Goal: Information Seeking & Learning: Find specific fact

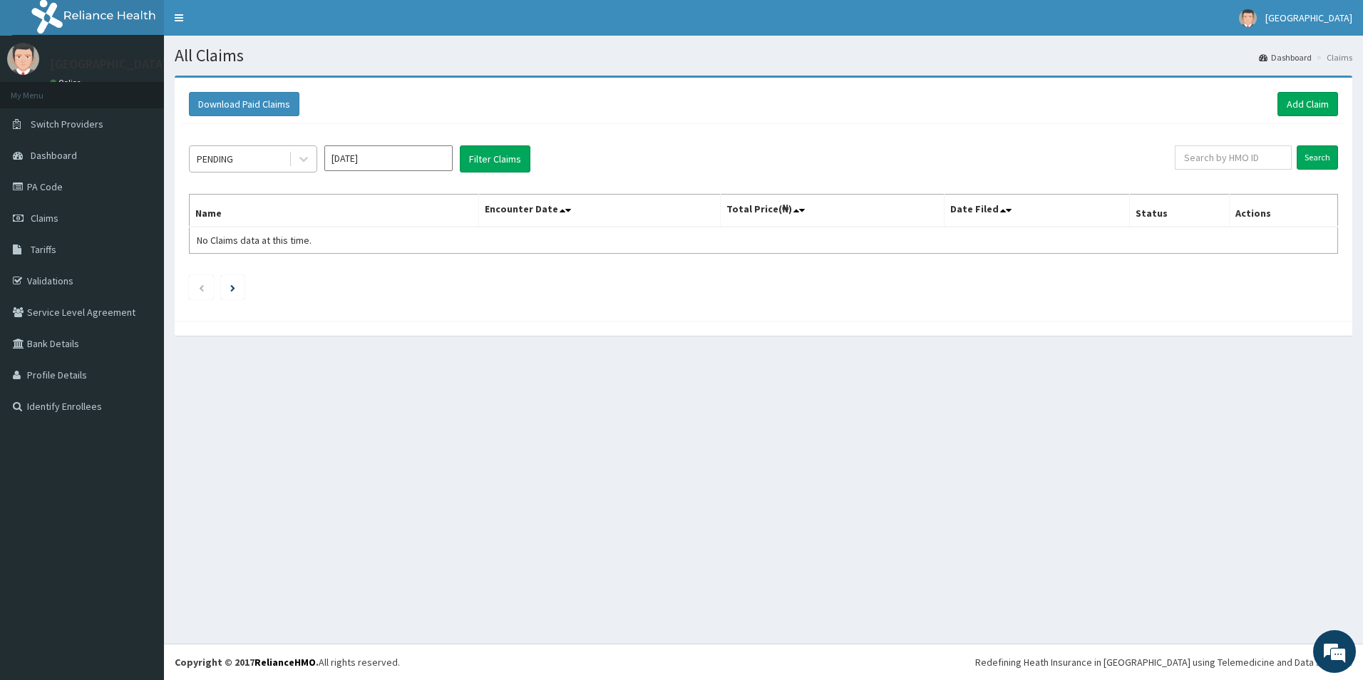
click at [279, 152] on div "PENDING" at bounding box center [239, 159] width 99 height 23
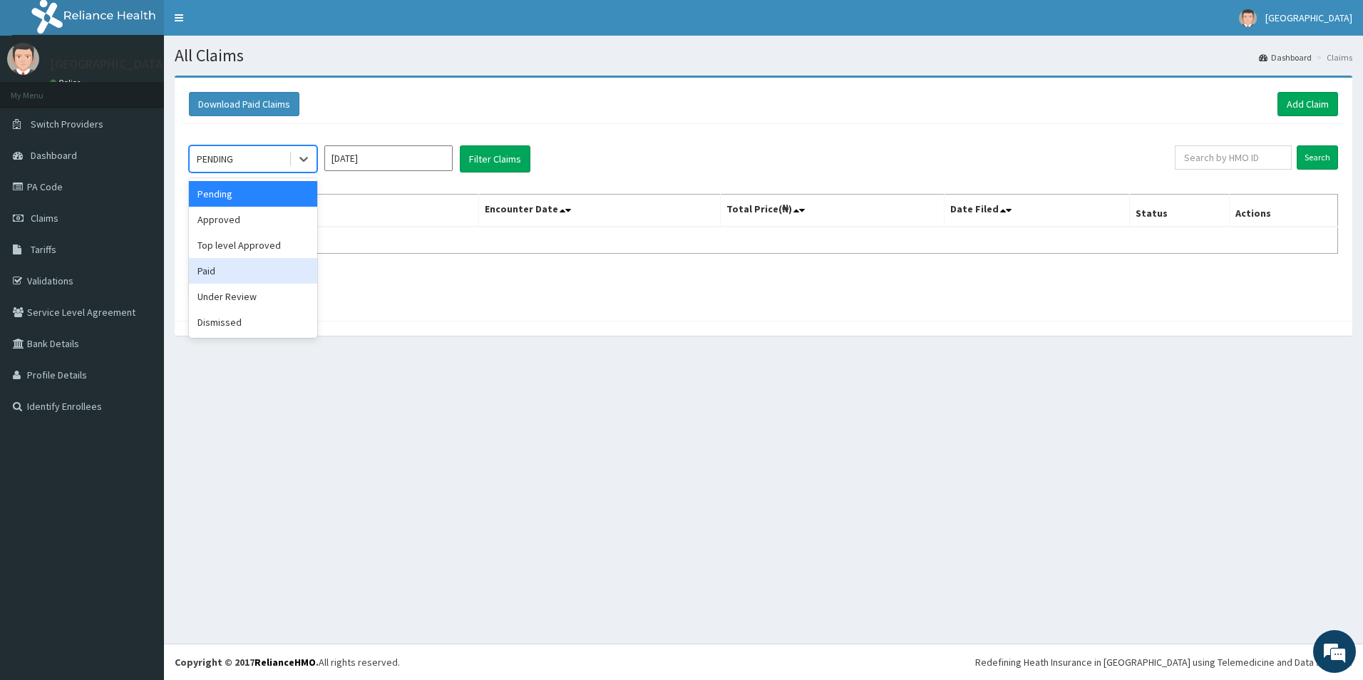
click at [225, 269] on div "Paid" at bounding box center [253, 271] width 128 height 26
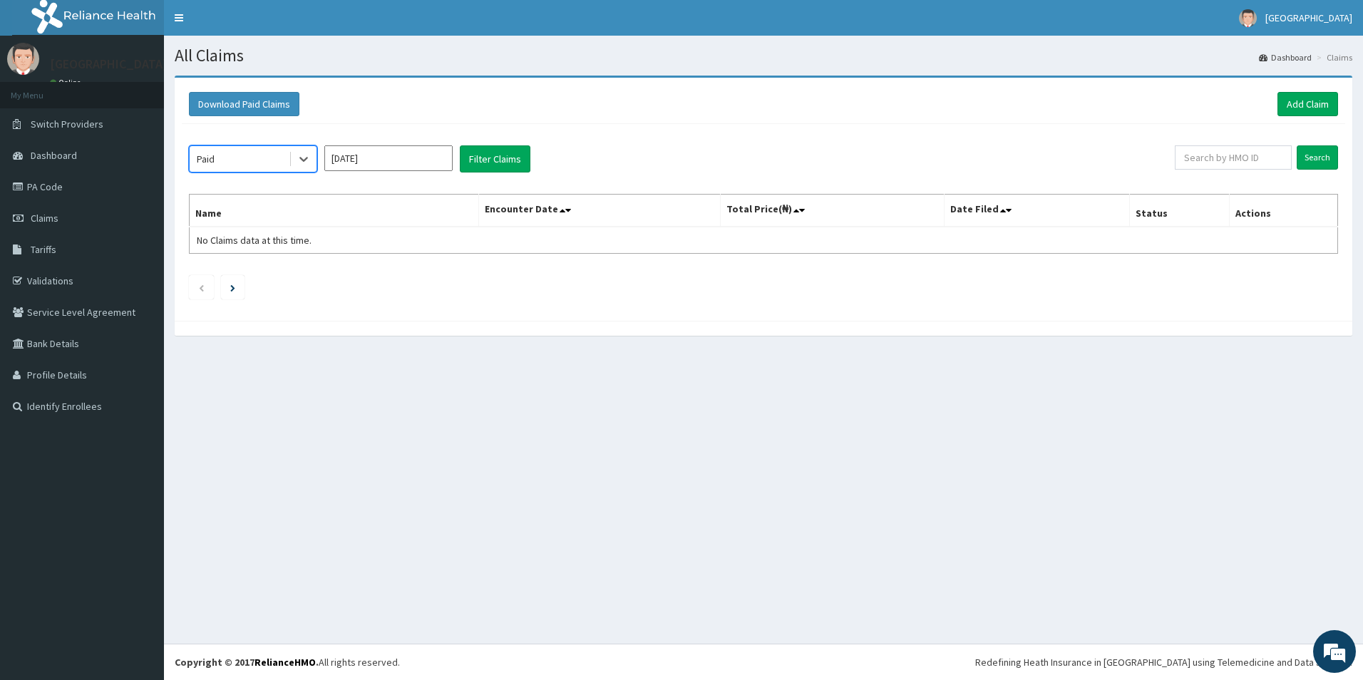
click at [363, 157] on input "[DATE]" at bounding box center [388, 158] width 128 height 26
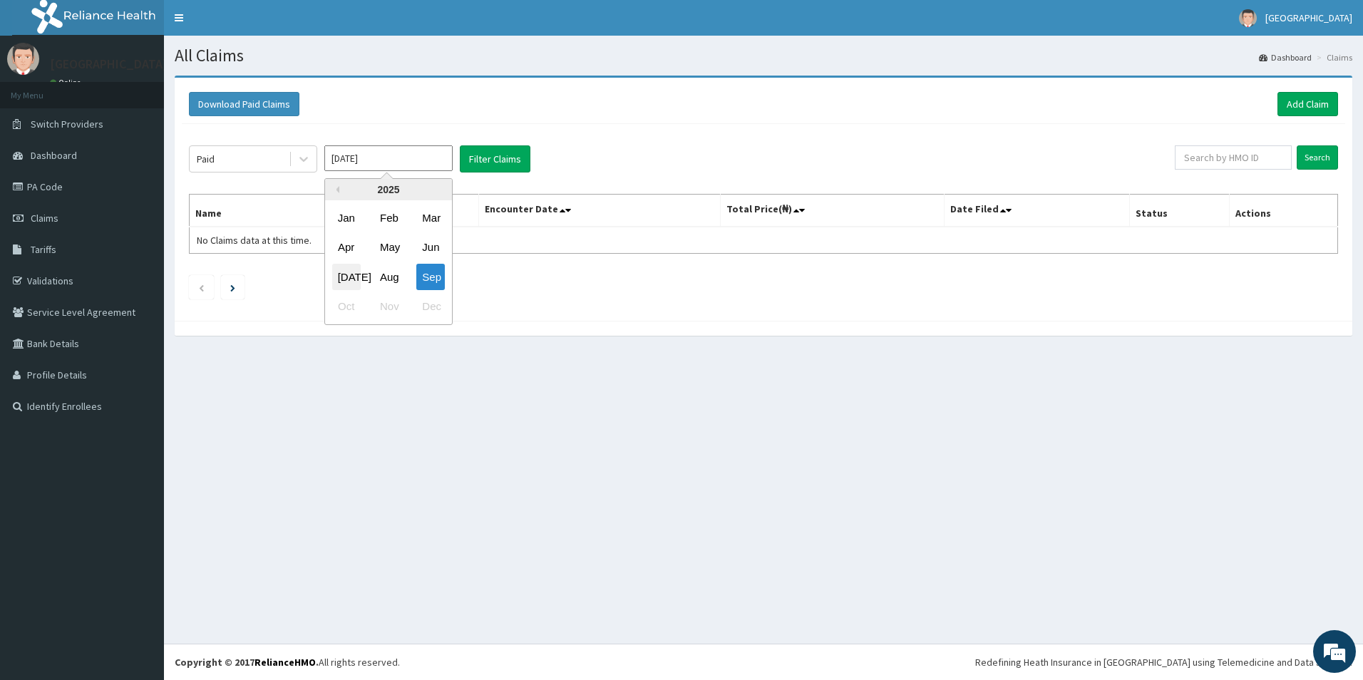
click at [350, 275] on div "[DATE]" at bounding box center [346, 277] width 29 height 26
type input "[DATE]"
click at [493, 157] on button "Filter Claims" at bounding box center [495, 158] width 71 height 27
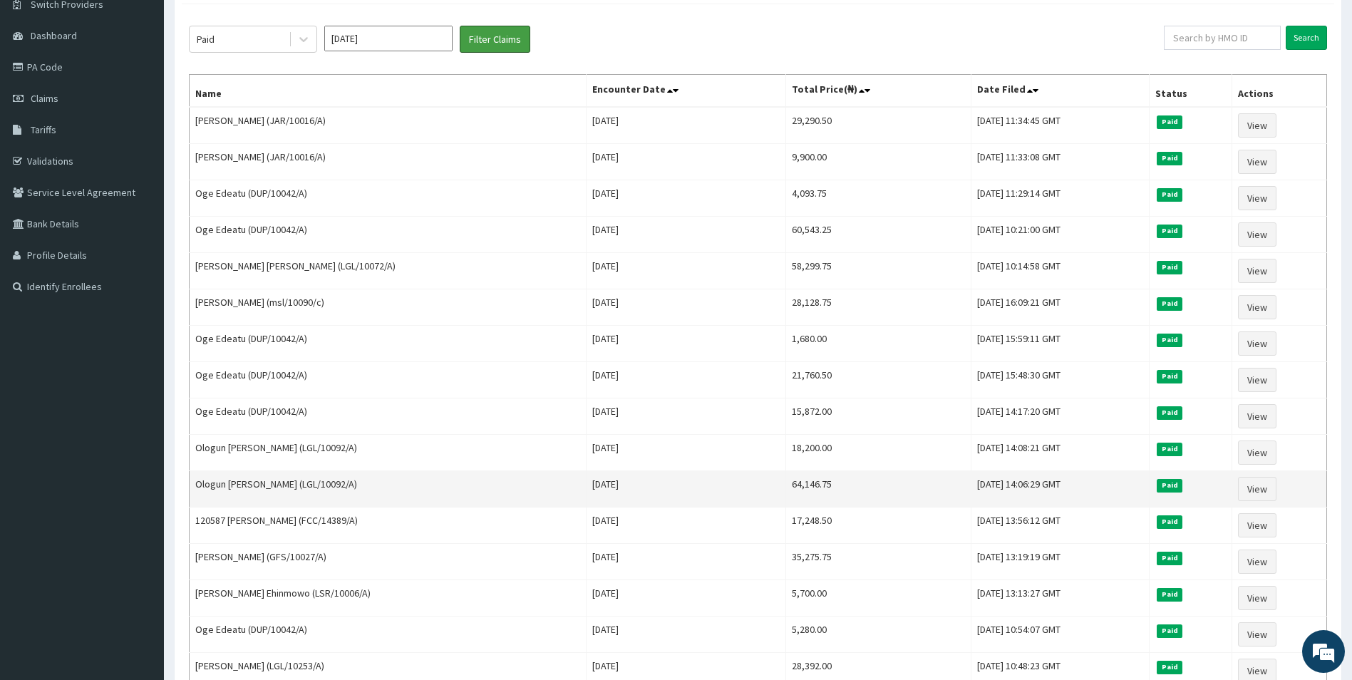
scroll to position [285, 0]
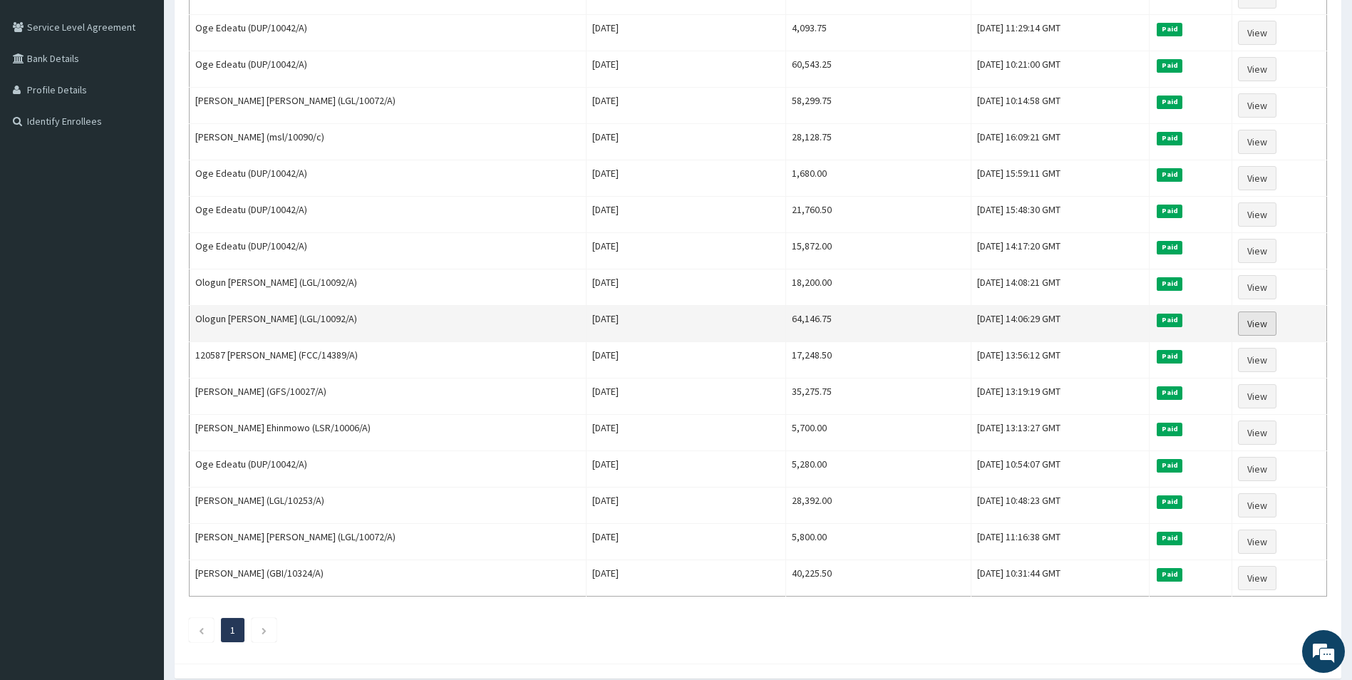
click at [1255, 323] on link "View" at bounding box center [1257, 324] width 38 height 24
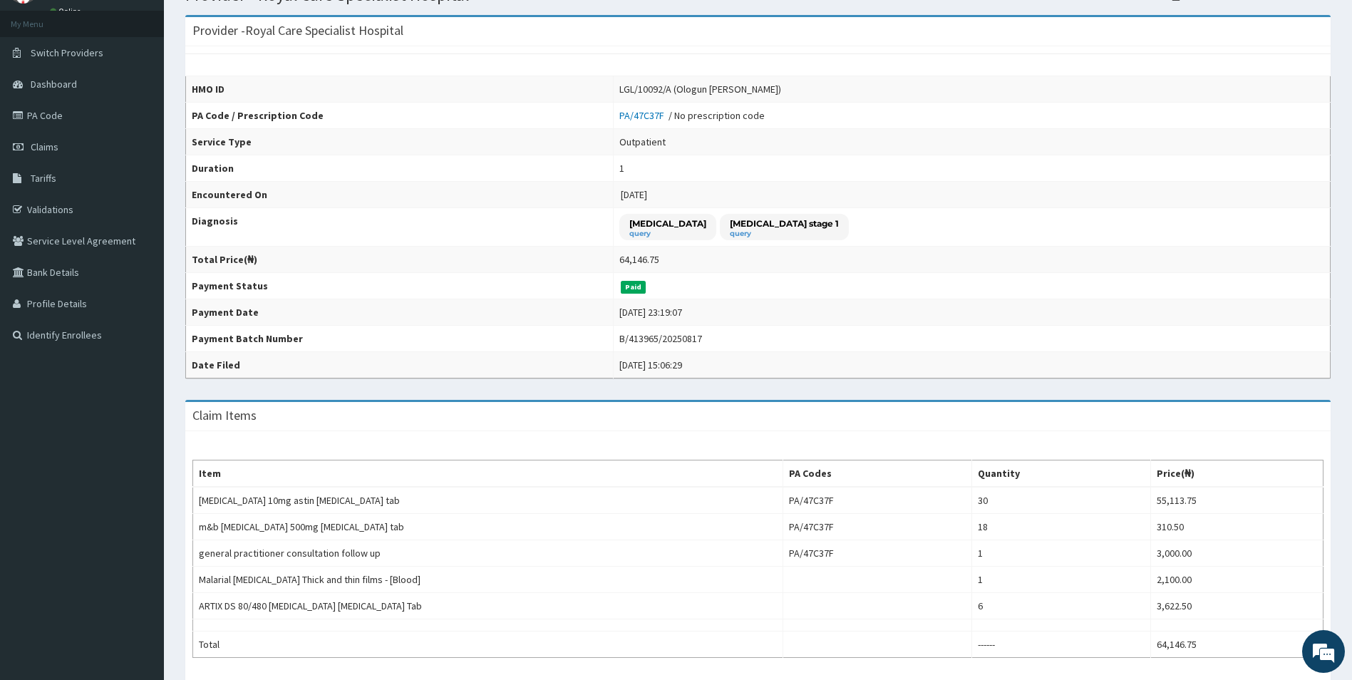
scroll to position [322, 0]
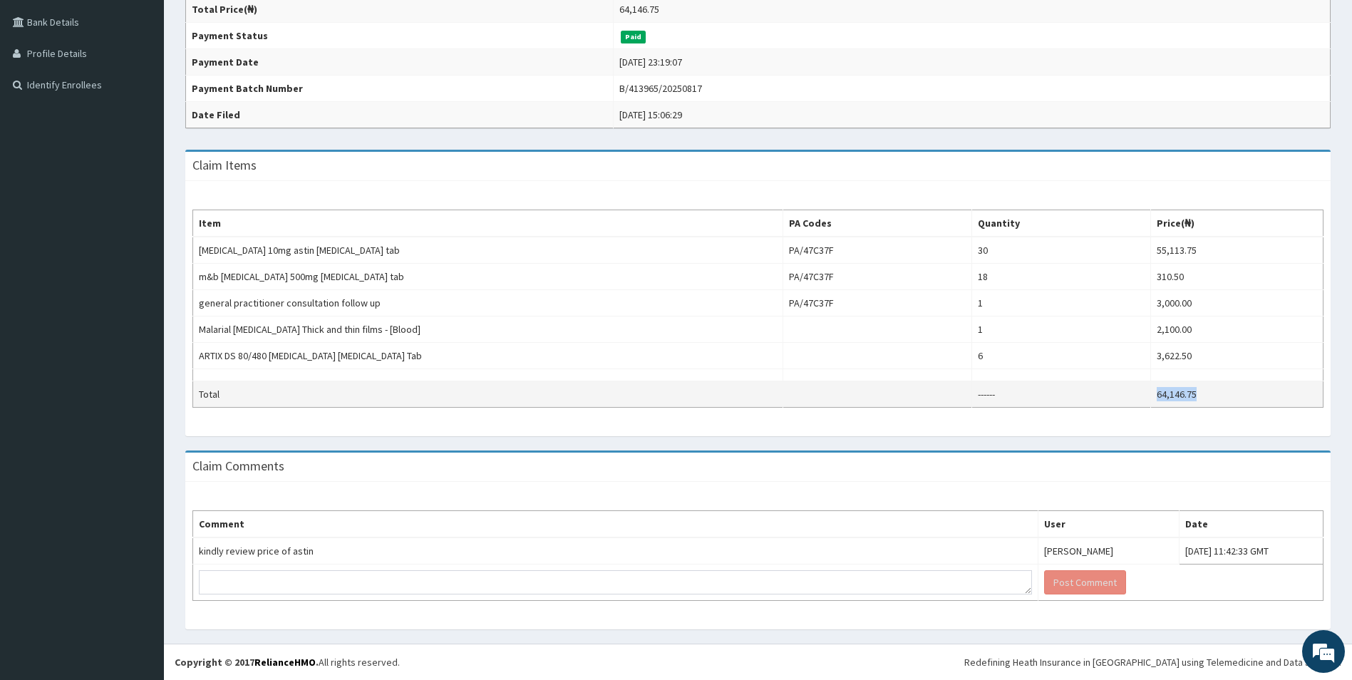
drag, startPoint x: 1206, startPoint y: 397, endPoint x: 1141, endPoint y: 399, distance: 64.2
click at [1141, 399] on tr "Total ------ 64,146.75" at bounding box center [758, 394] width 1131 height 26
drag, startPoint x: 1141, startPoint y: 399, endPoint x: 1230, endPoint y: 395, distance: 88.5
click at [1230, 395] on td "64,146.75" at bounding box center [1237, 394] width 173 height 26
click at [1285, 378] on td at bounding box center [1237, 375] width 173 height 12
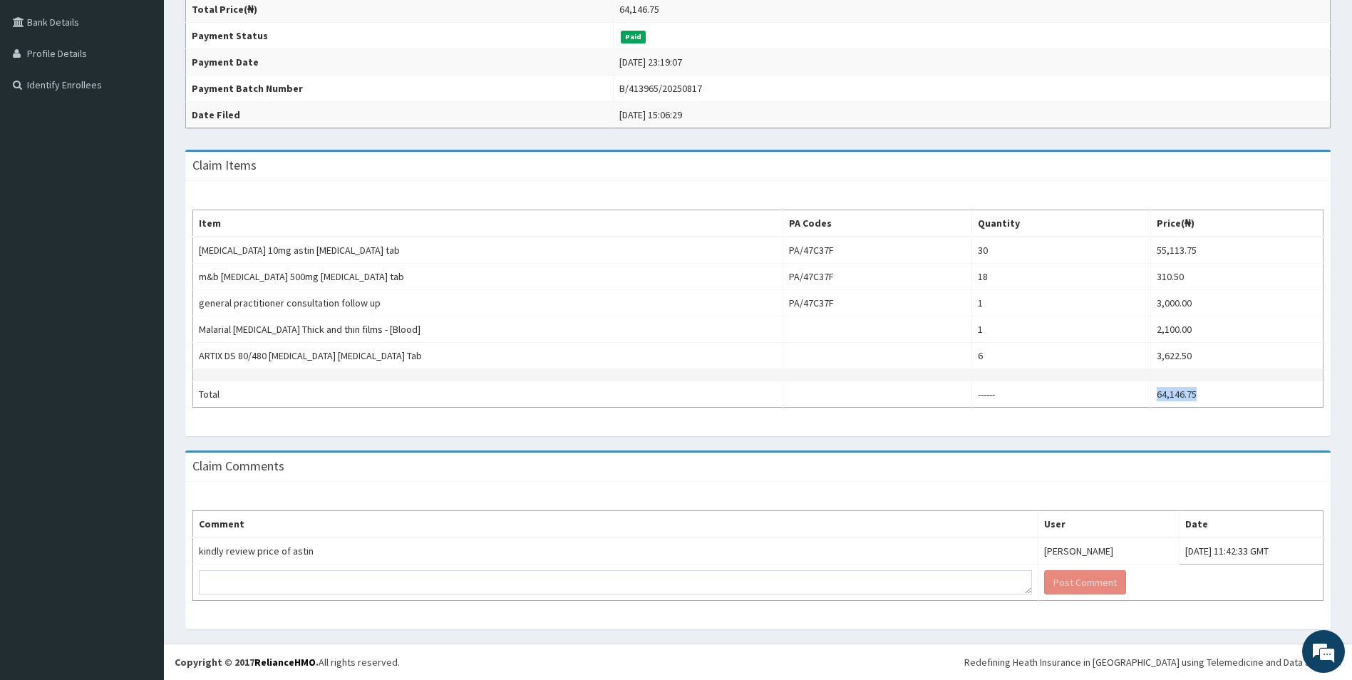
drag, startPoint x: 1204, startPoint y: 396, endPoint x: 1187, endPoint y: 380, distance: 23.7
click at [1148, 391] on tr "Total ------ 64,146.75" at bounding box center [758, 394] width 1131 height 26
drag, startPoint x: 1187, startPoint y: 380, endPoint x: 1254, endPoint y: 366, distance: 68.4
click at [1254, 366] on td "3,622.50" at bounding box center [1237, 356] width 173 height 26
drag, startPoint x: 1243, startPoint y: 389, endPoint x: 1123, endPoint y: 400, distance: 120.3
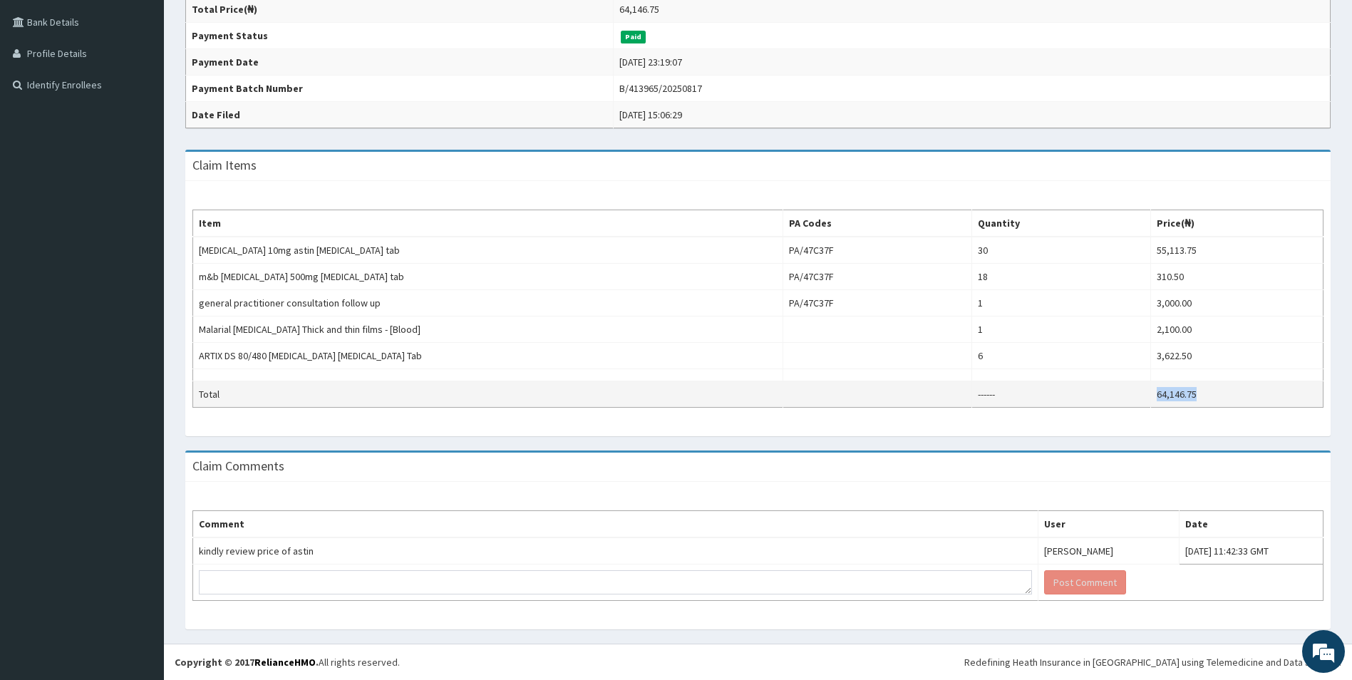
click at [1123, 400] on tr "Total ------ 64,146.75" at bounding box center [758, 394] width 1131 height 26
copy tr "64,146.75"
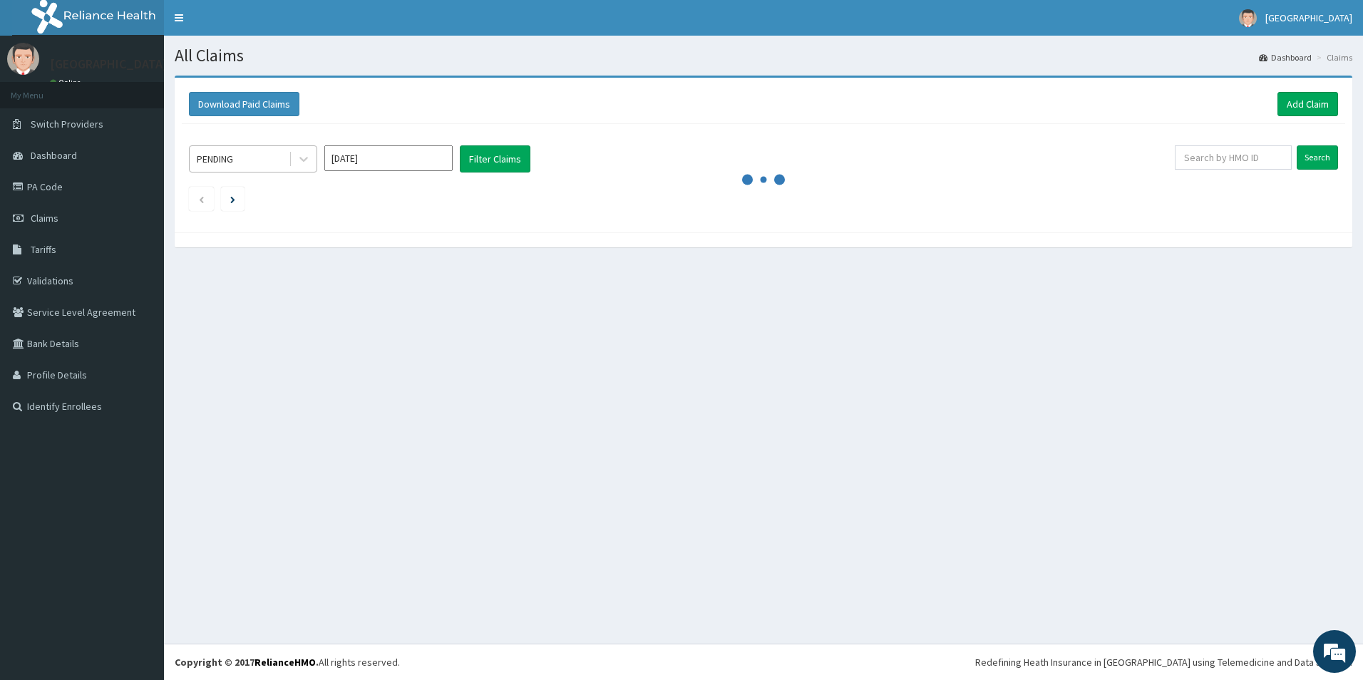
click at [259, 153] on div "PENDING" at bounding box center [239, 159] width 99 height 23
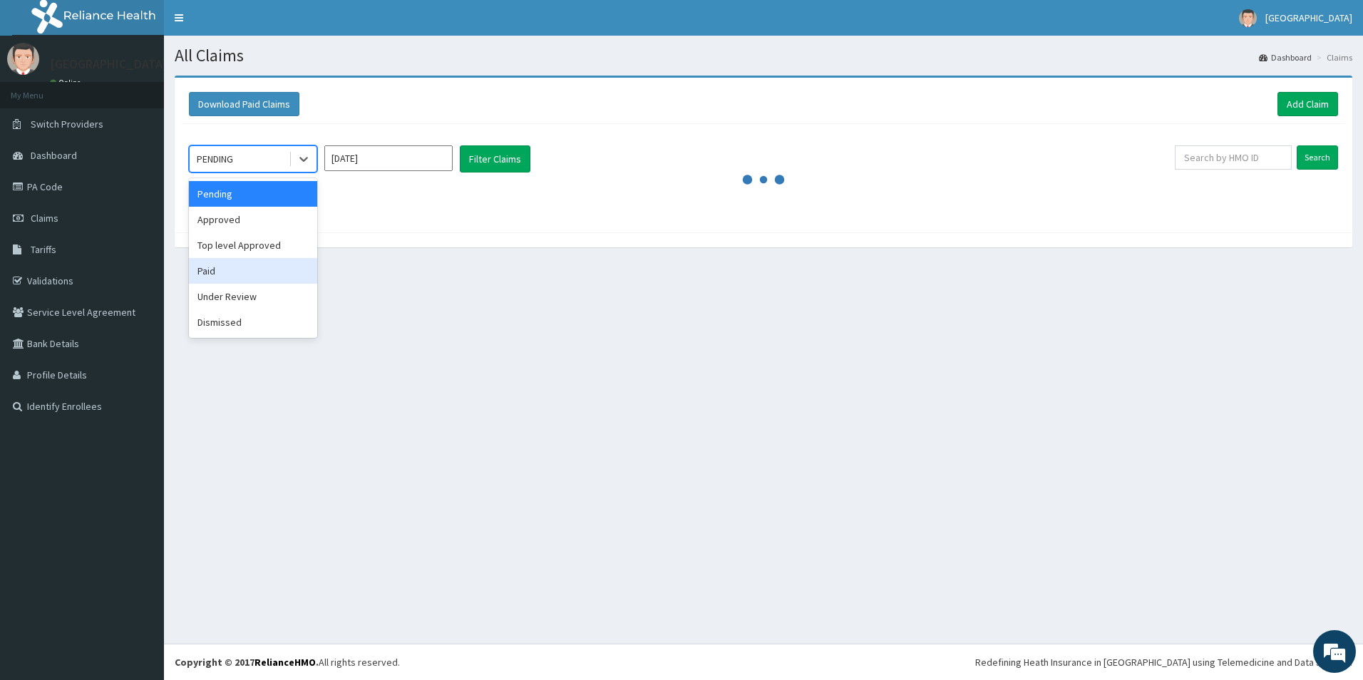
drag, startPoint x: 227, startPoint y: 269, endPoint x: 308, endPoint y: 221, distance: 94.6
click at [226, 269] on div "Paid" at bounding box center [253, 271] width 128 height 26
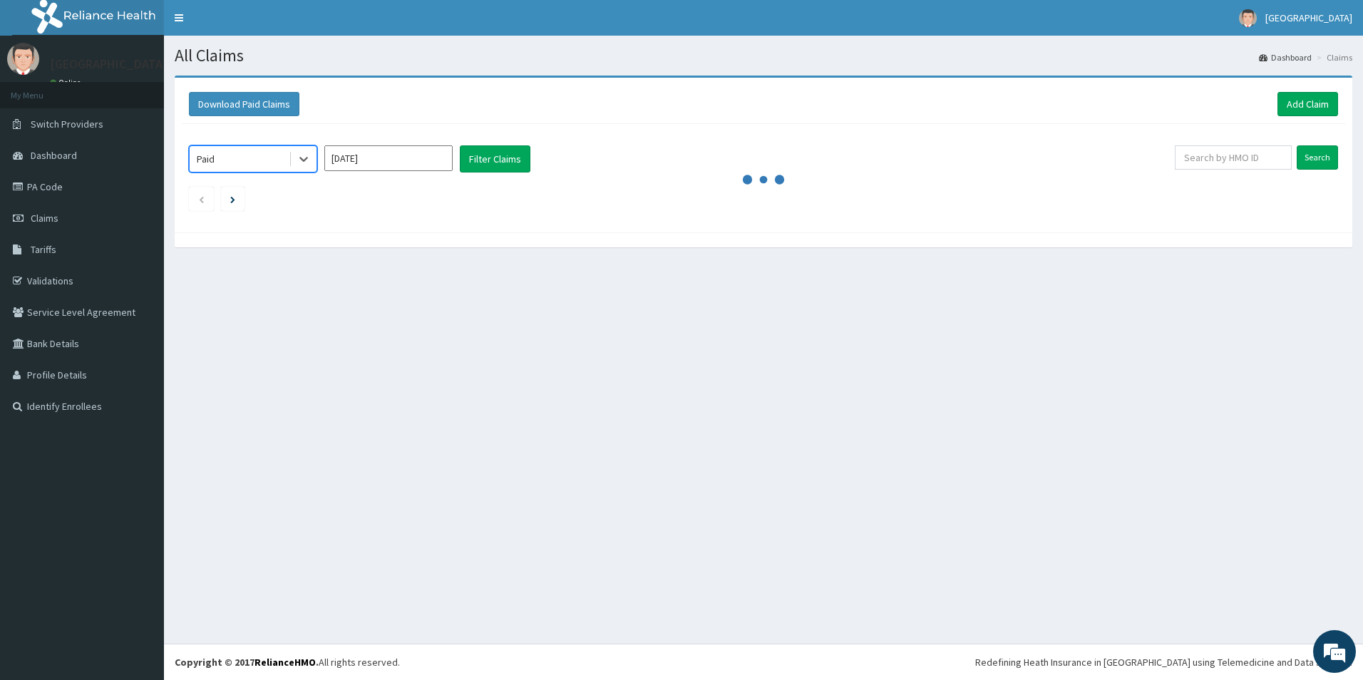
click at [406, 155] on input "[DATE]" at bounding box center [388, 158] width 128 height 26
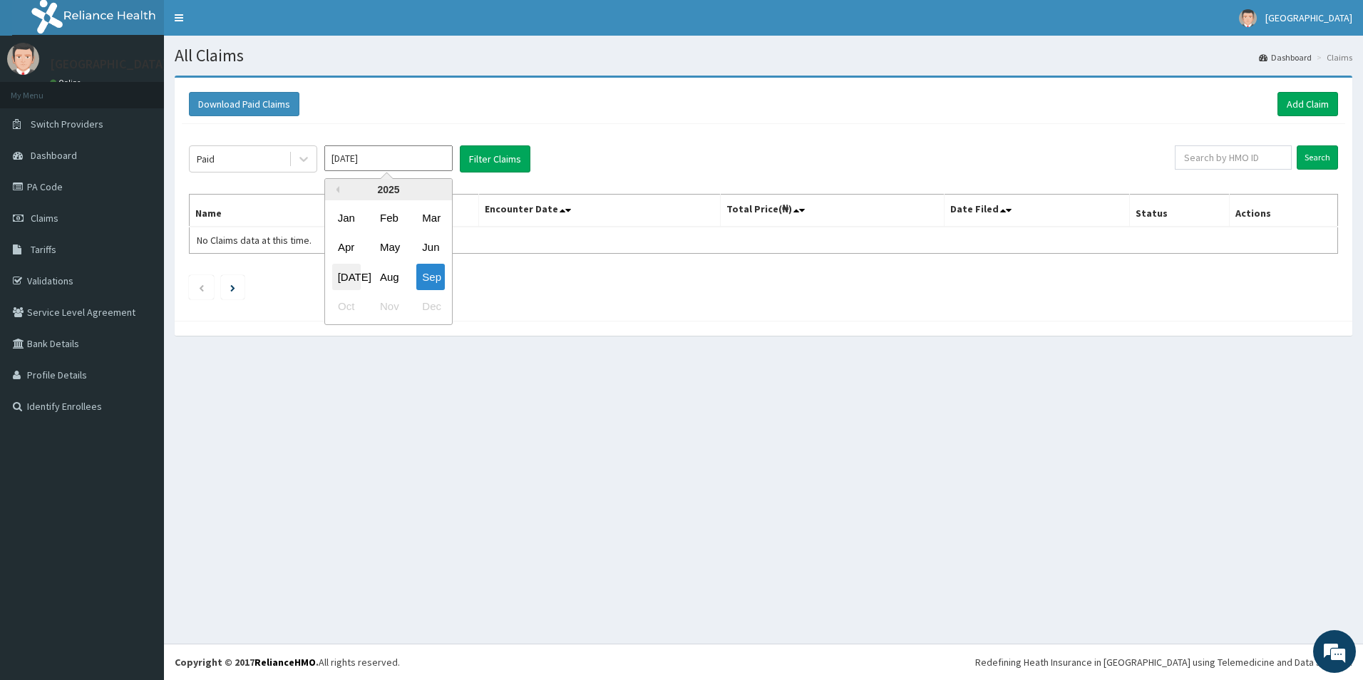
click at [348, 274] on div "[DATE]" at bounding box center [346, 277] width 29 height 26
type input "[DATE]"
click at [498, 158] on button "Filter Claims" at bounding box center [495, 158] width 71 height 27
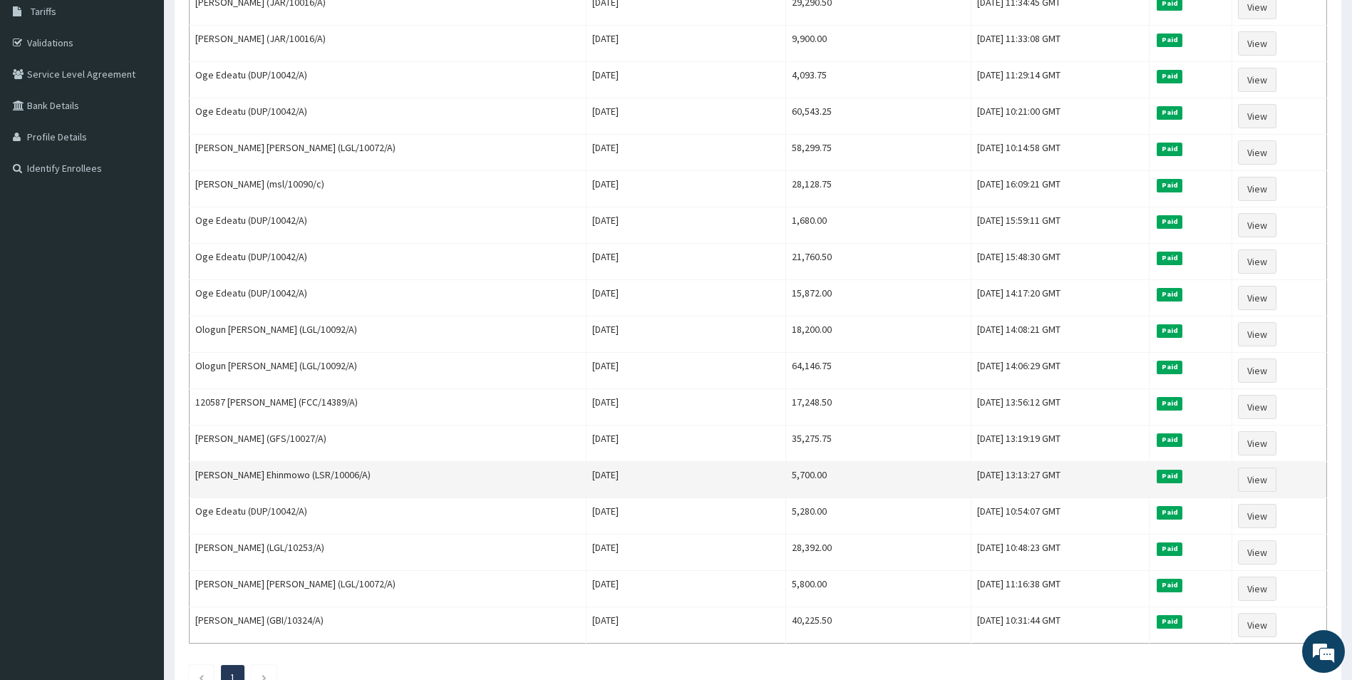
scroll to position [285, 0]
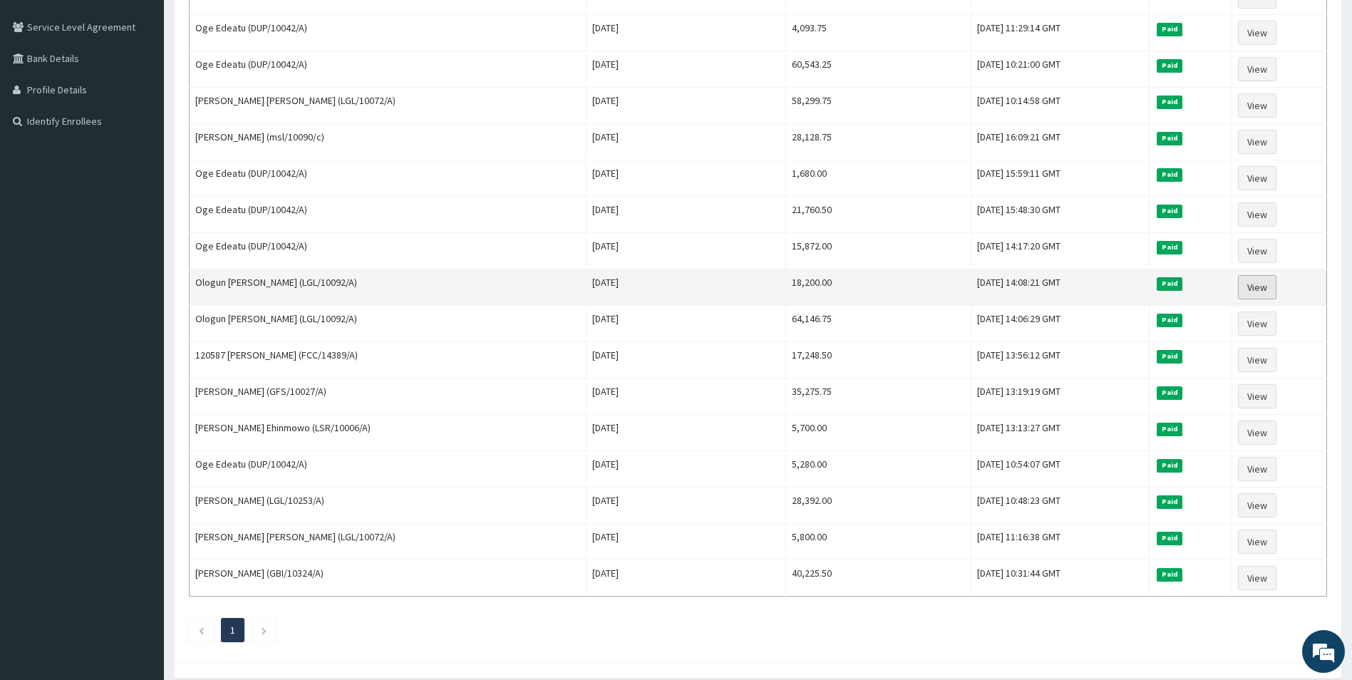
click at [1268, 287] on link "View" at bounding box center [1257, 287] width 38 height 24
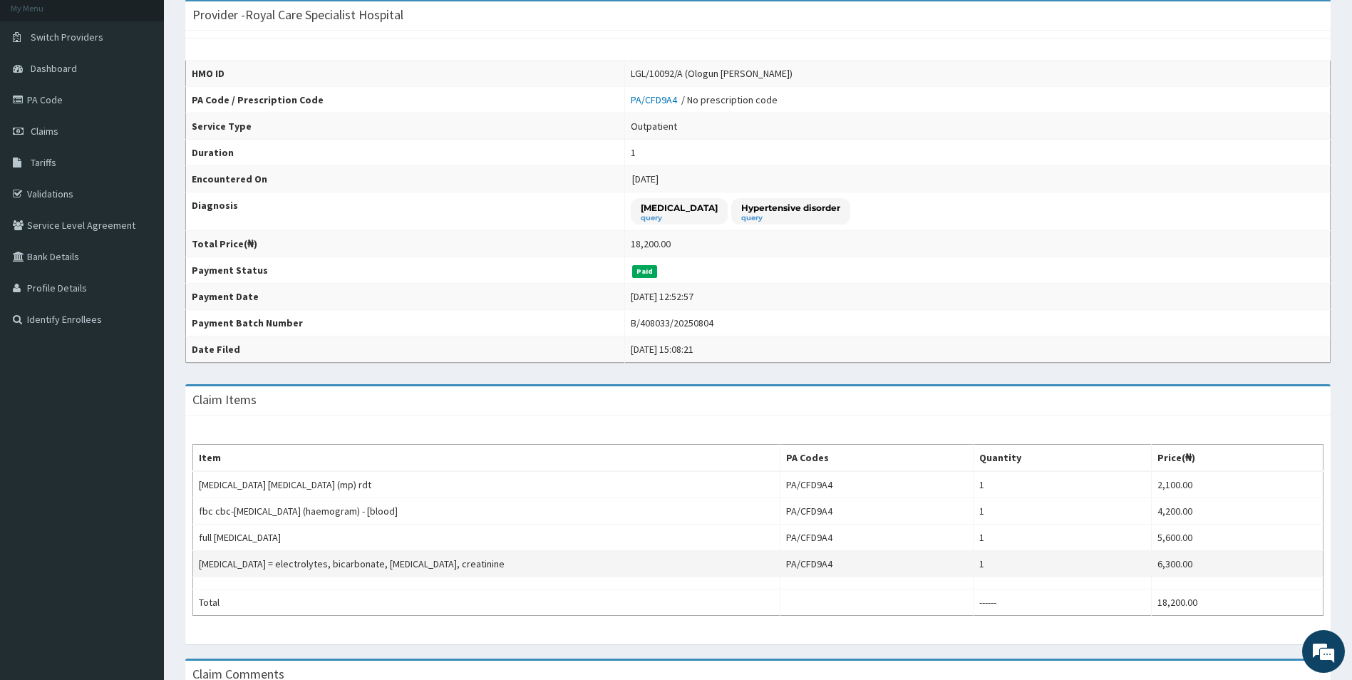
scroll to position [214, 0]
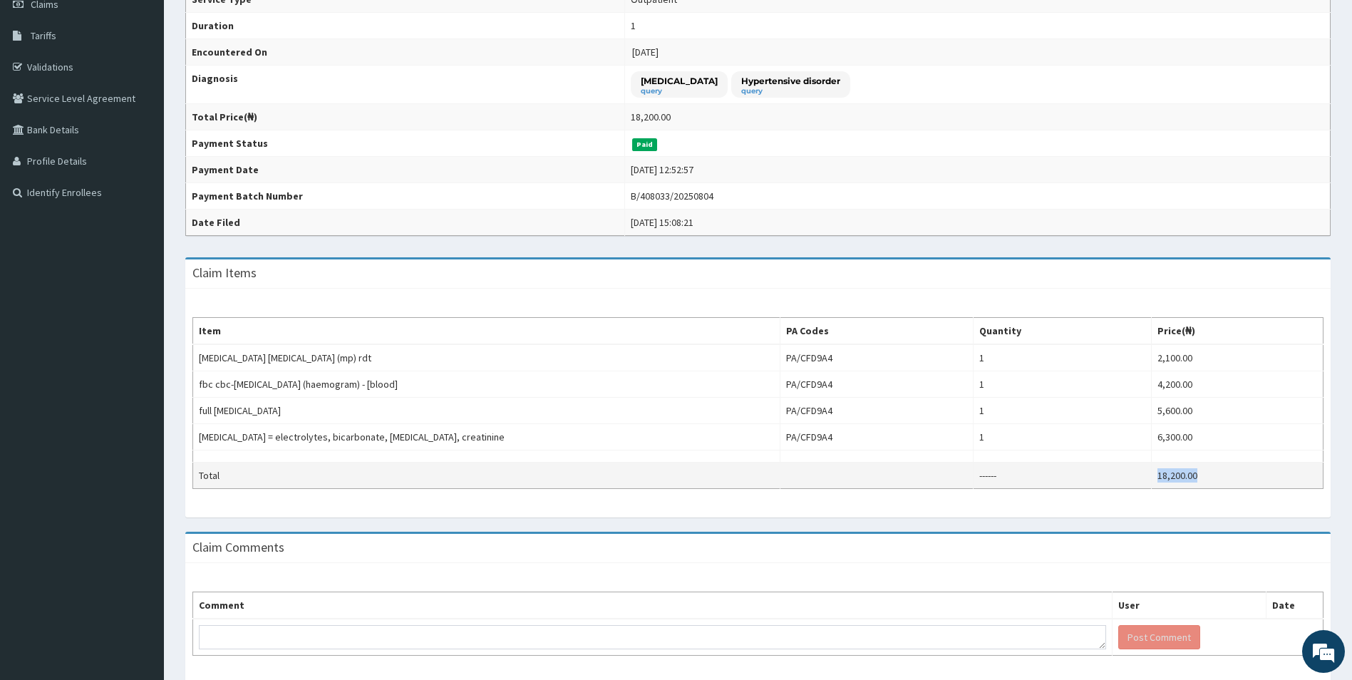
copy tr "18,200.00"
drag, startPoint x: 1213, startPoint y: 478, endPoint x: 1150, endPoint y: 467, distance: 63.6
click at [1147, 471] on tr "Total ------ 18,200.00" at bounding box center [758, 476] width 1131 height 26
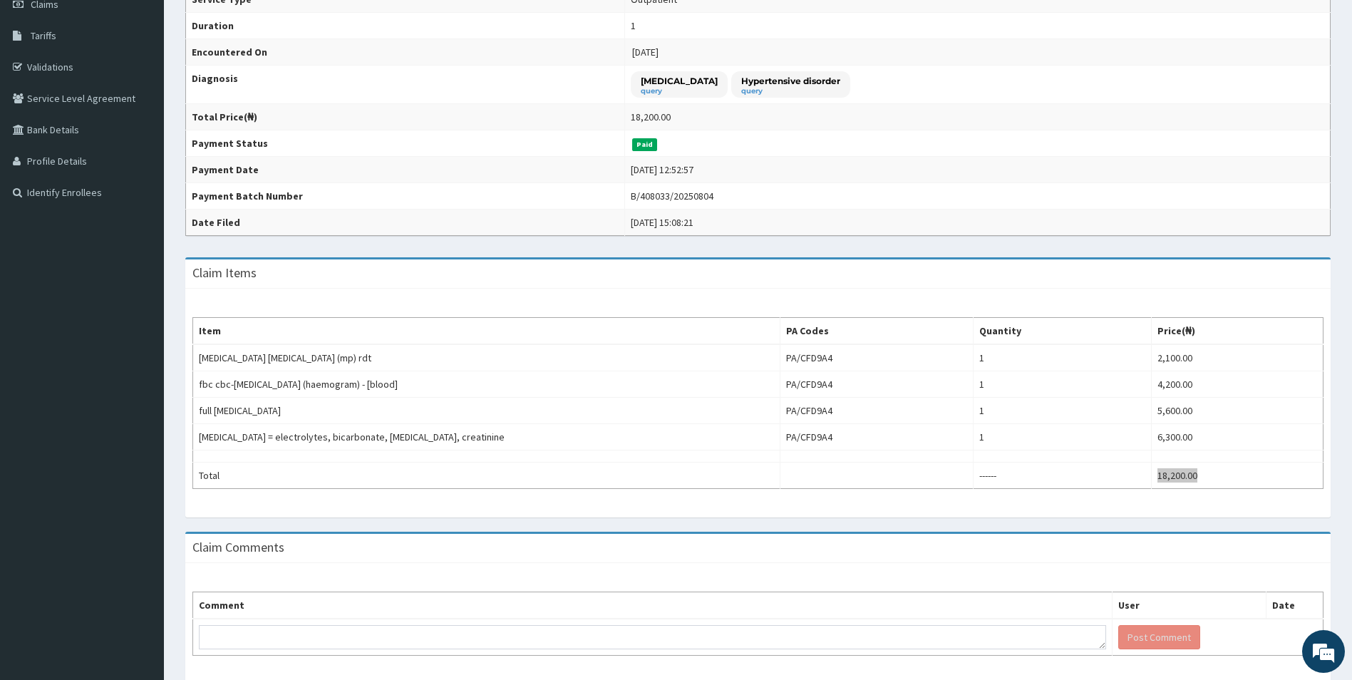
scroll to position [0, 0]
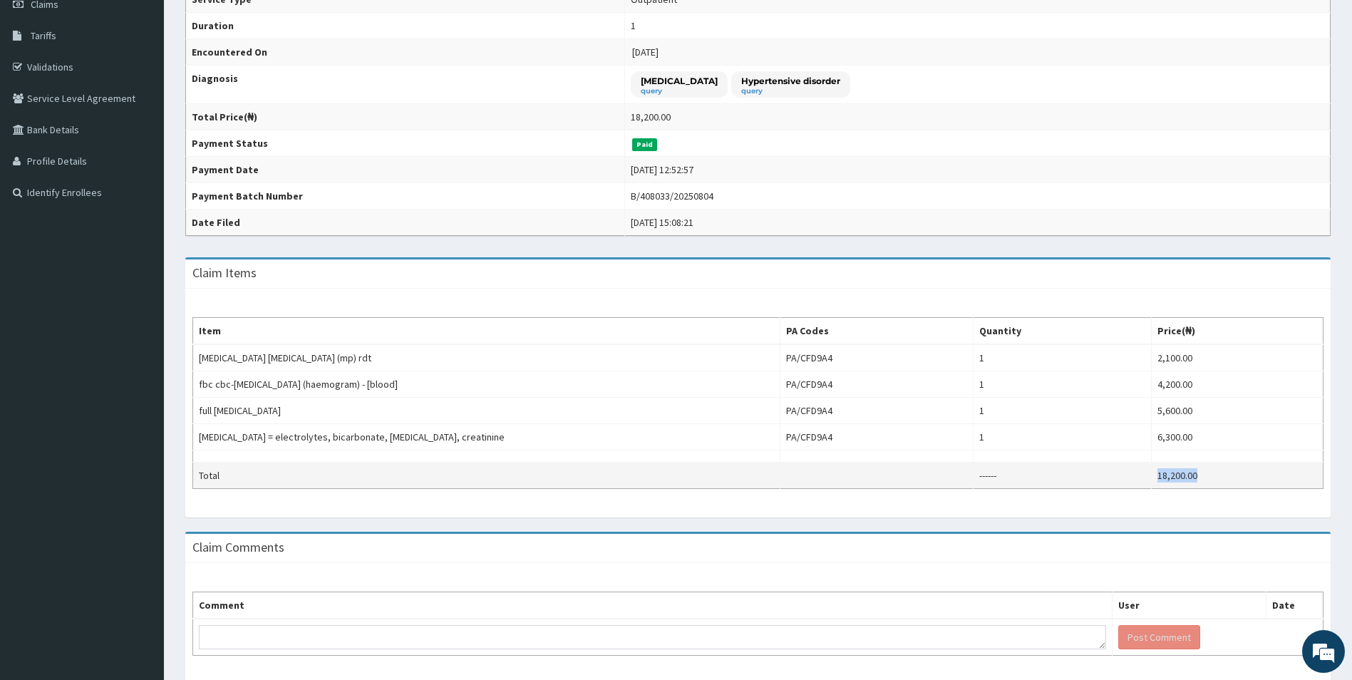
copy tr "18,200.00"
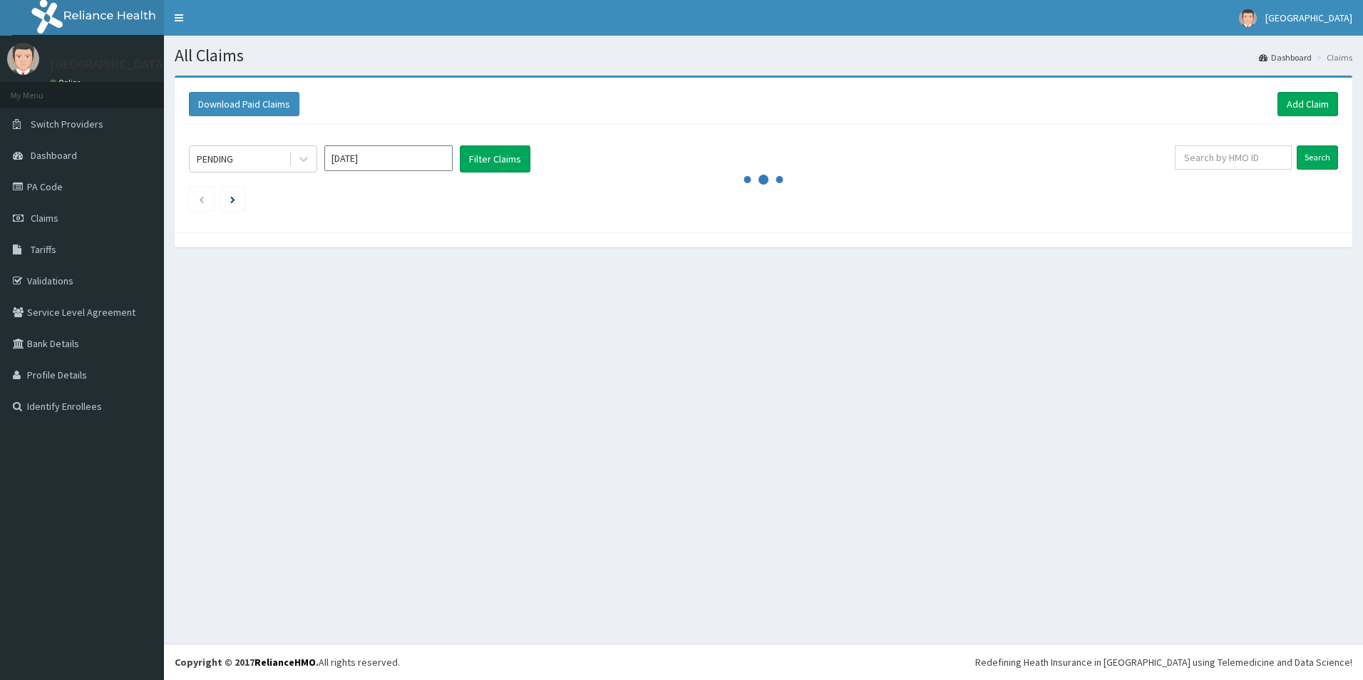
click at [386, 163] on input "[DATE]" at bounding box center [388, 158] width 128 height 26
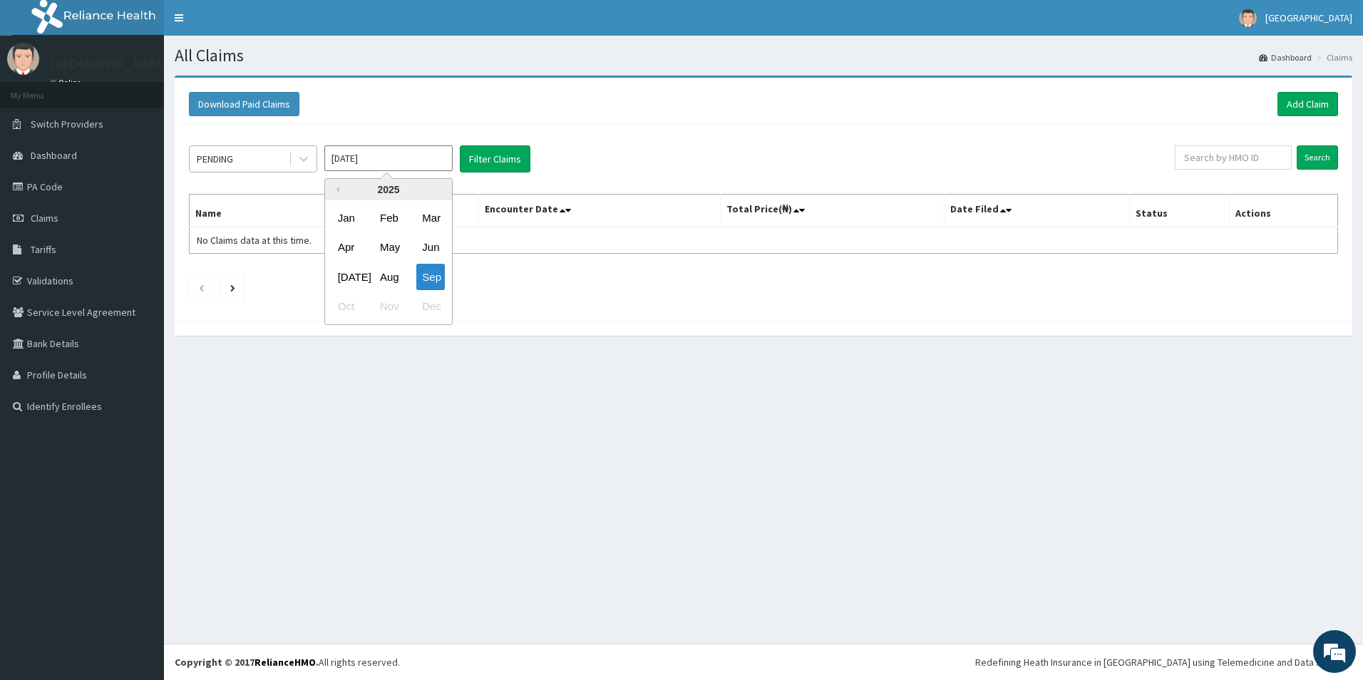
click at [354, 281] on div "[DATE]" at bounding box center [346, 277] width 29 height 26
type input "[DATE]"
click at [236, 147] on div "PENDING [DATE] Filter Claims Search Name Encounter Date Total Price(₦) Date Fil…" at bounding box center [763, 219] width 1163 height 190
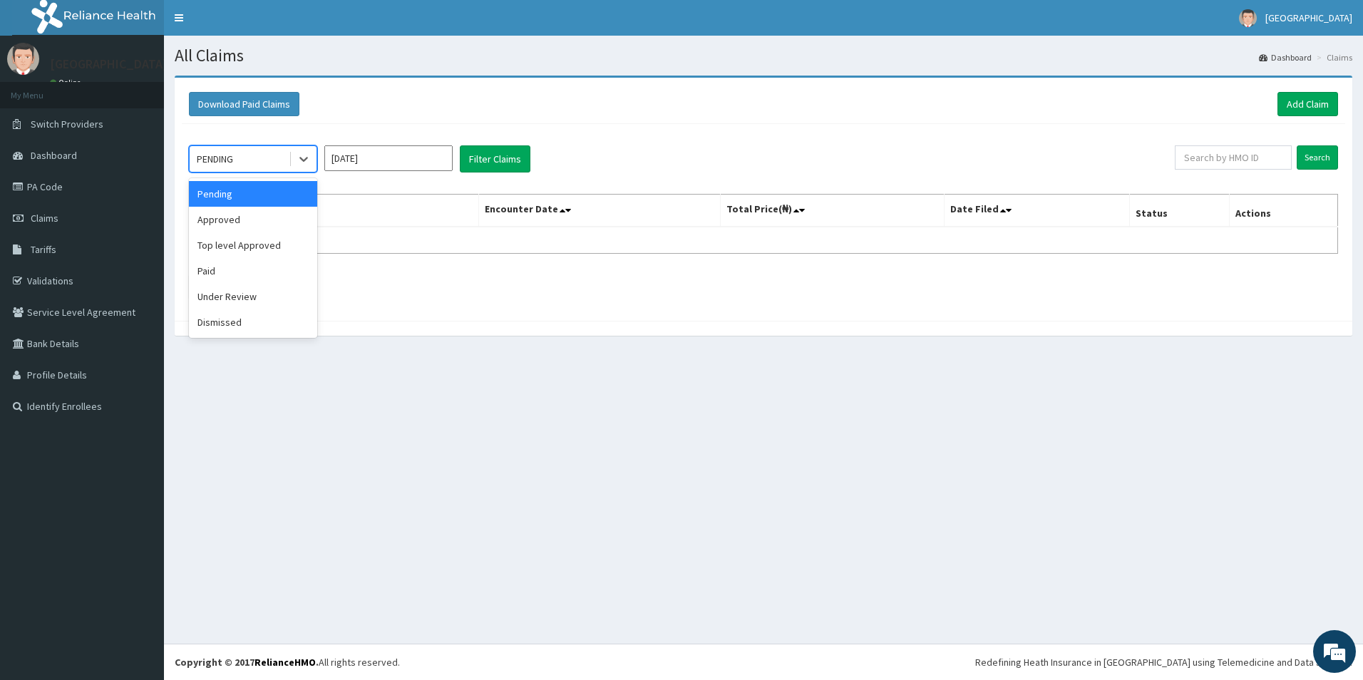
click at [229, 160] on div "PENDING" at bounding box center [215, 159] width 36 height 14
click at [230, 269] on div "Paid" at bounding box center [253, 271] width 128 height 26
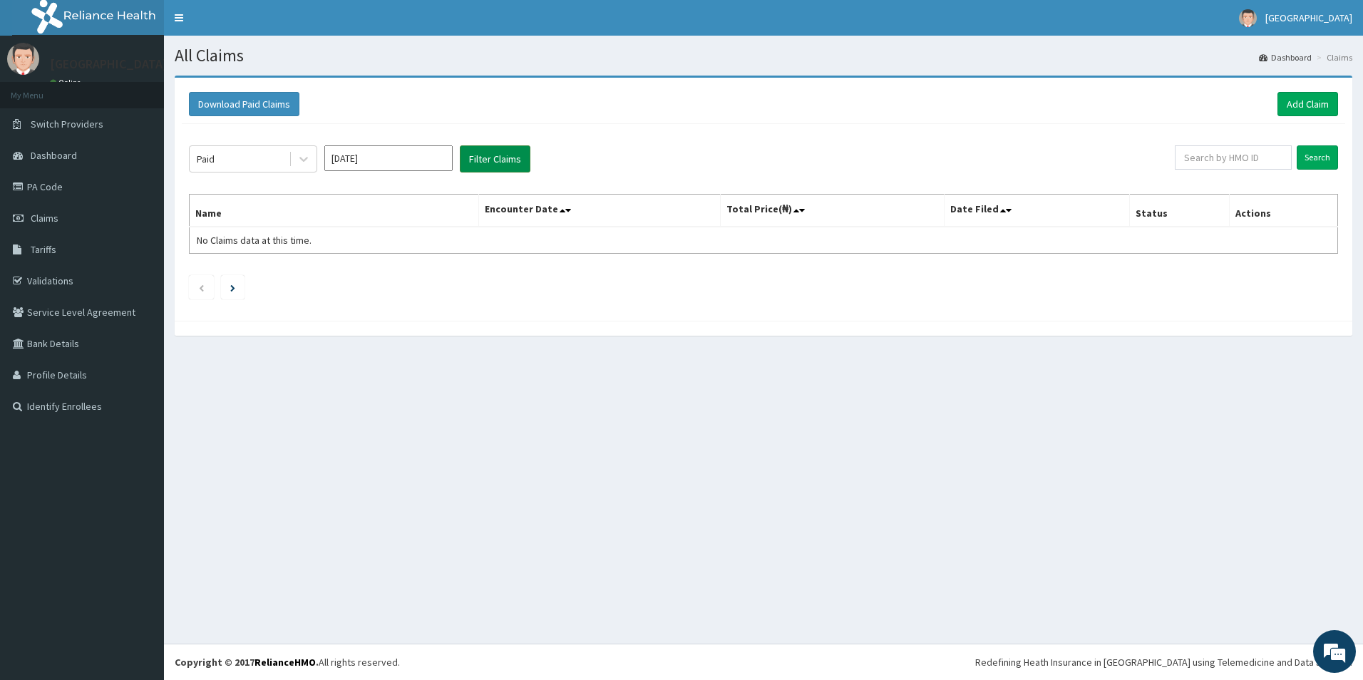
click at [472, 158] on button "Filter Claims" at bounding box center [495, 158] width 71 height 27
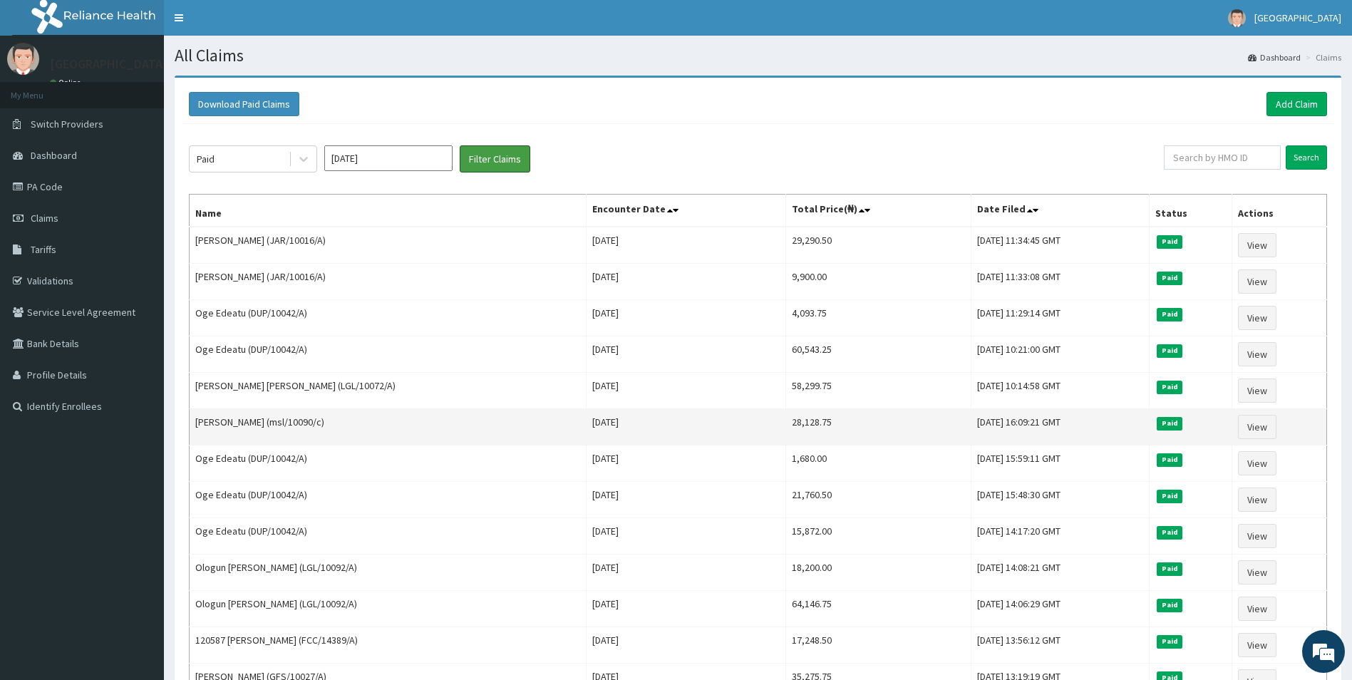
scroll to position [214, 0]
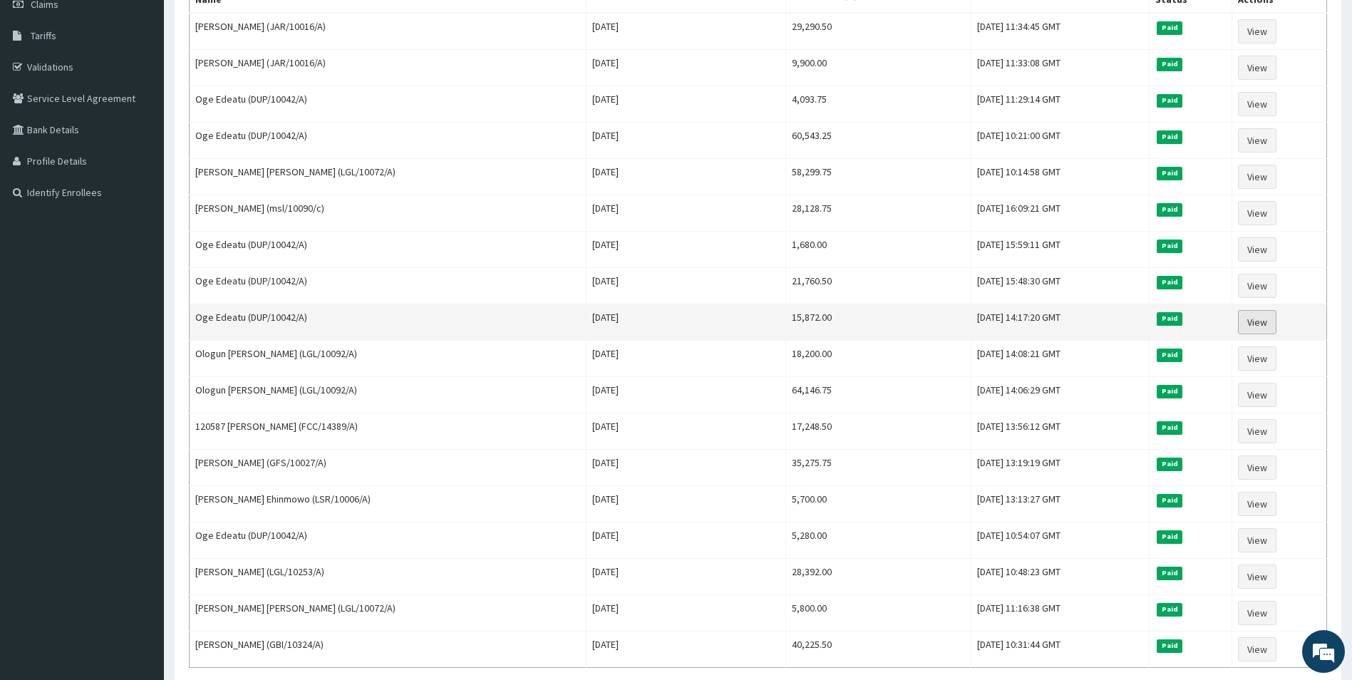
click at [1251, 322] on link "View" at bounding box center [1257, 322] width 38 height 24
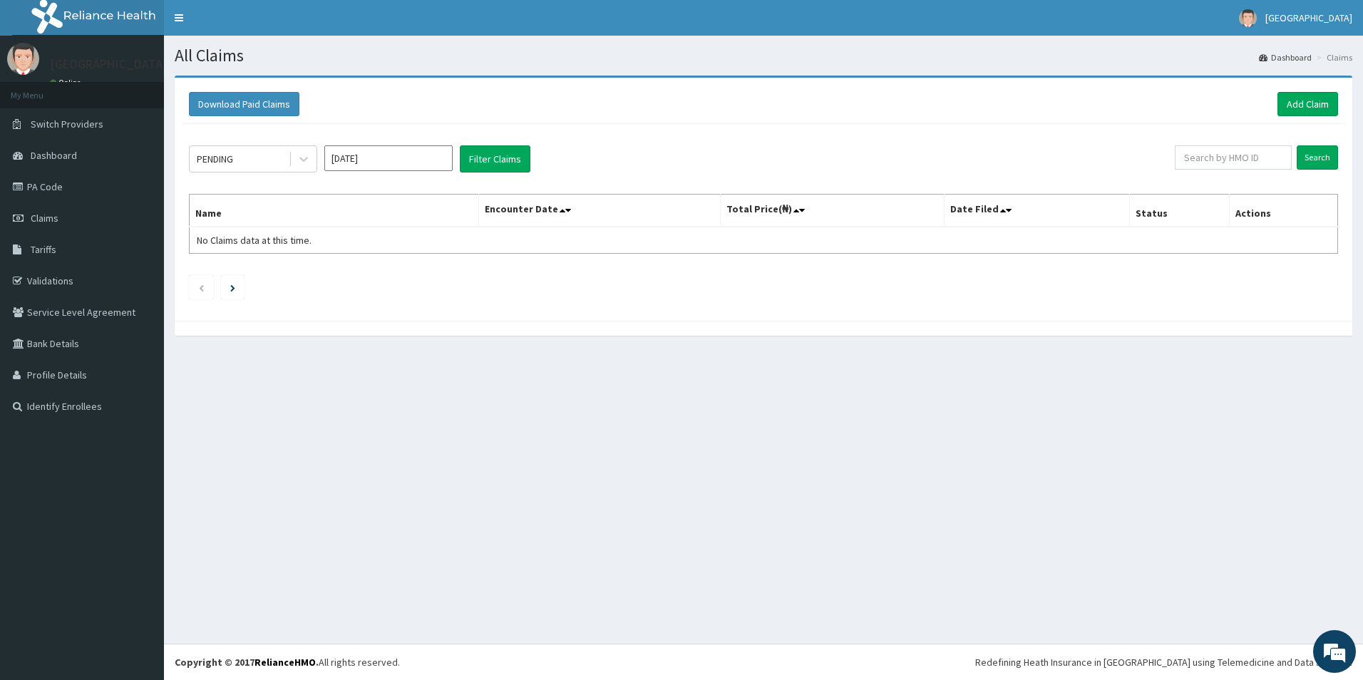
click at [388, 153] on input "Sep 2025" at bounding box center [388, 158] width 128 height 26
click at [349, 268] on div "Jul" at bounding box center [346, 277] width 29 height 26
type input "Jul 2025"
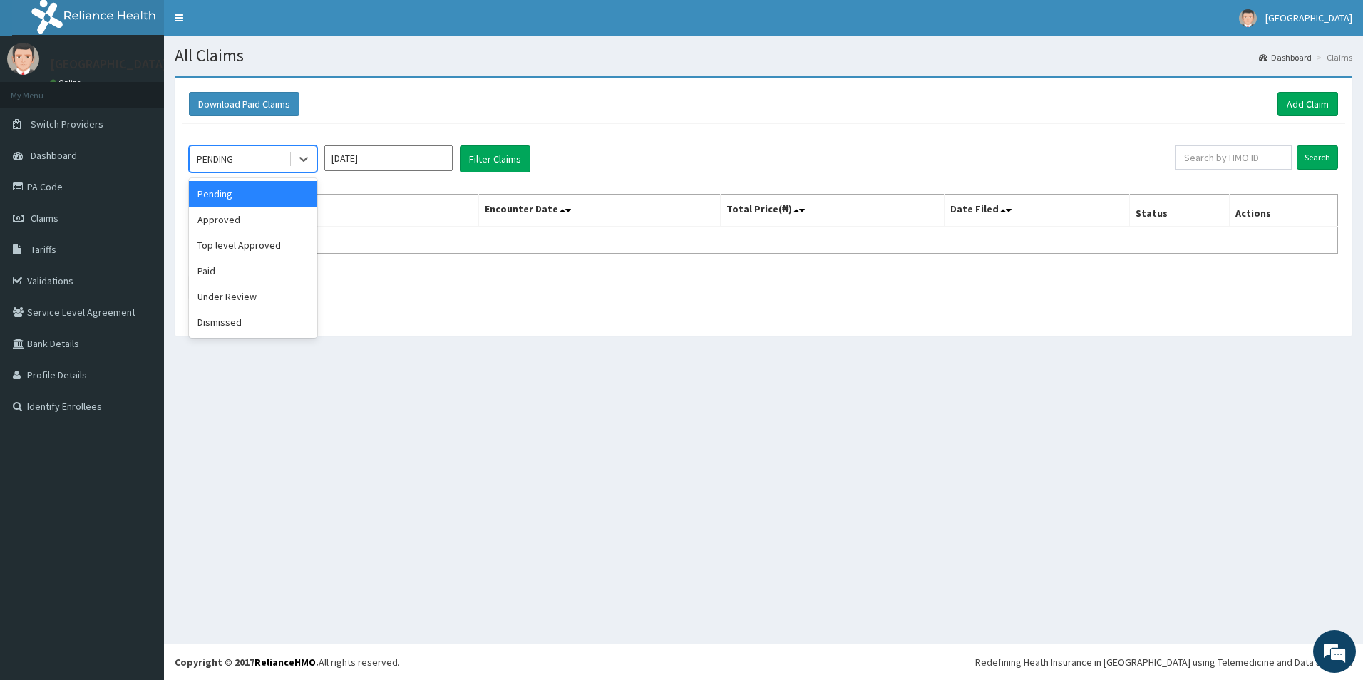
click at [257, 153] on div "PENDING" at bounding box center [239, 159] width 99 height 23
click at [237, 274] on div "Paid" at bounding box center [253, 271] width 128 height 26
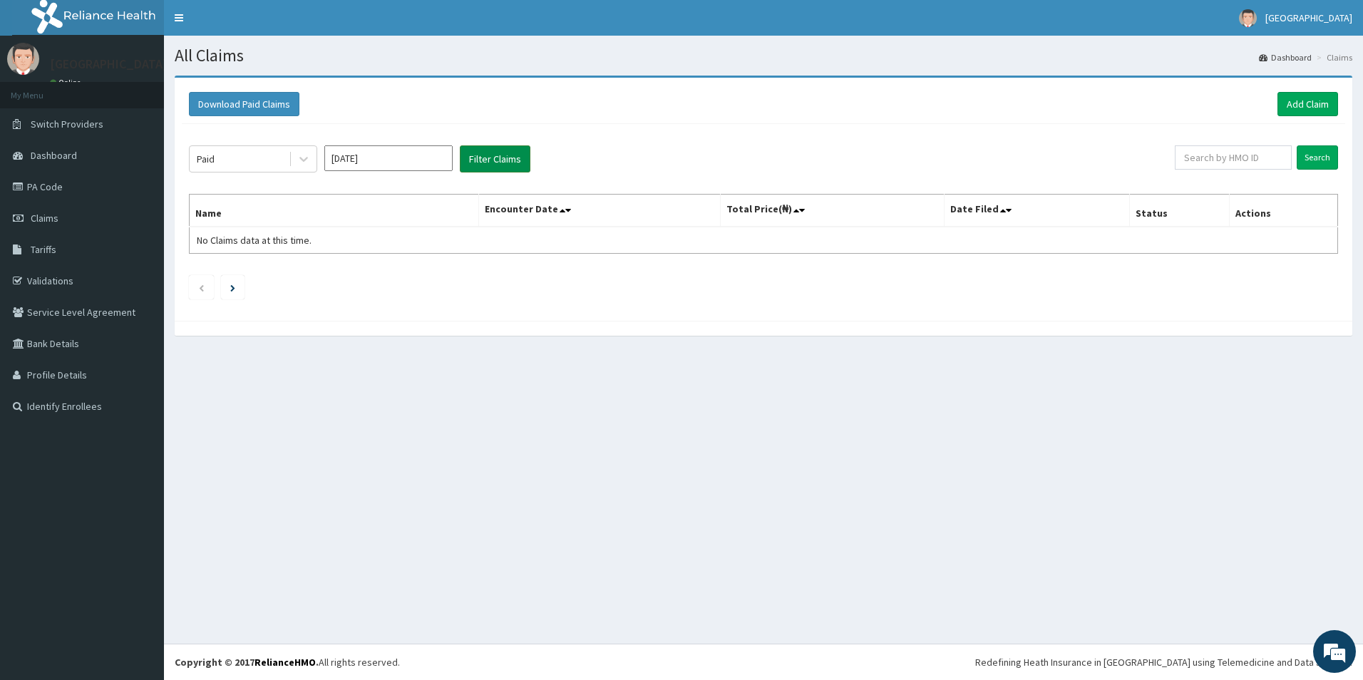
click at [469, 155] on button "Filter Claims" at bounding box center [495, 158] width 71 height 27
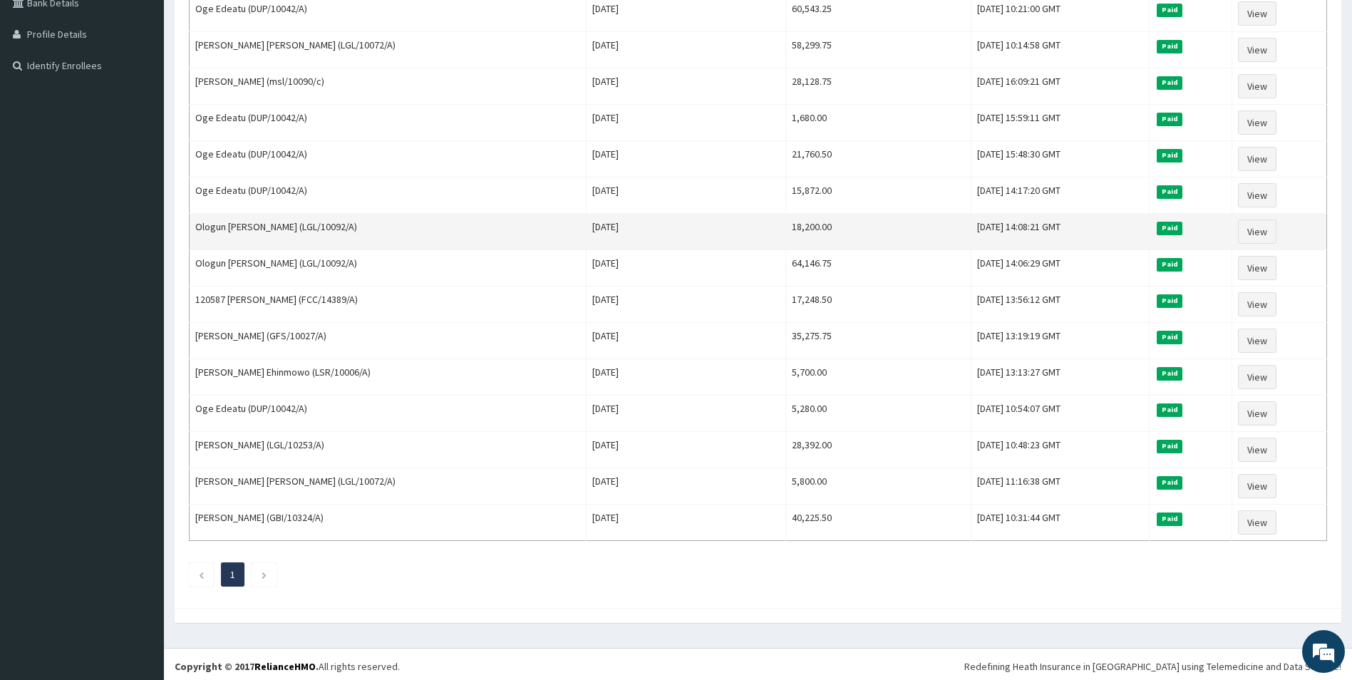
scroll to position [274, 0]
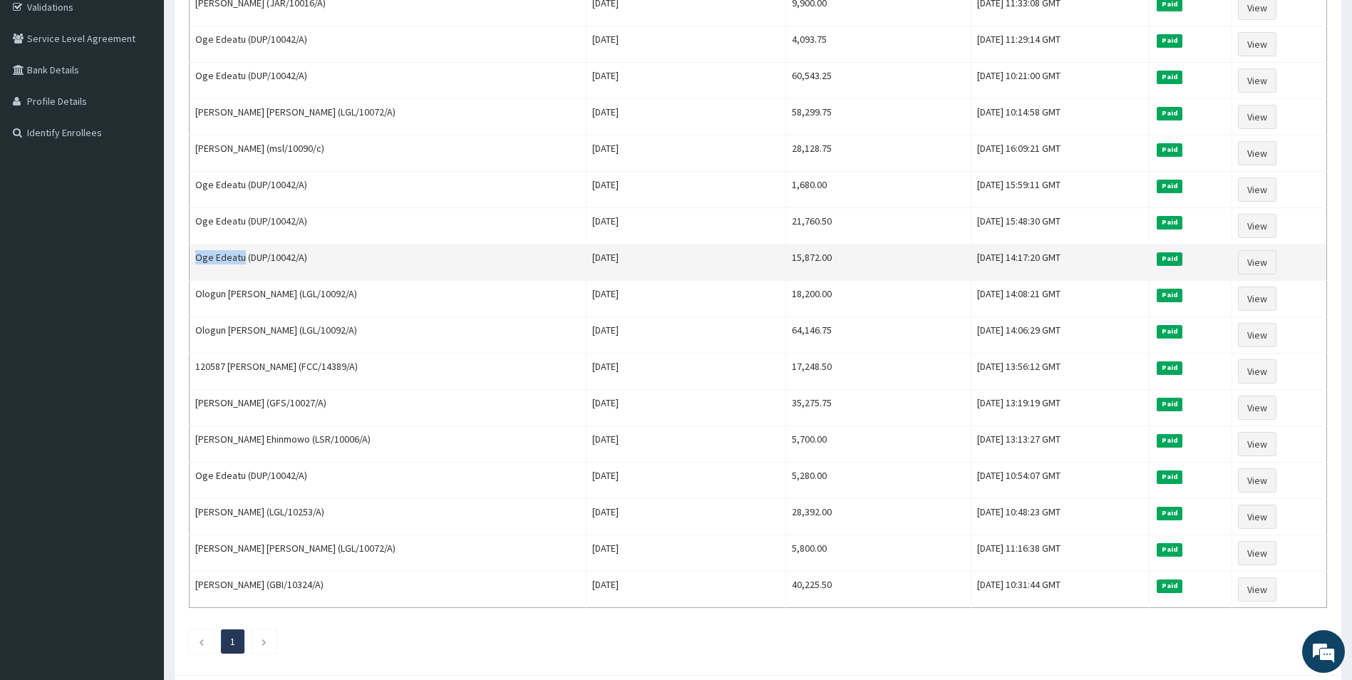
copy td "Oge Edeatu"
drag, startPoint x: 240, startPoint y: 254, endPoint x: 192, endPoint y: 268, distance: 49.8
click at [192, 268] on td "Oge Edeatu (DUP/10042/A)" at bounding box center [388, 263] width 397 height 36
click at [1260, 258] on link "View" at bounding box center [1257, 262] width 38 height 24
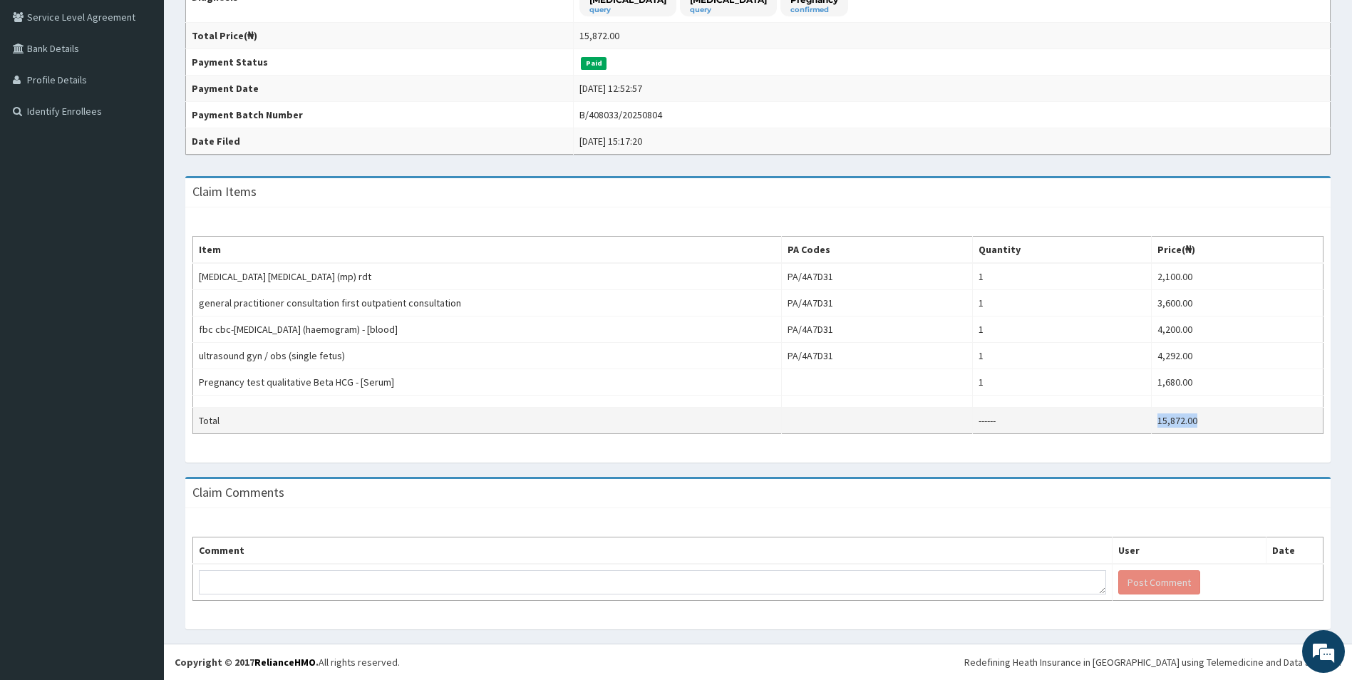
drag, startPoint x: 1220, startPoint y: 417, endPoint x: 1116, endPoint y: 418, distance: 103.4
click at [1116, 418] on tr "Total ------ 15,872.00" at bounding box center [758, 421] width 1131 height 26
copy tr "15,872.00"
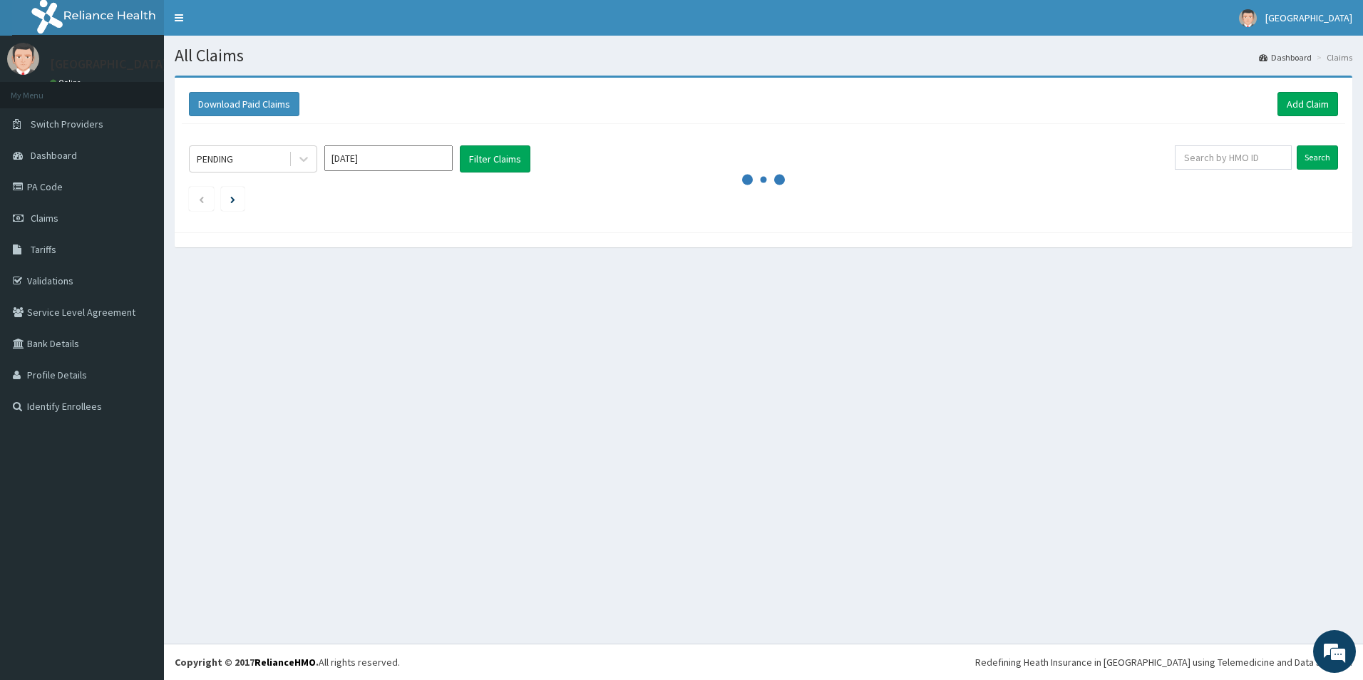
click at [421, 158] on input "[DATE]" at bounding box center [388, 158] width 128 height 26
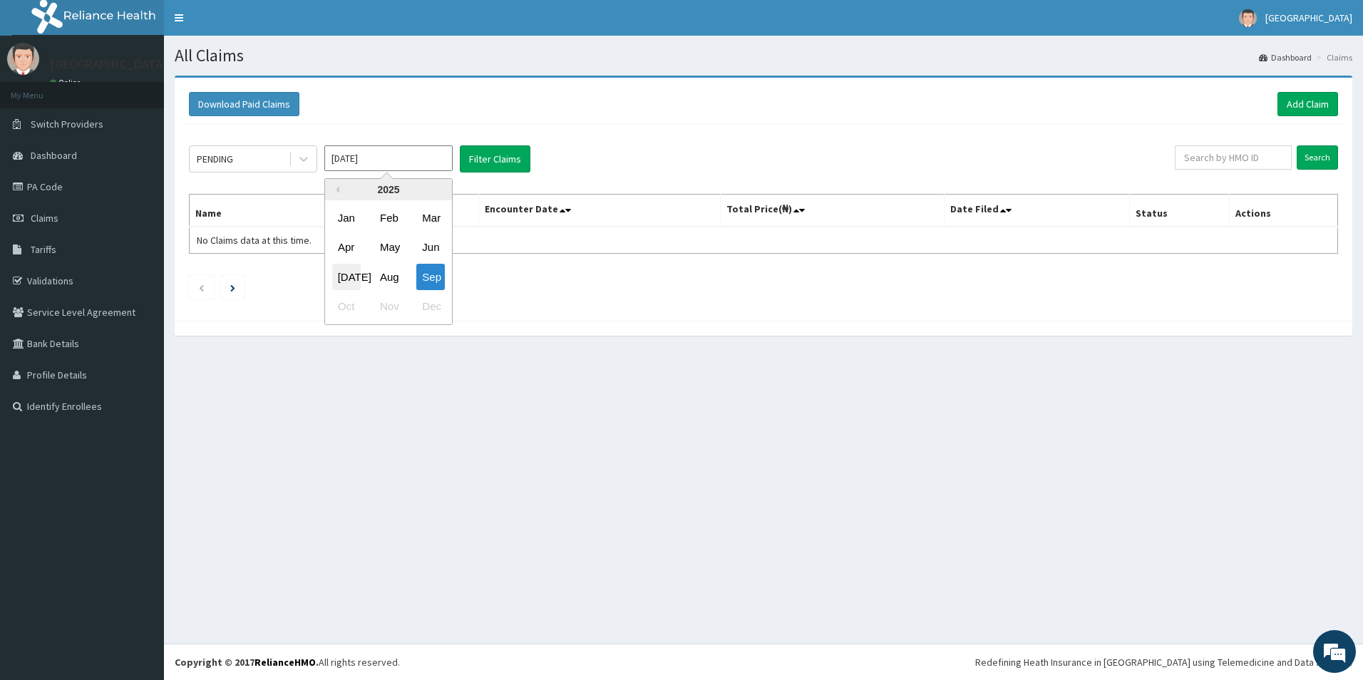
click at [355, 280] on div "[DATE]" at bounding box center [346, 277] width 29 height 26
type input "[DATE]"
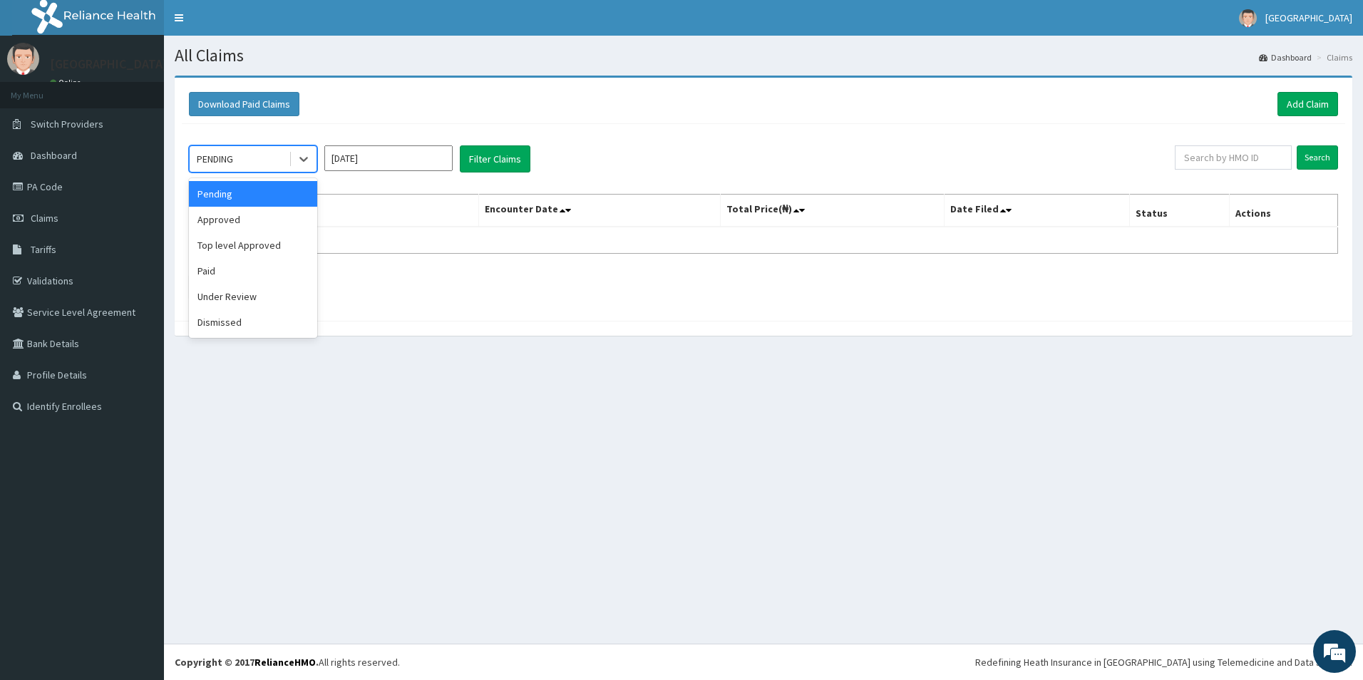
click at [238, 155] on div "PENDING" at bounding box center [239, 159] width 99 height 23
click at [232, 269] on div "Paid" at bounding box center [253, 271] width 128 height 26
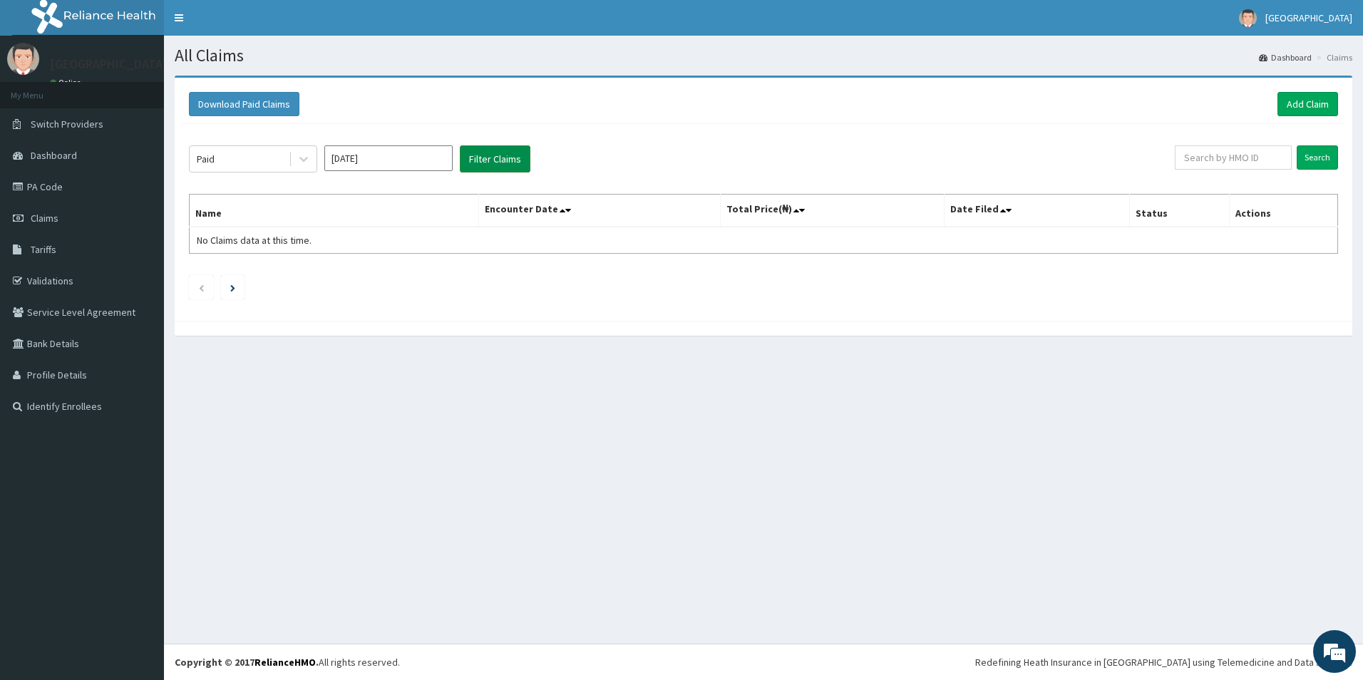
click at [477, 155] on button "Filter Claims" at bounding box center [495, 158] width 71 height 27
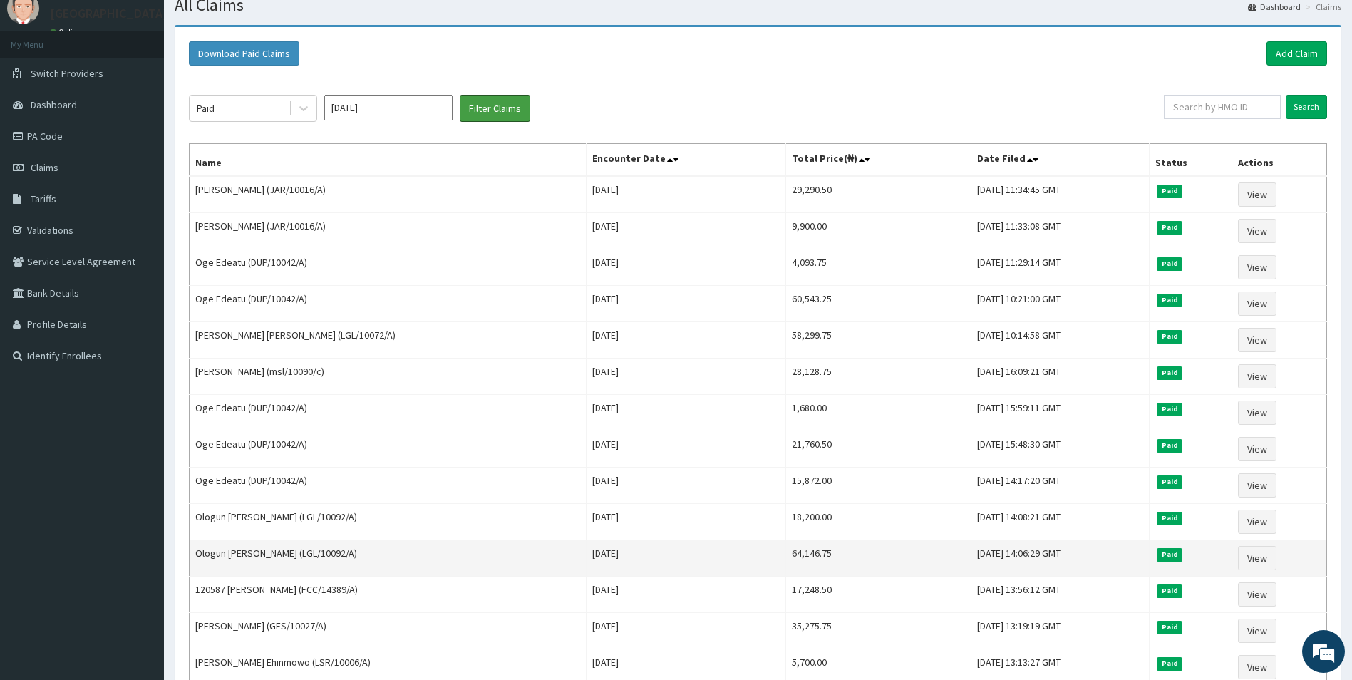
scroll to position [71, 0]
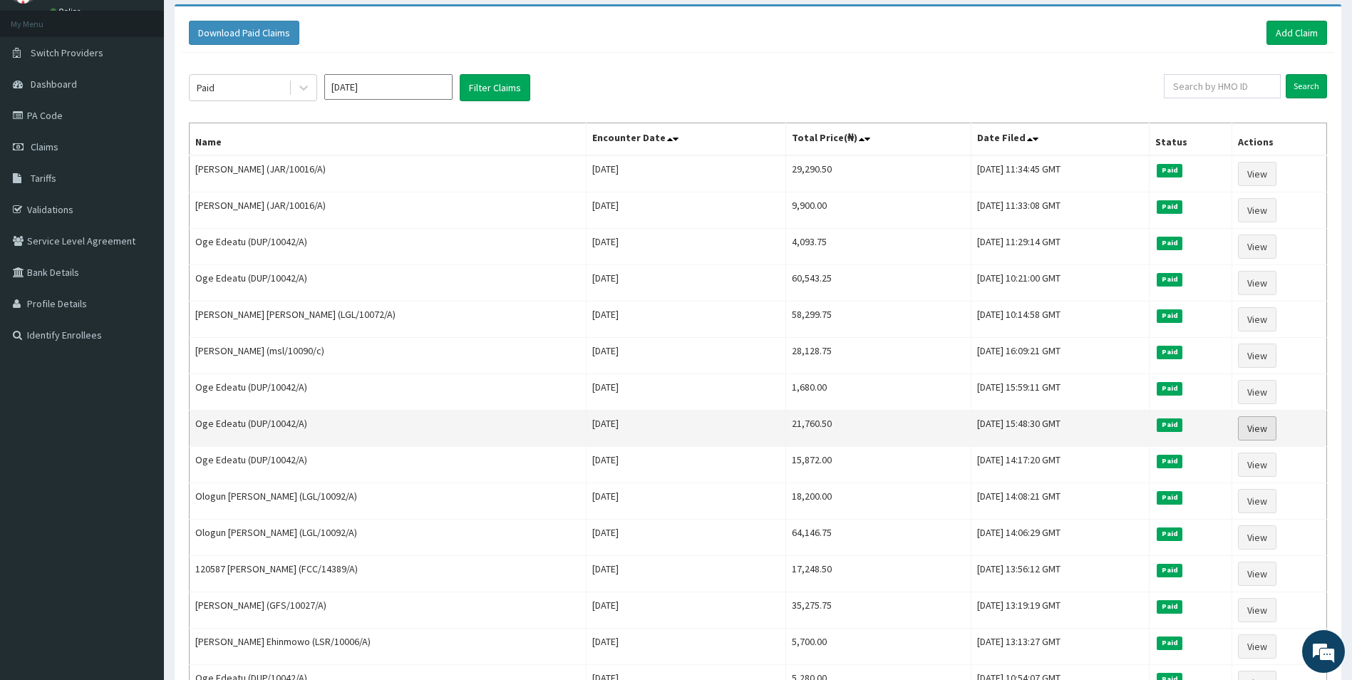
click at [1262, 428] on link "View" at bounding box center [1257, 428] width 38 height 24
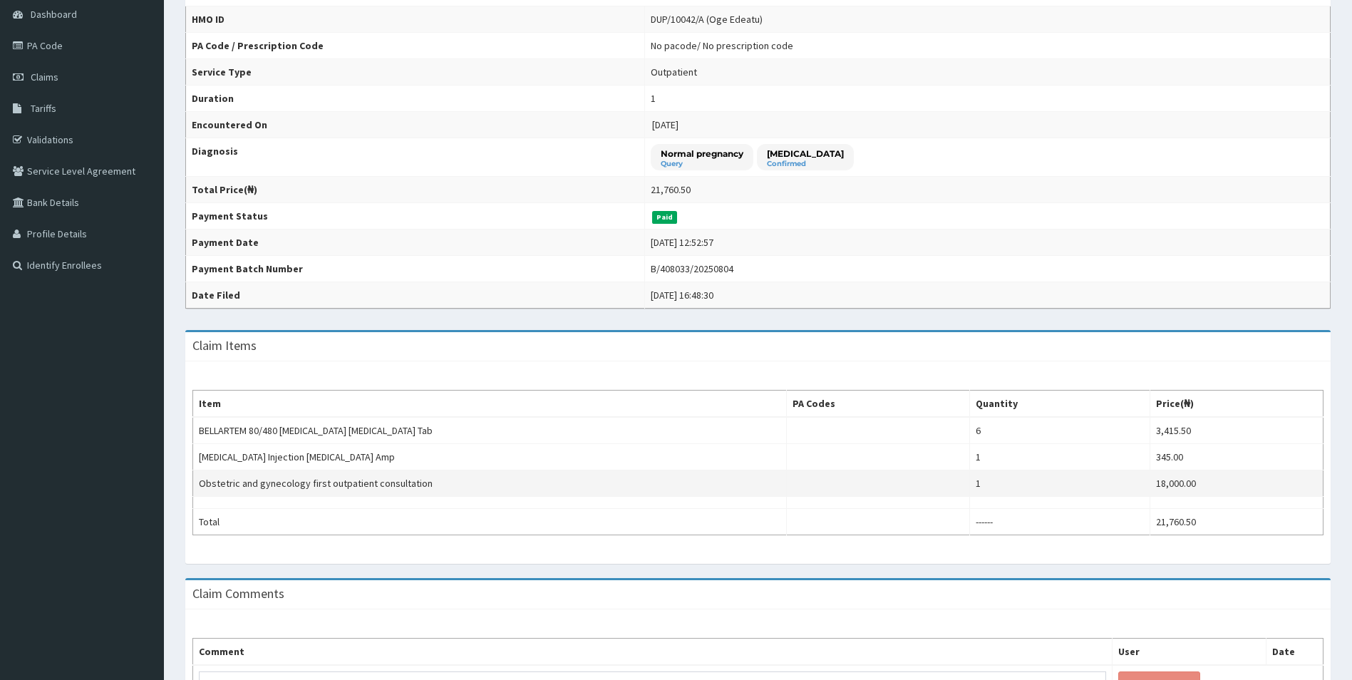
scroll to position [214, 0]
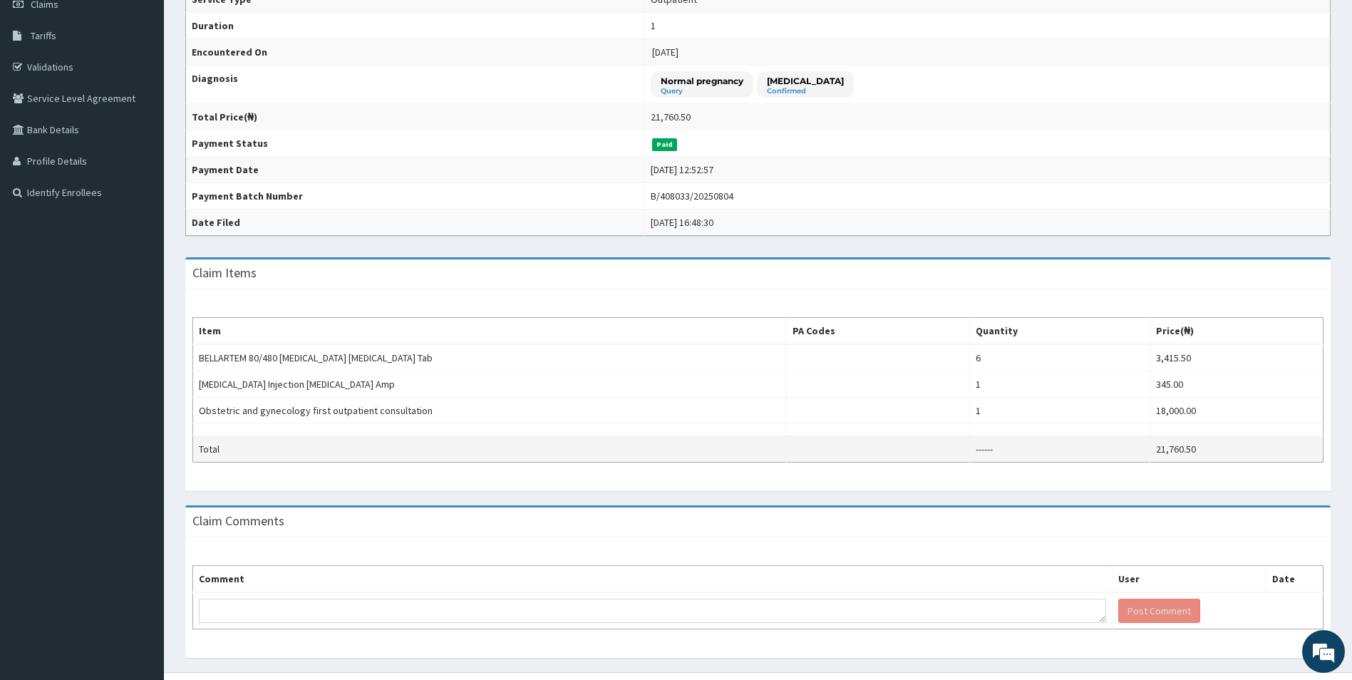
click at [1218, 448] on td "21,760.50" at bounding box center [1236, 449] width 173 height 26
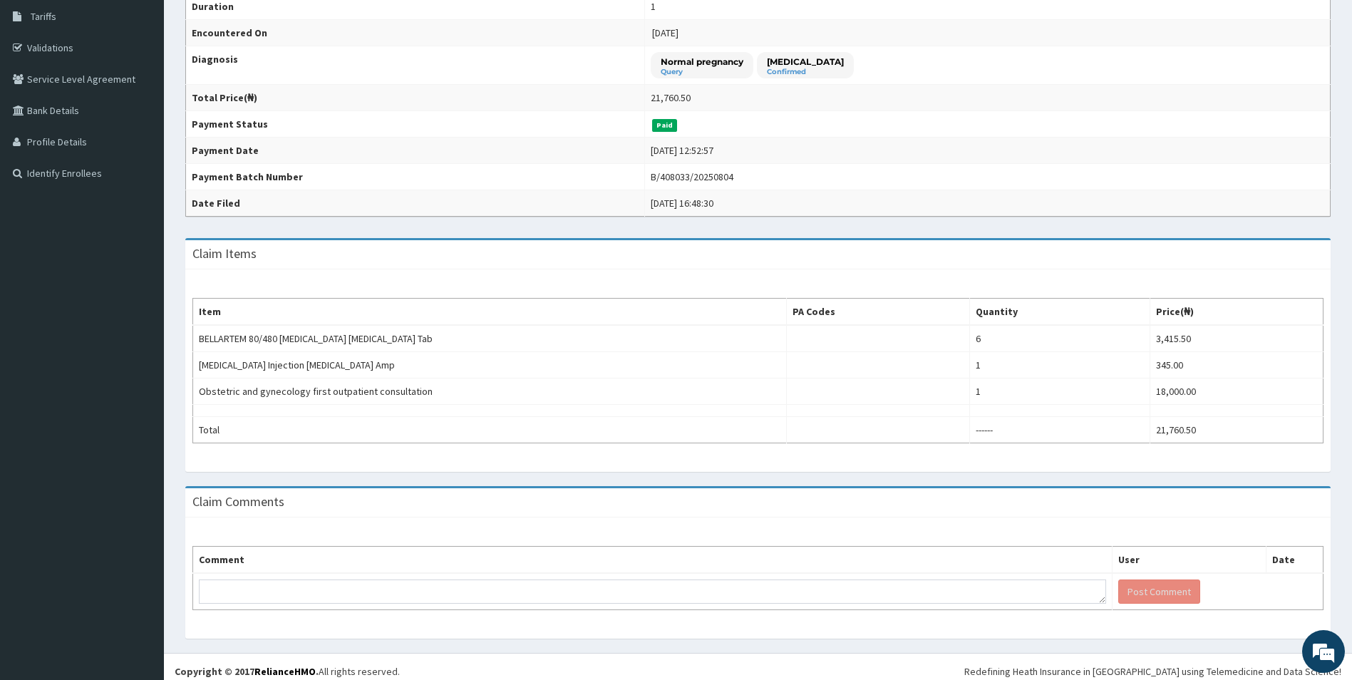
scroll to position [242, 0]
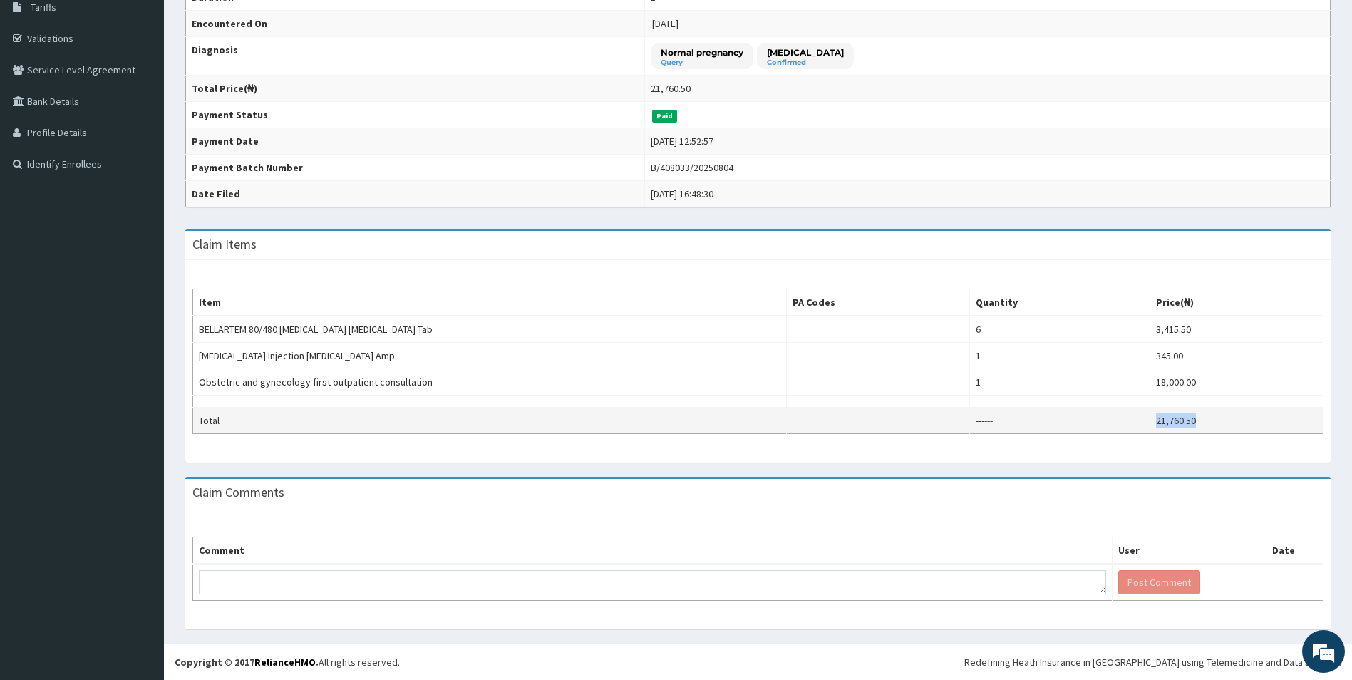
drag, startPoint x: 1212, startPoint y: 425, endPoint x: 1144, endPoint y: 416, distance: 68.3
click at [1144, 416] on tr "Total ------ 21,760.50" at bounding box center [758, 421] width 1131 height 26
copy tr "21,760.50"
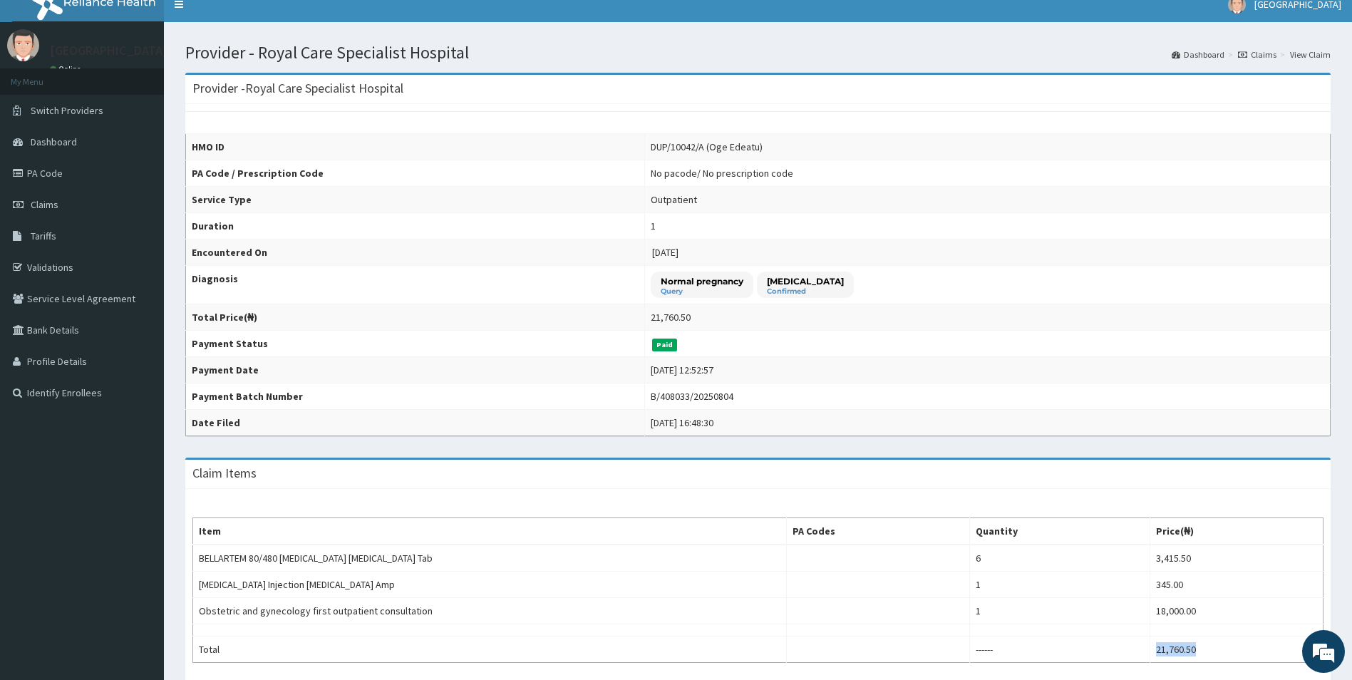
scroll to position [0, 0]
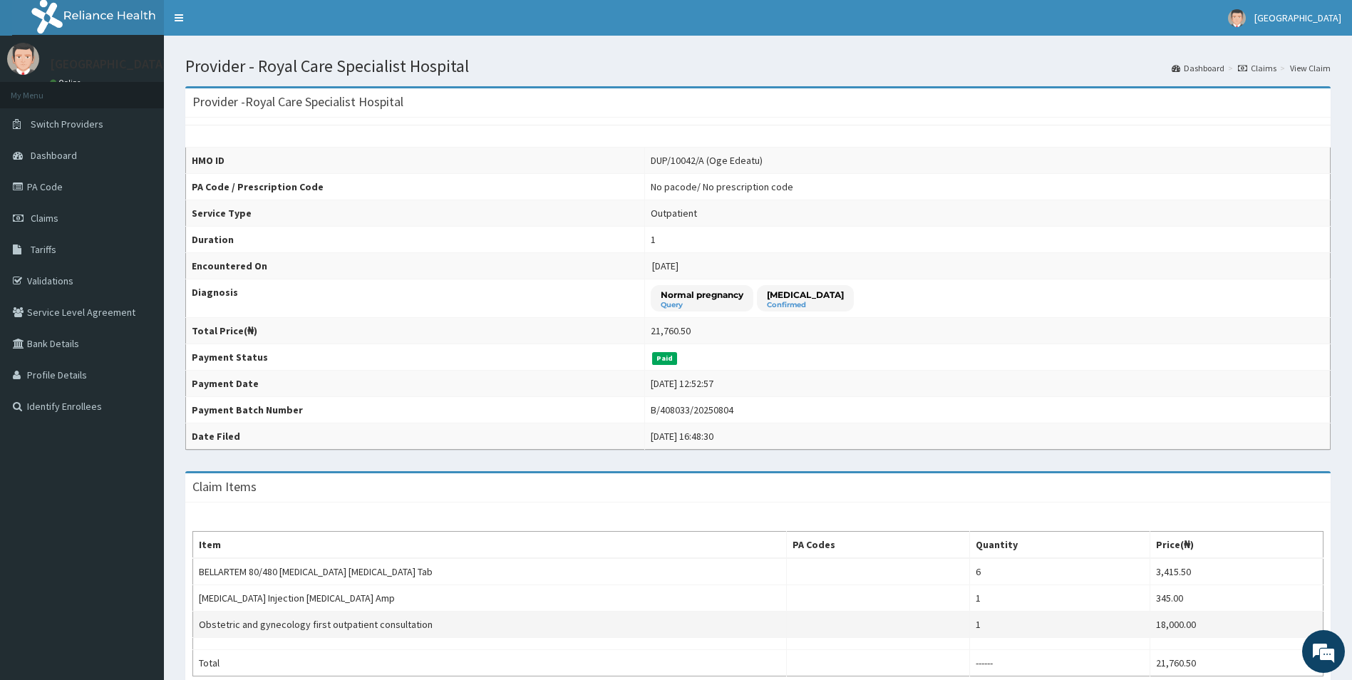
click at [916, 617] on td at bounding box center [877, 625] width 183 height 26
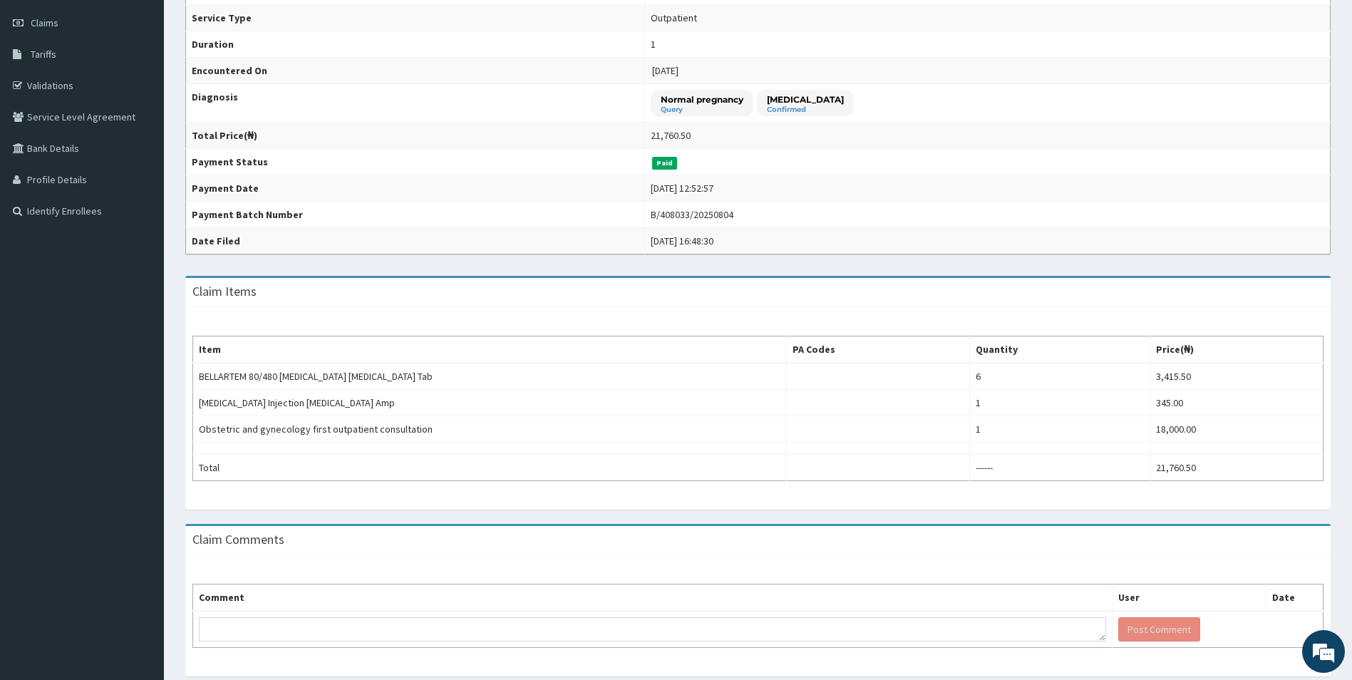
scroll to position [171, 0]
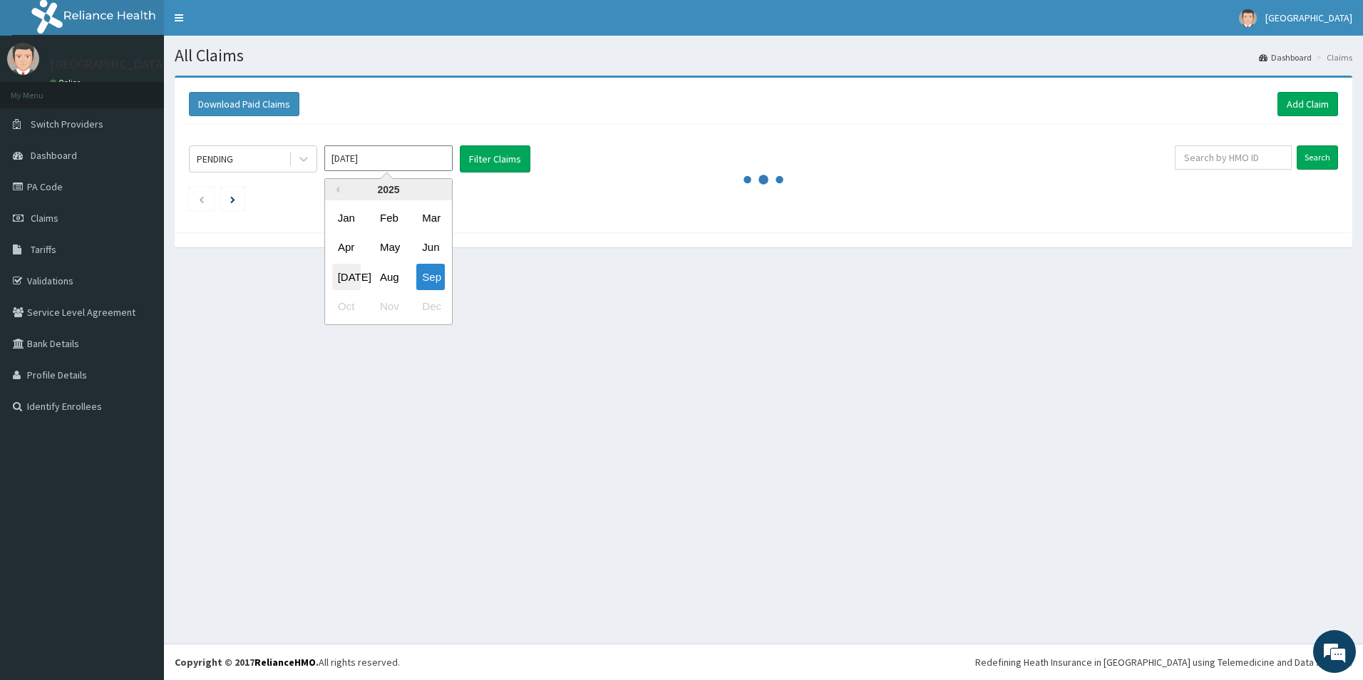
click at [346, 277] on div "[DATE]" at bounding box center [346, 277] width 29 height 26
type input "[DATE]"
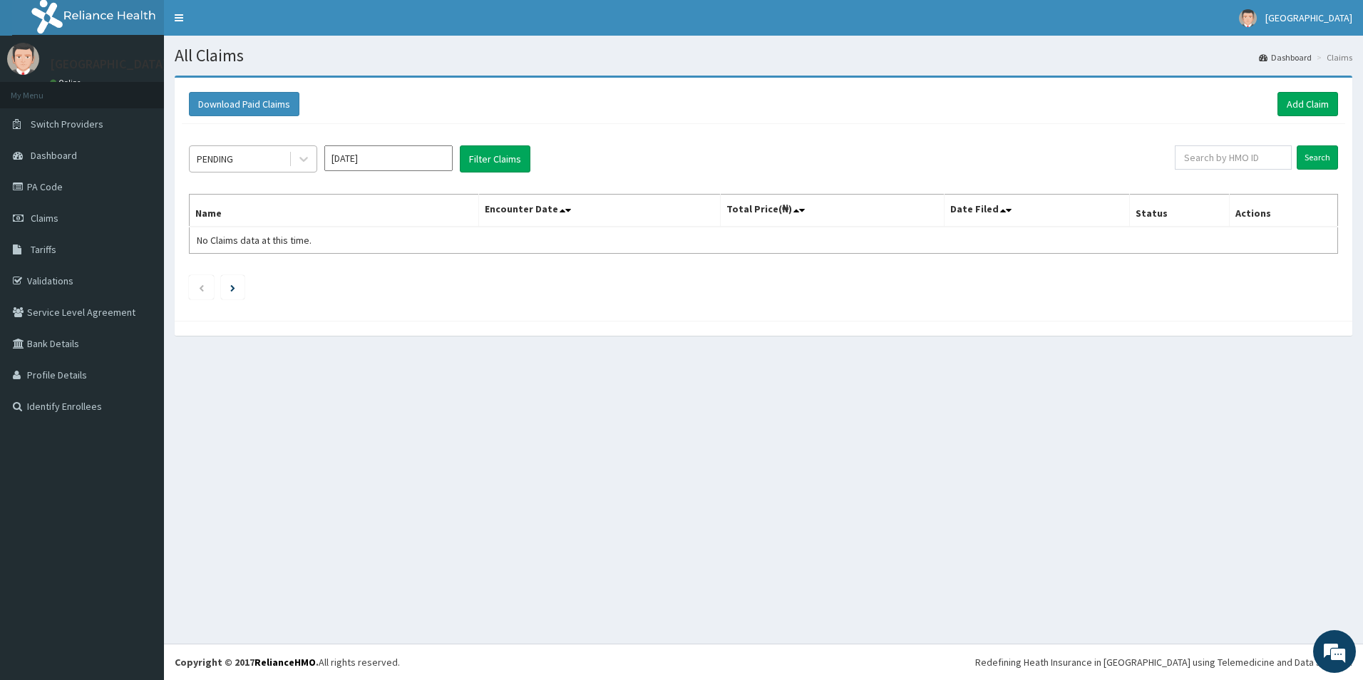
click at [276, 156] on div "PENDING" at bounding box center [239, 159] width 99 height 23
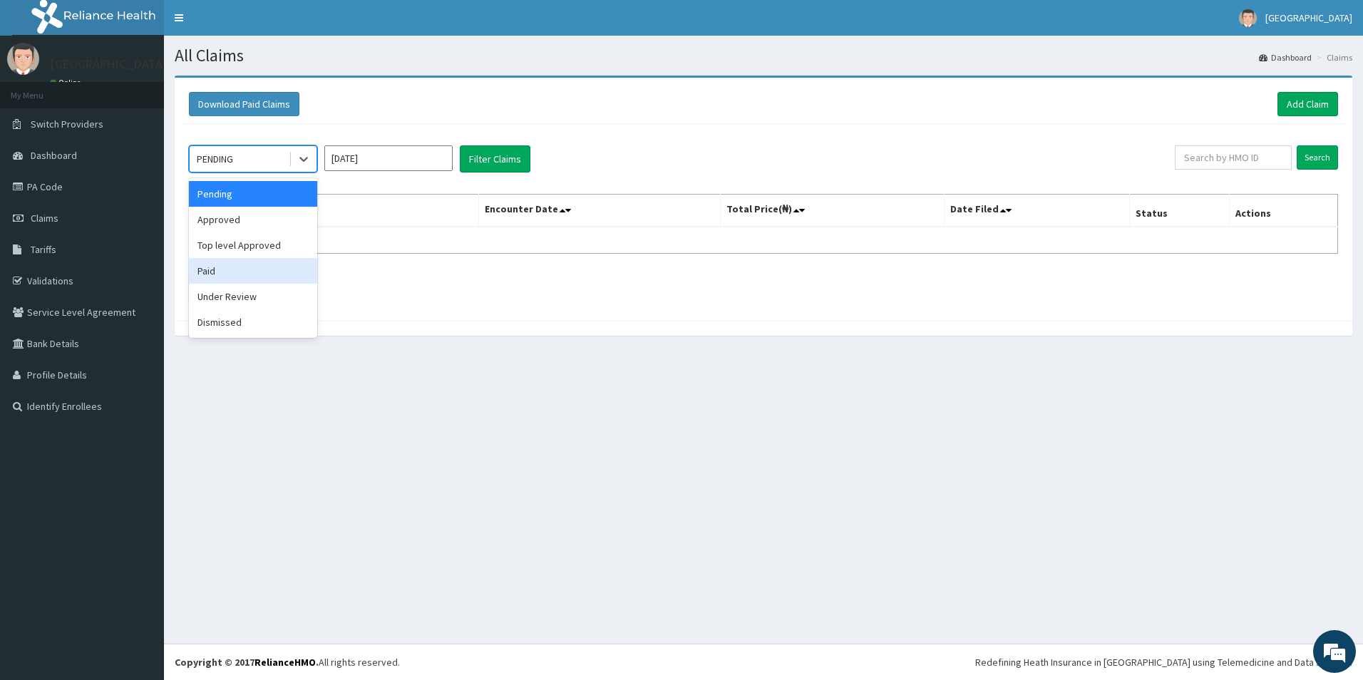
click at [236, 275] on div "Paid" at bounding box center [253, 271] width 128 height 26
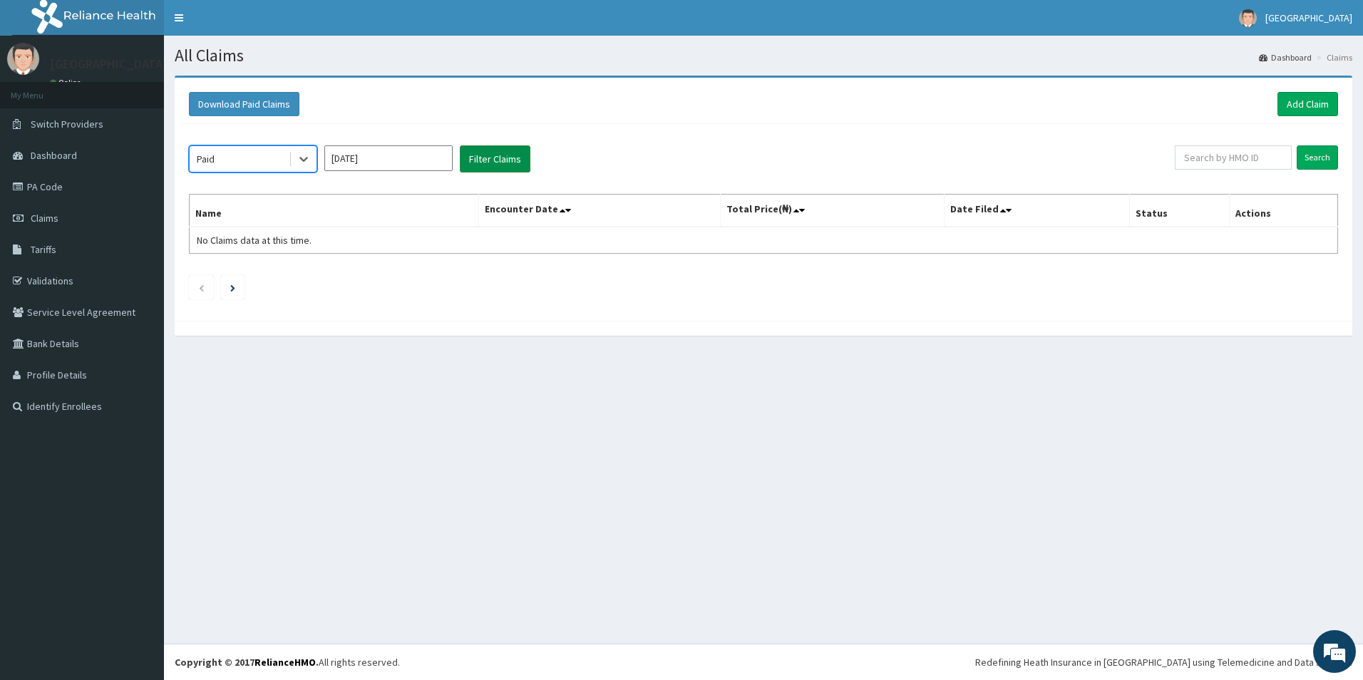
click at [489, 158] on button "Filter Claims" at bounding box center [495, 158] width 71 height 27
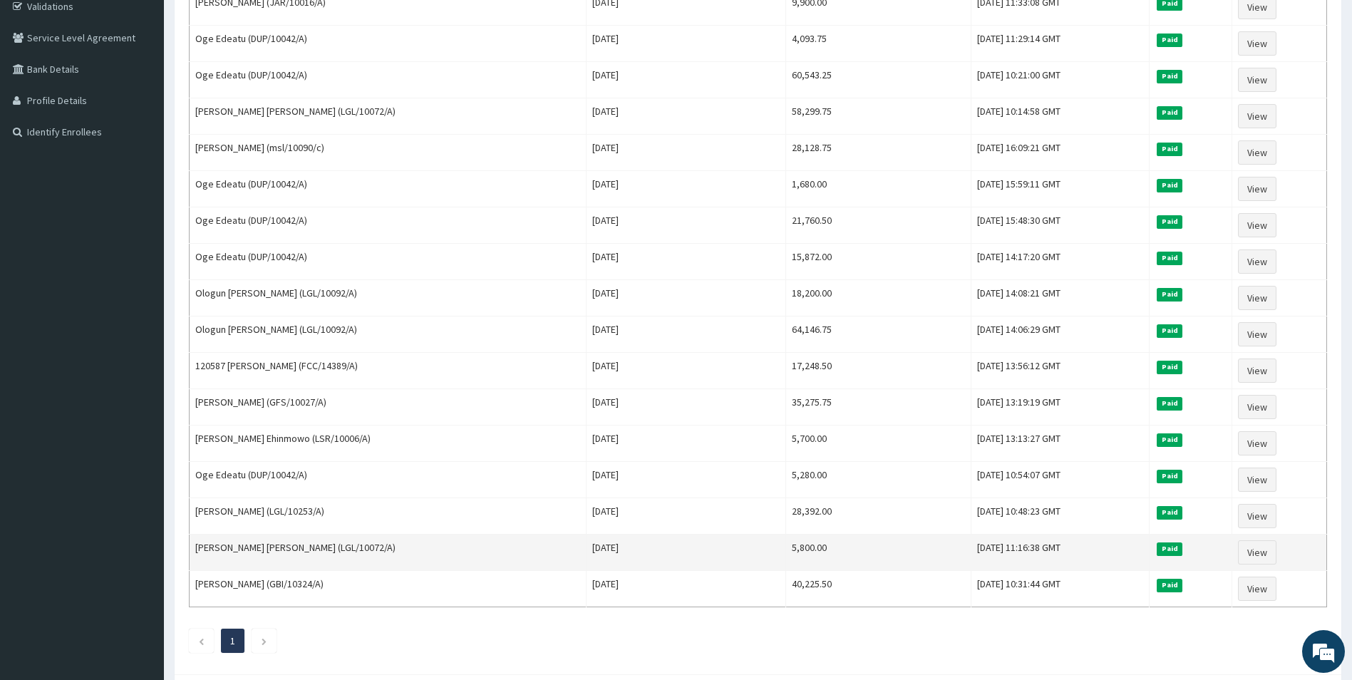
scroll to position [345, 0]
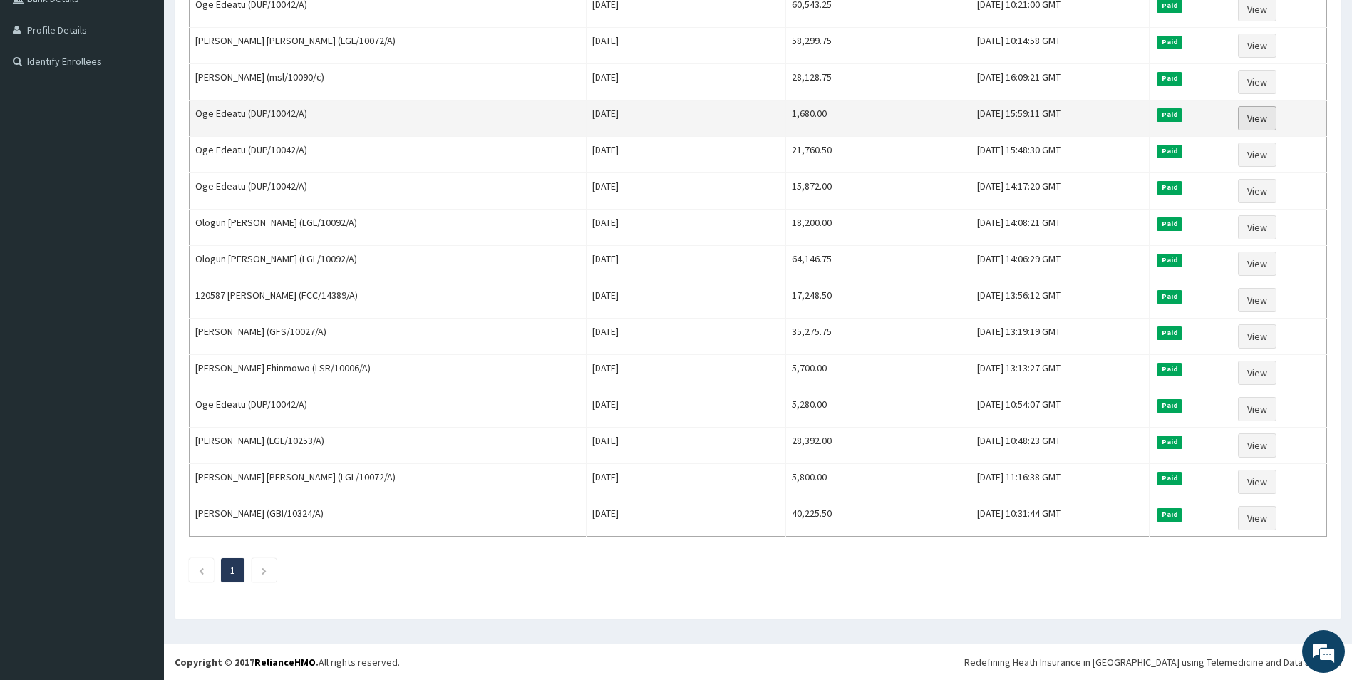
click at [1244, 111] on link "View" at bounding box center [1257, 118] width 38 height 24
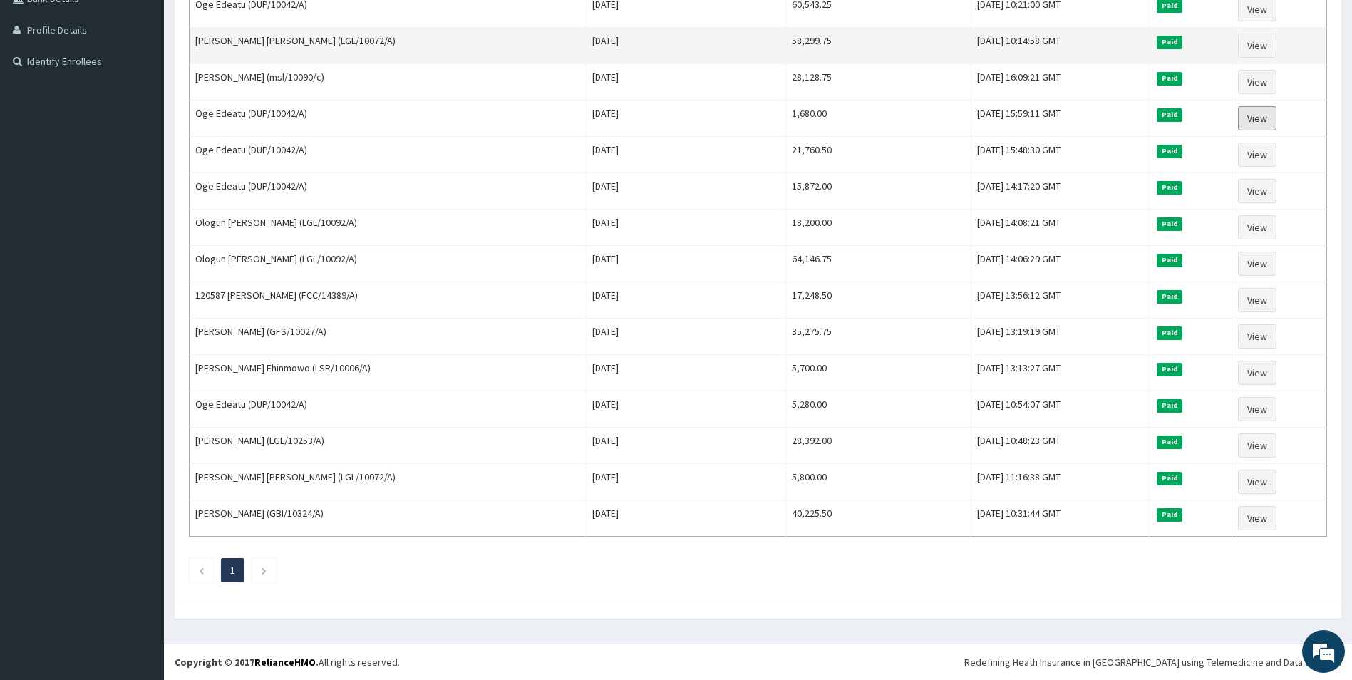
scroll to position [0, 0]
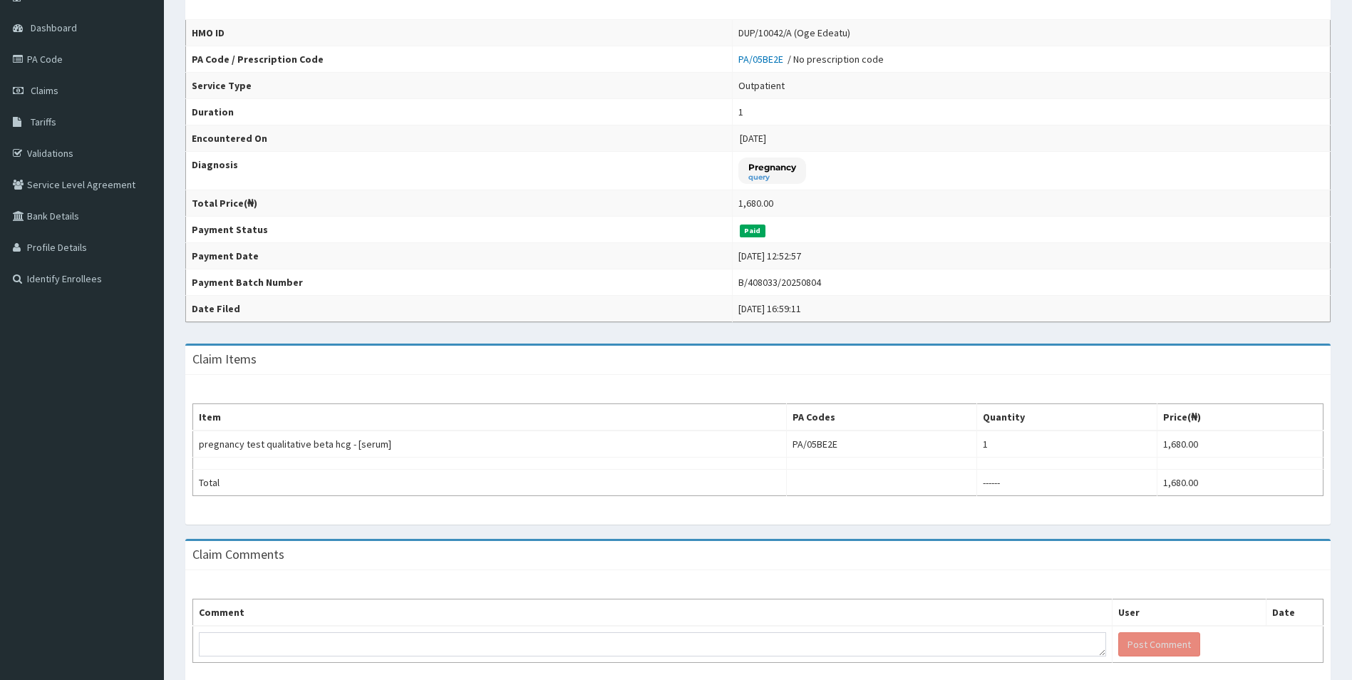
scroll to position [190, 0]
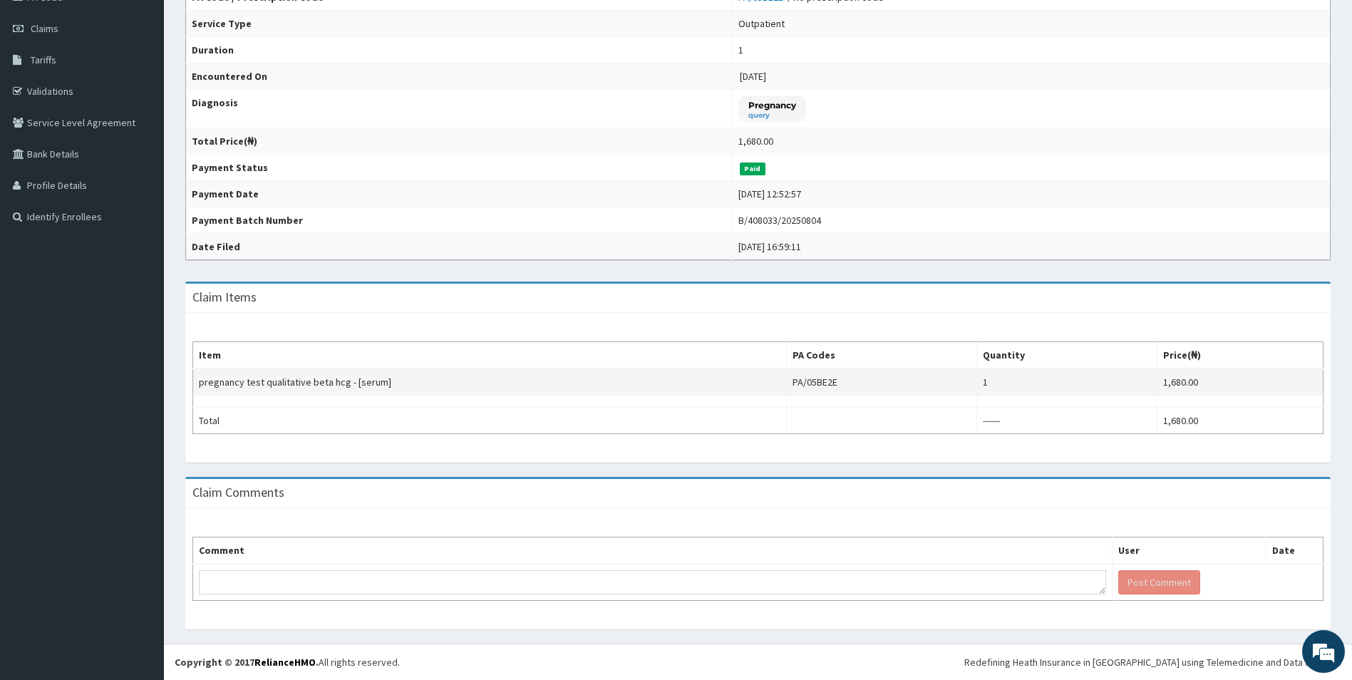
click at [1209, 381] on td "1,680.00" at bounding box center [1240, 382] width 166 height 27
click at [1199, 379] on td "1,680.00" at bounding box center [1240, 382] width 166 height 27
click at [1205, 378] on td "1,680.00" at bounding box center [1240, 382] width 166 height 27
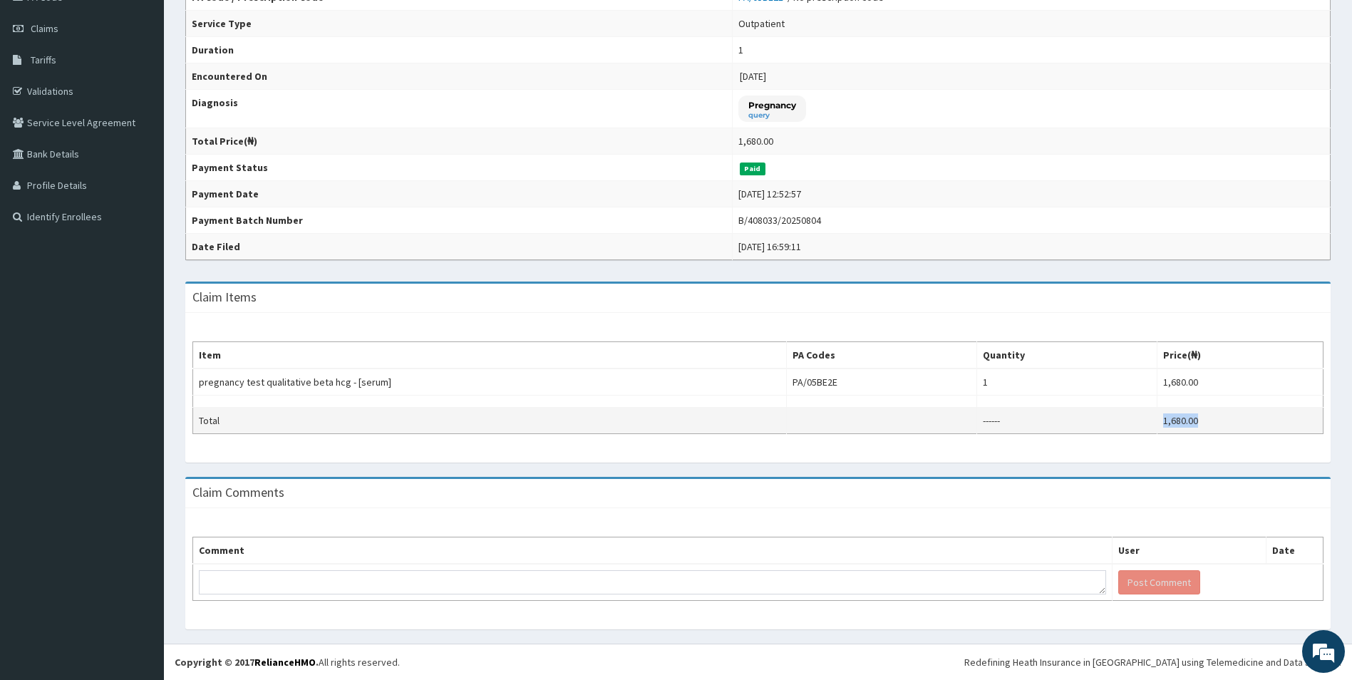
drag, startPoint x: 1222, startPoint y: 421, endPoint x: 1165, endPoint y: 421, distance: 57.0
click at [1165, 421] on td "1,680.00" at bounding box center [1240, 421] width 166 height 26
drag, startPoint x: 1165, startPoint y: 421, endPoint x: 1083, endPoint y: 410, distance: 82.7
click at [1083, 410] on td "------" at bounding box center [1067, 421] width 180 height 26
drag, startPoint x: 1214, startPoint y: 421, endPoint x: 1171, endPoint y: 417, distance: 43.0
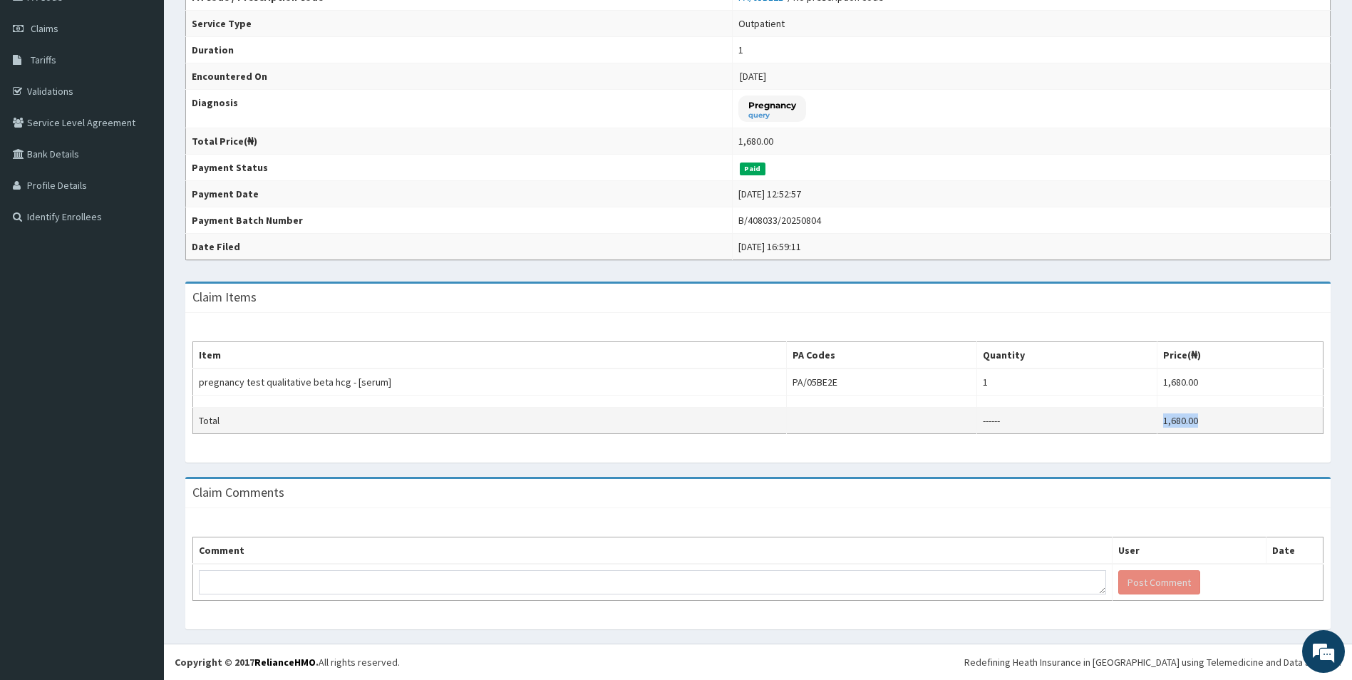
click at [1171, 417] on td "1,680.00" at bounding box center [1240, 421] width 166 height 26
copy td "1,680.00"
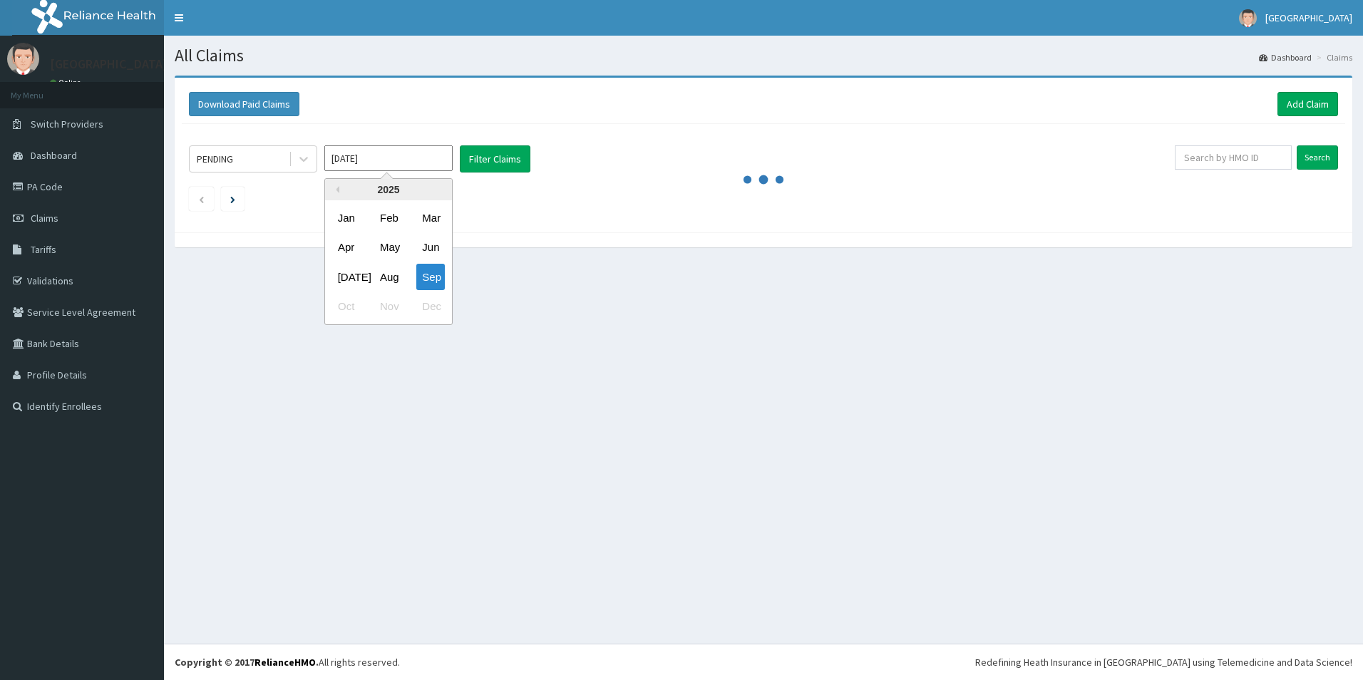
click at [347, 282] on div "[DATE]" at bounding box center [346, 277] width 29 height 26
type input "[DATE]"
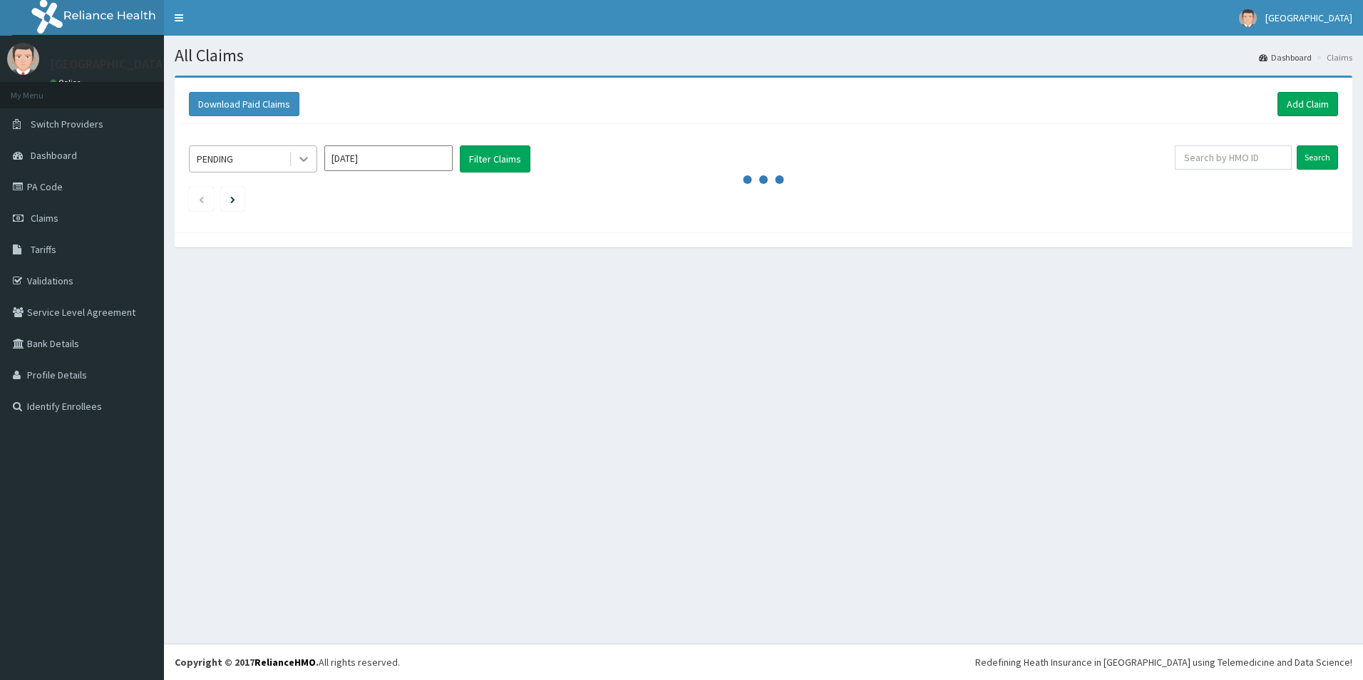
click at [305, 165] on icon at bounding box center [304, 159] width 14 height 14
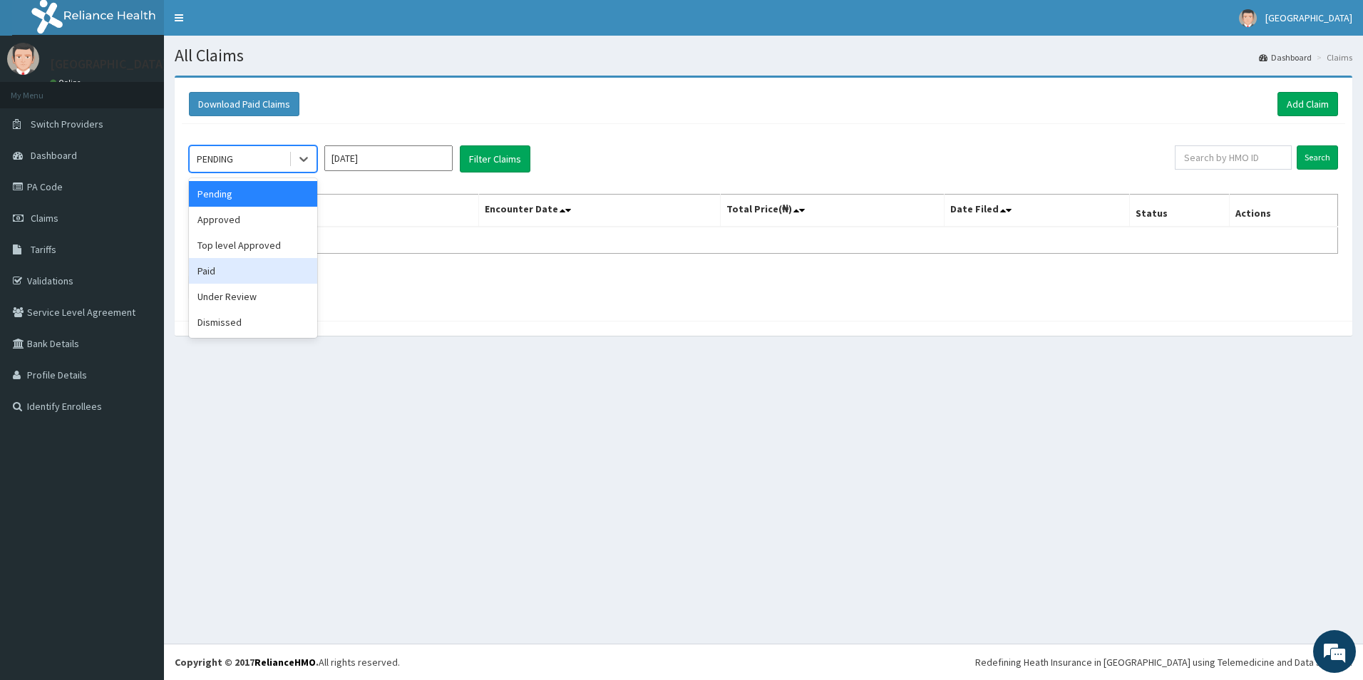
click at [210, 268] on div "Paid" at bounding box center [253, 271] width 128 height 26
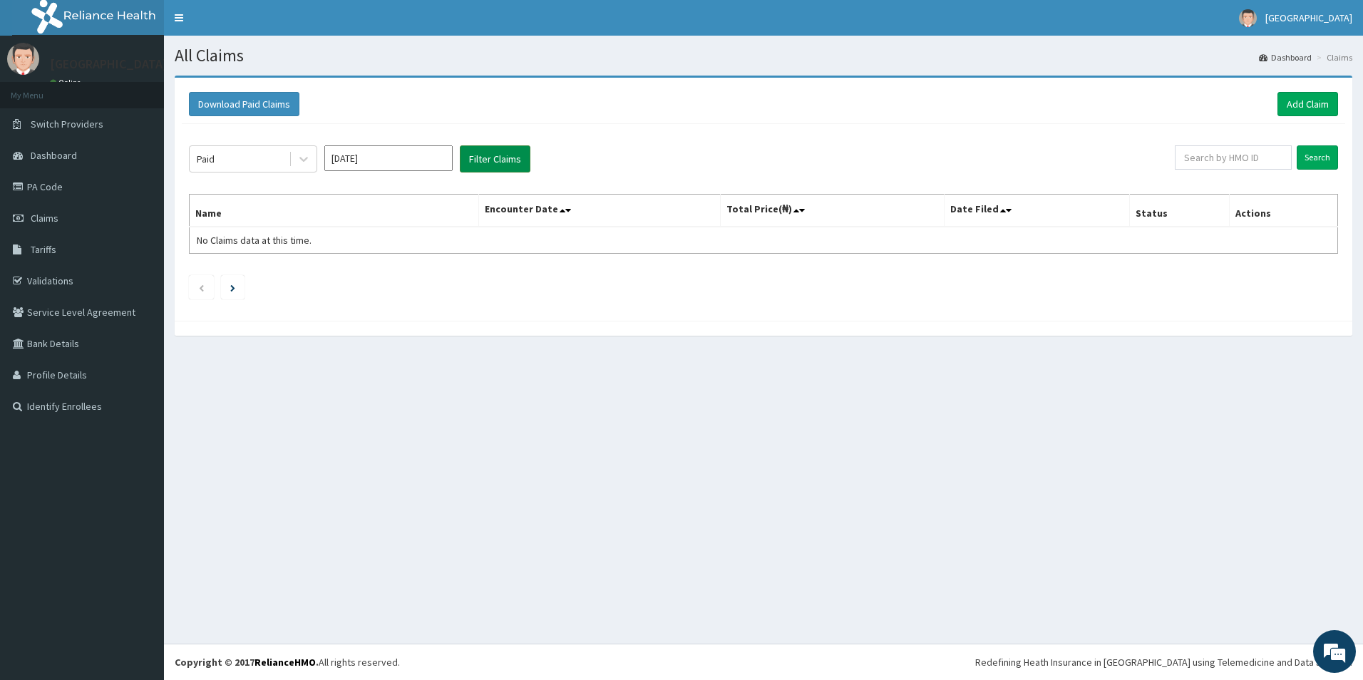
click at [509, 157] on button "Filter Claims" at bounding box center [495, 158] width 71 height 27
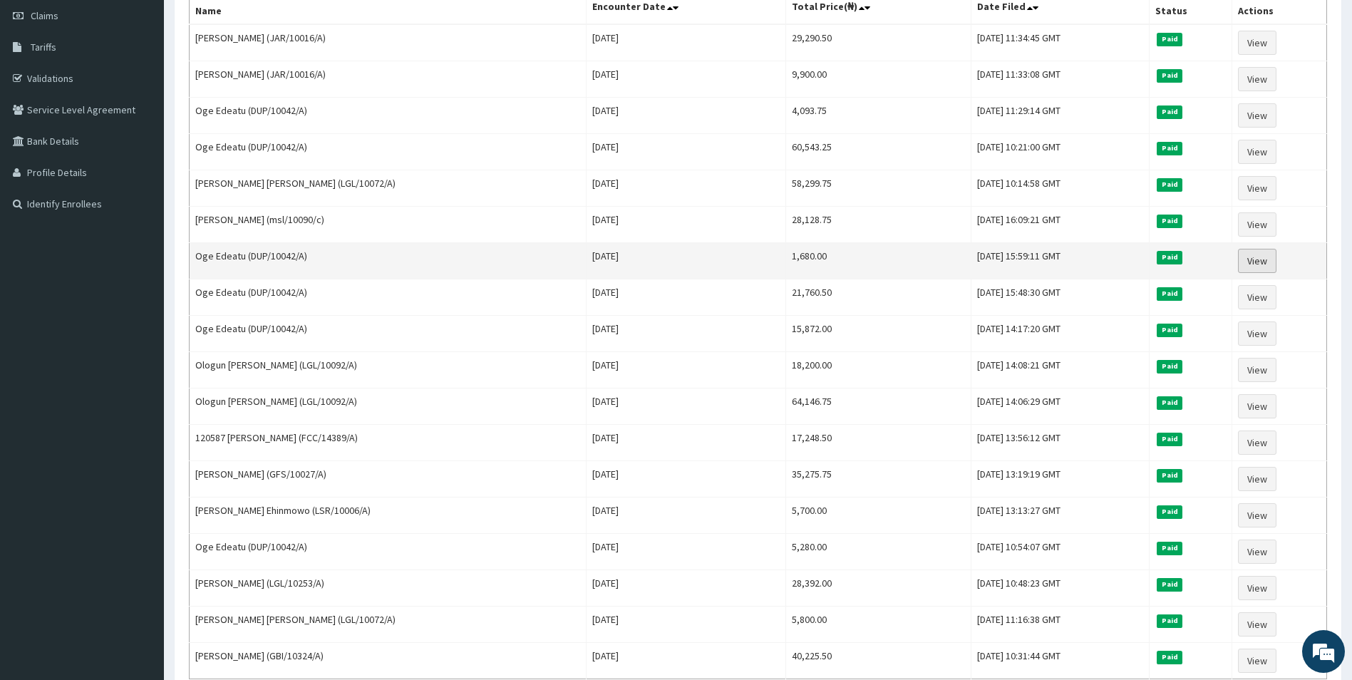
click at [1253, 258] on link "View" at bounding box center [1257, 261] width 38 height 24
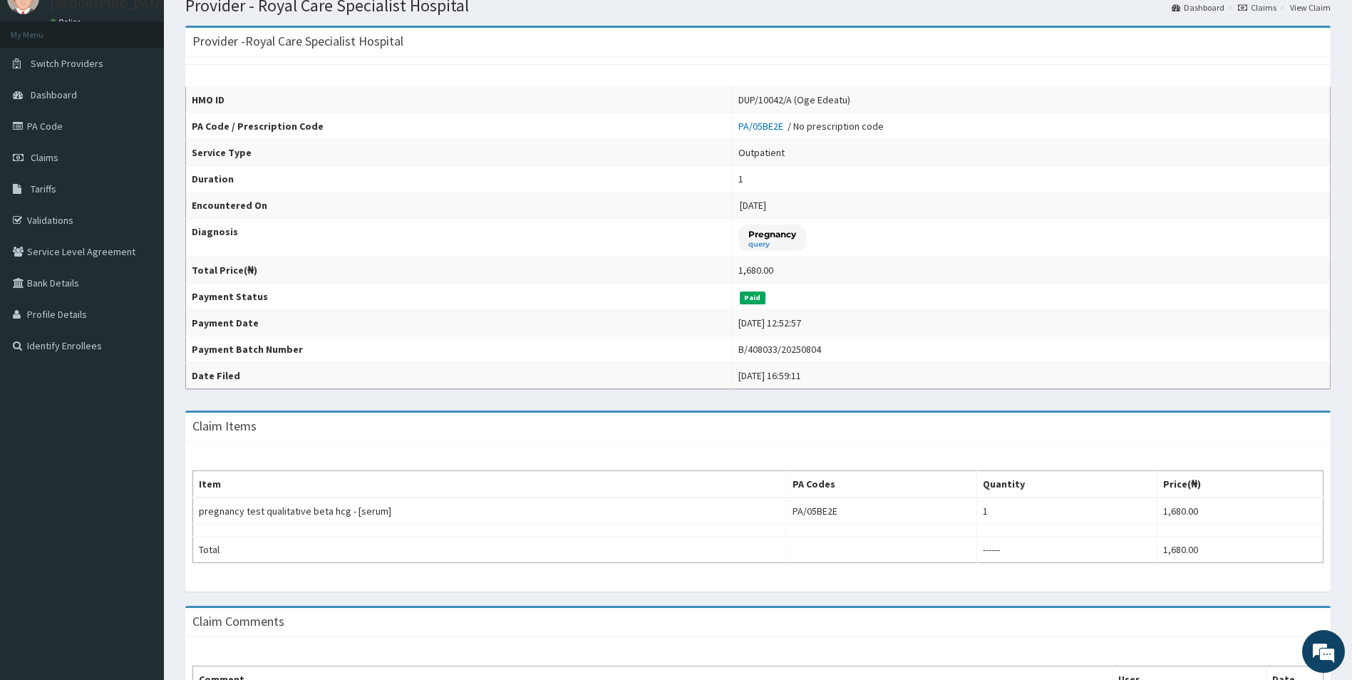
scroll to position [47, 0]
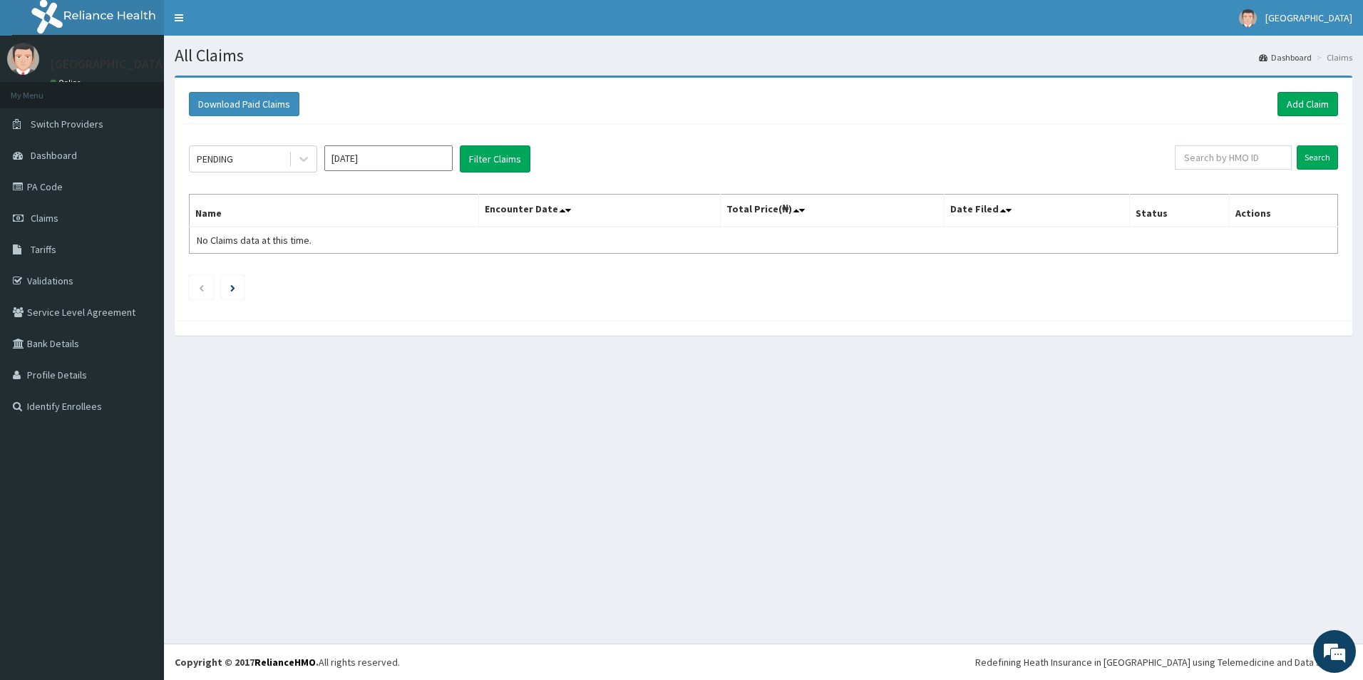
click at [391, 165] on input "[DATE]" at bounding box center [388, 158] width 128 height 26
click at [349, 279] on div "[DATE]" at bounding box center [346, 277] width 29 height 26
type input "[DATE]"
click at [257, 161] on div "PENDING" at bounding box center [239, 159] width 99 height 23
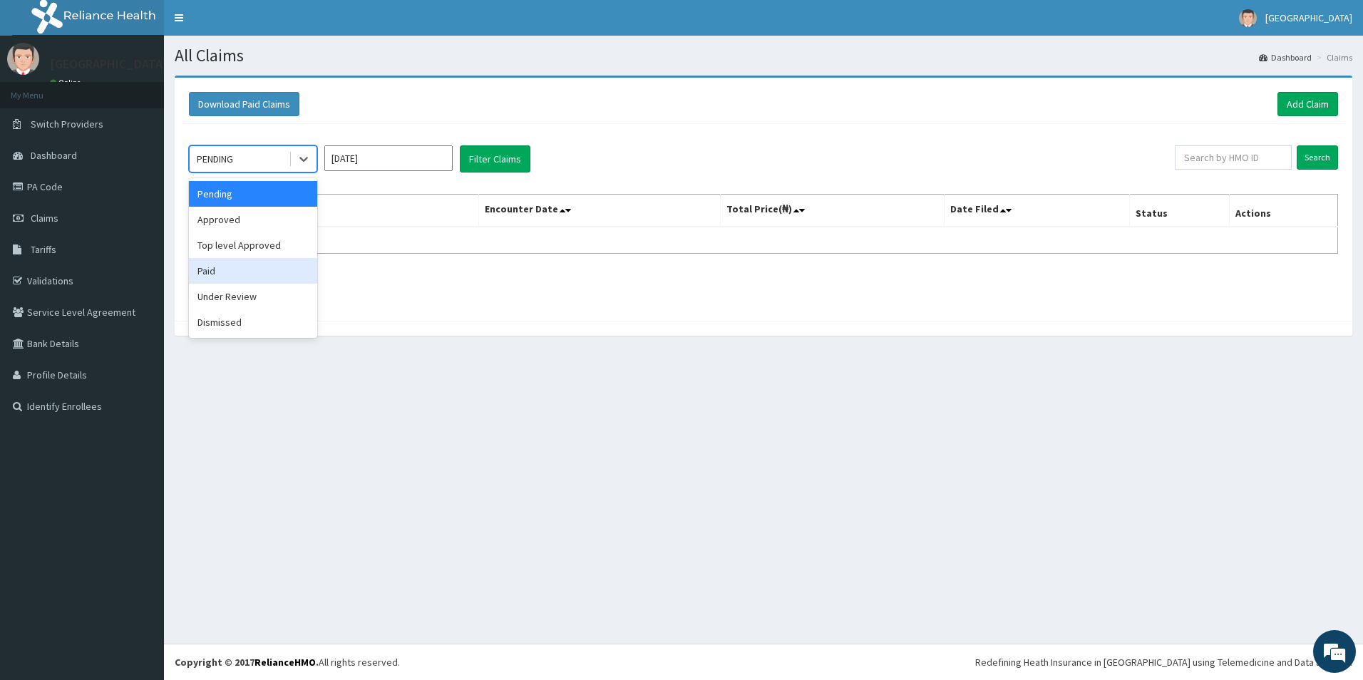
click at [225, 267] on div "Paid" at bounding box center [253, 271] width 128 height 26
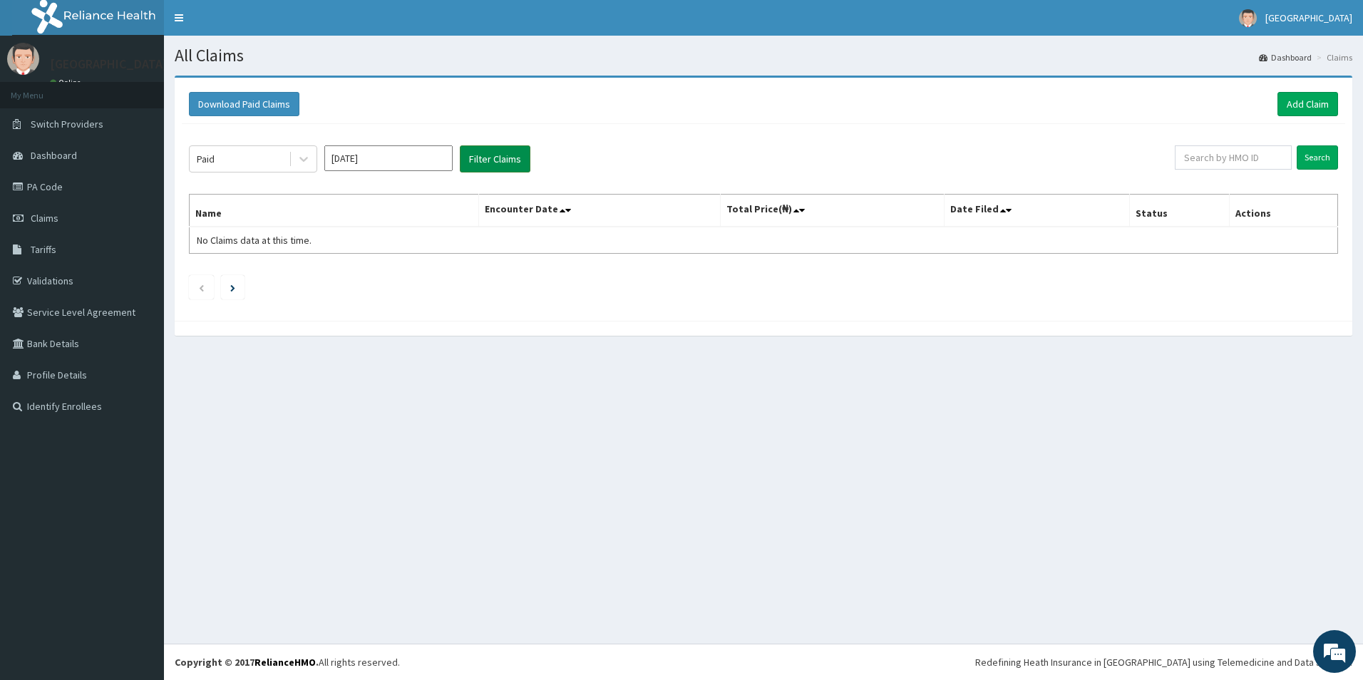
click at [488, 160] on button "Filter Claims" at bounding box center [495, 158] width 71 height 27
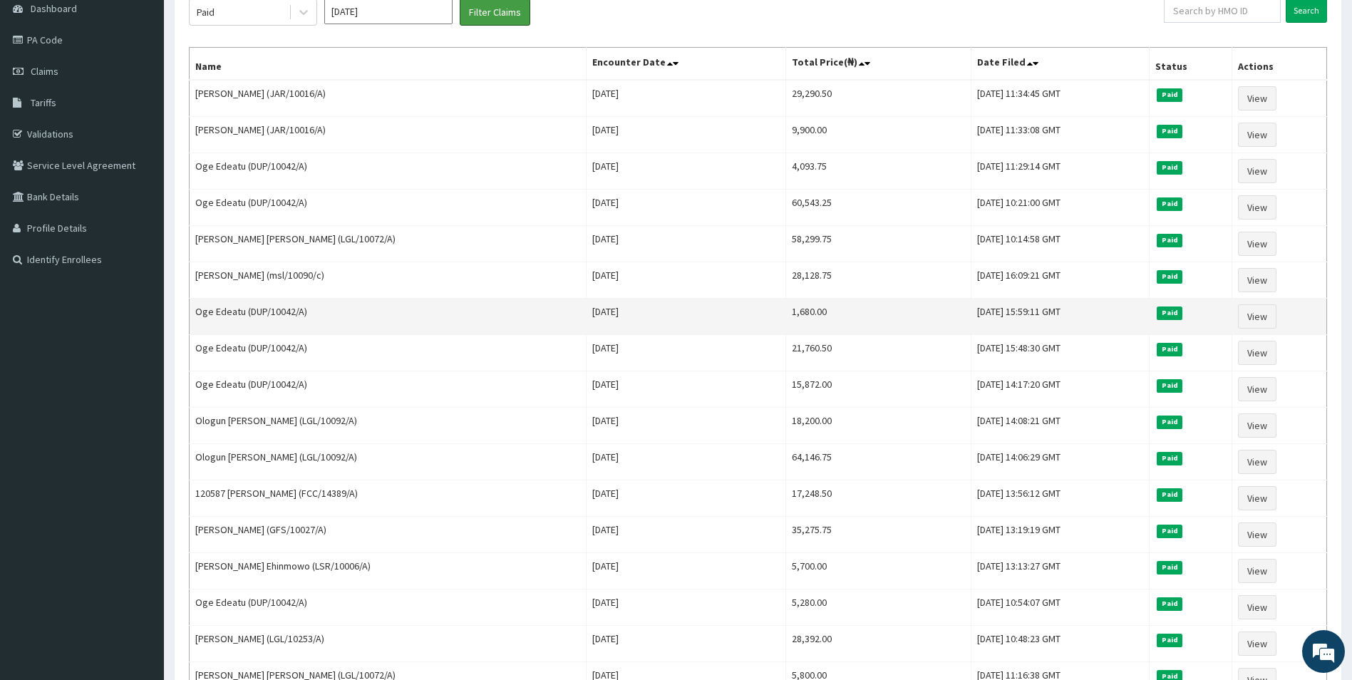
scroll to position [131, 0]
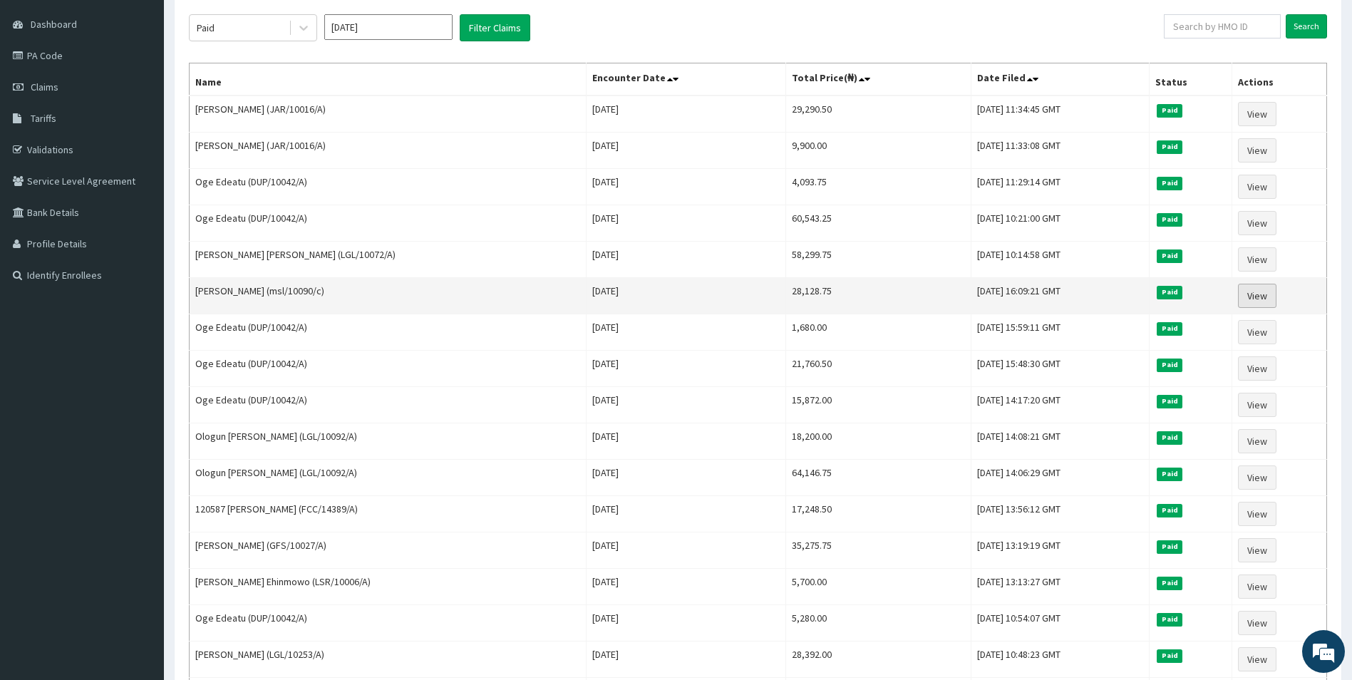
click at [1254, 292] on link "View" at bounding box center [1257, 296] width 38 height 24
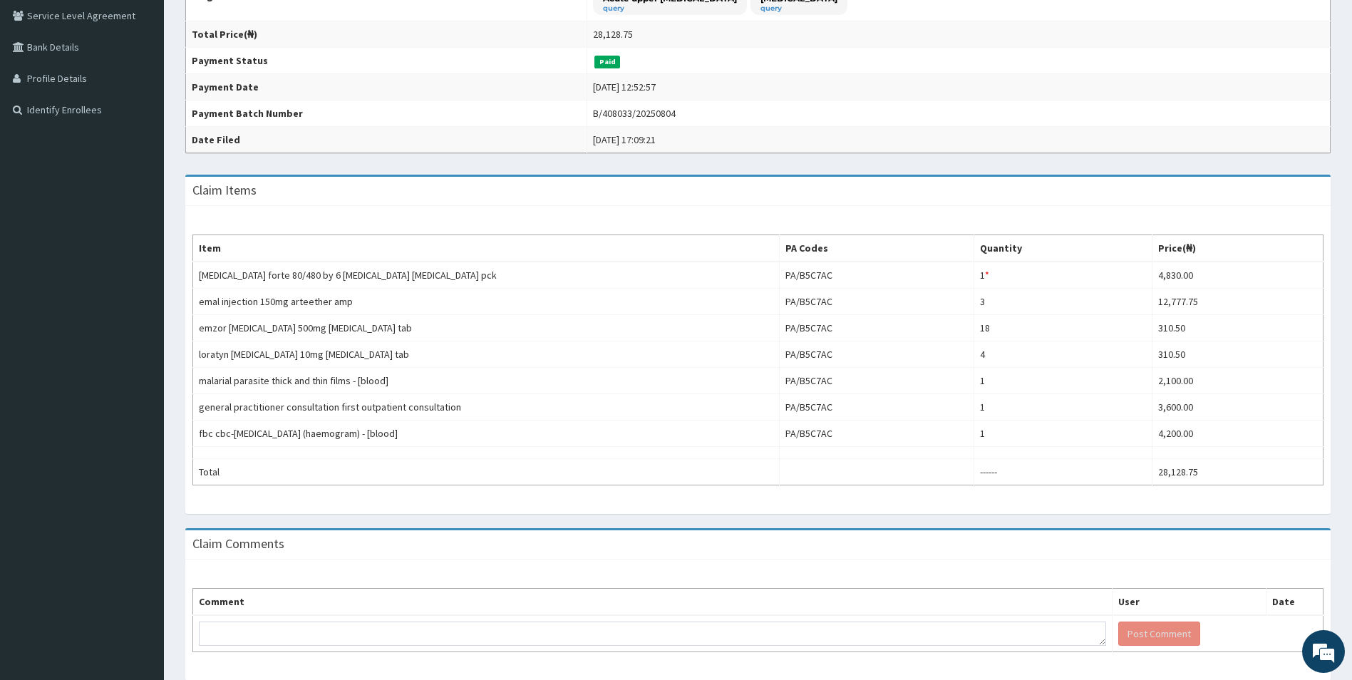
scroll to position [348, 0]
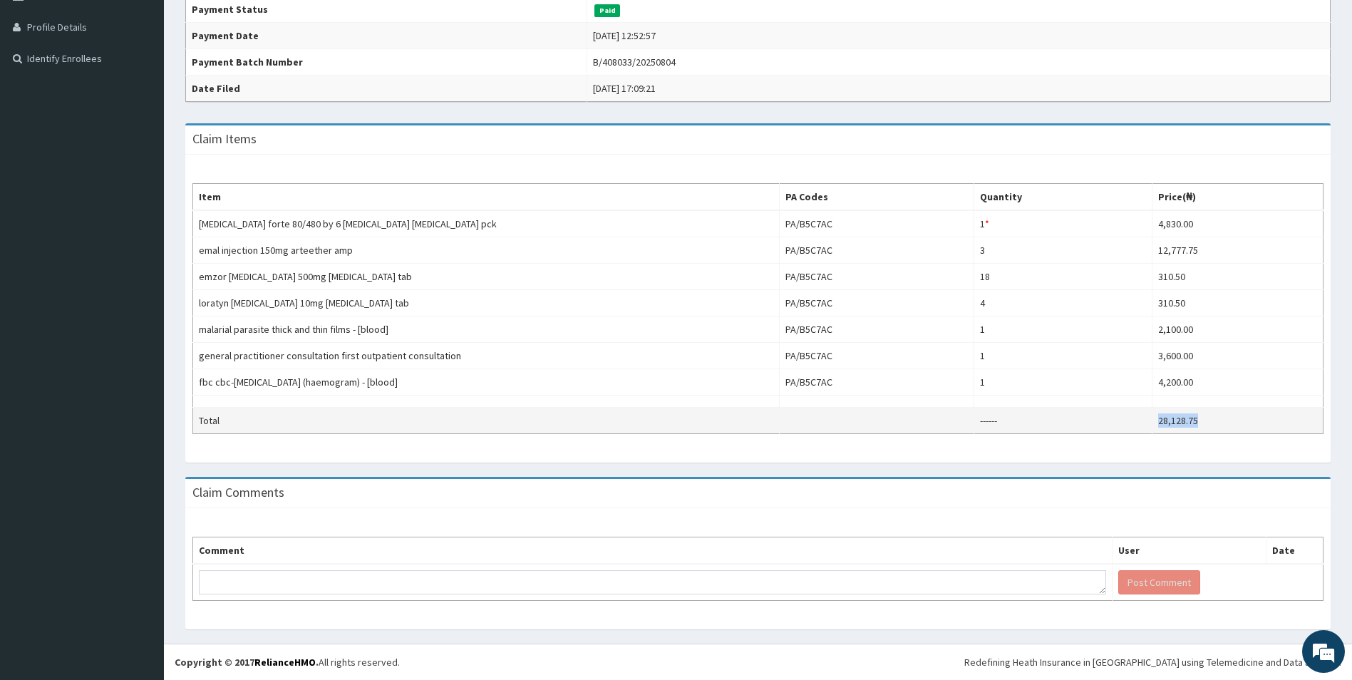
drag, startPoint x: 1206, startPoint y: 419, endPoint x: 1136, endPoint y: 420, distance: 69.2
click at [1136, 420] on tr "Total ------ 28,128.75" at bounding box center [758, 421] width 1131 height 26
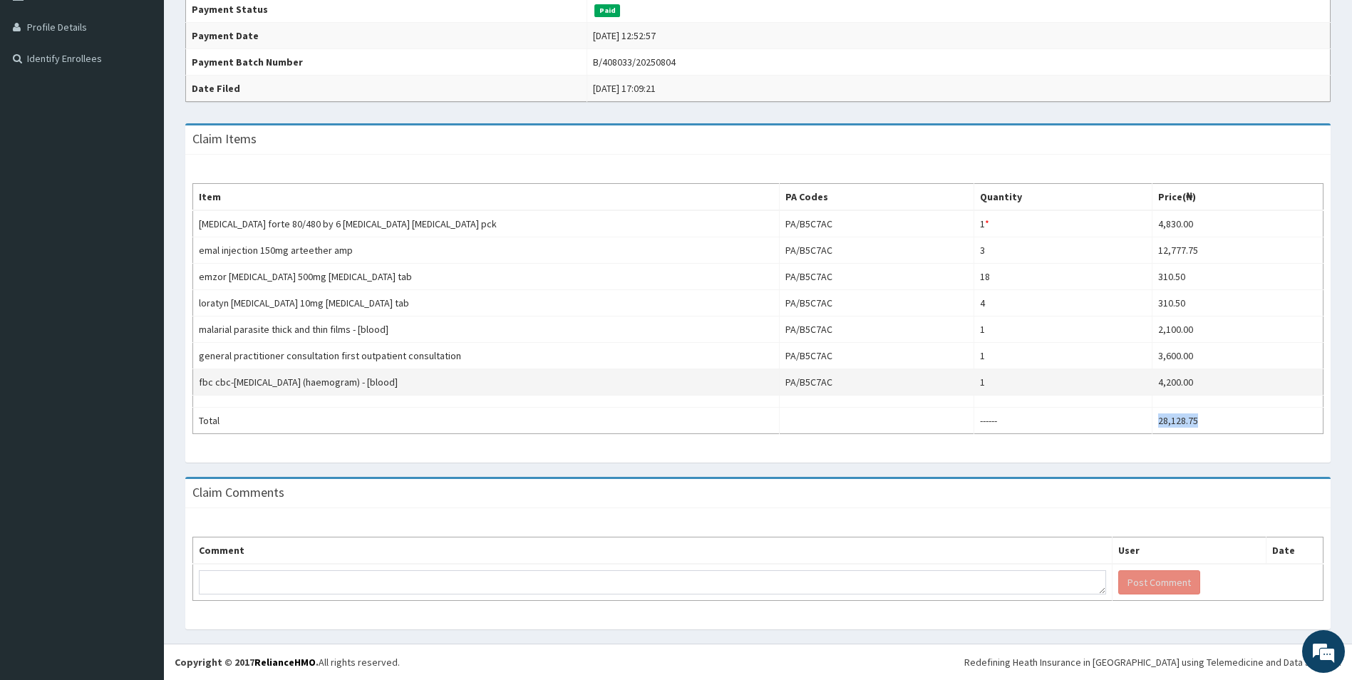
drag, startPoint x: 1148, startPoint y: 399, endPoint x: 1064, endPoint y: 381, distance: 86.0
click at [1064, 381] on td "1" at bounding box center [1063, 382] width 178 height 26
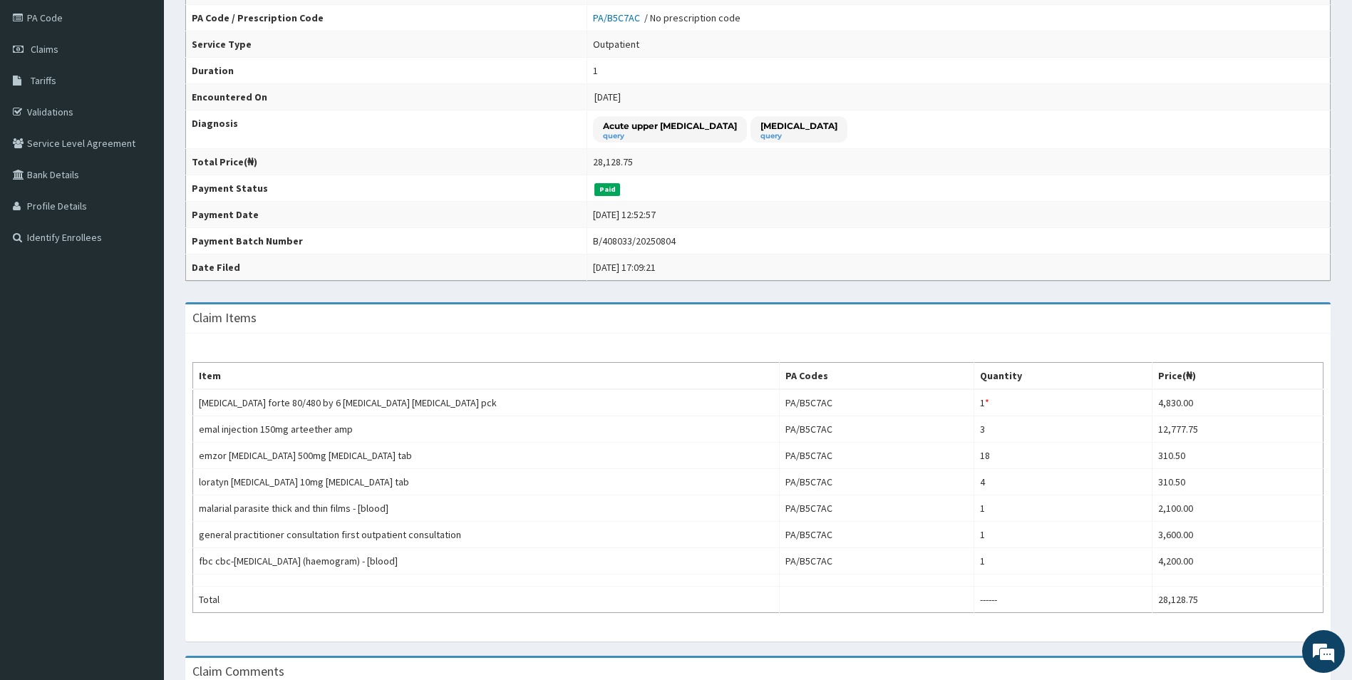
scroll to position [0, 0]
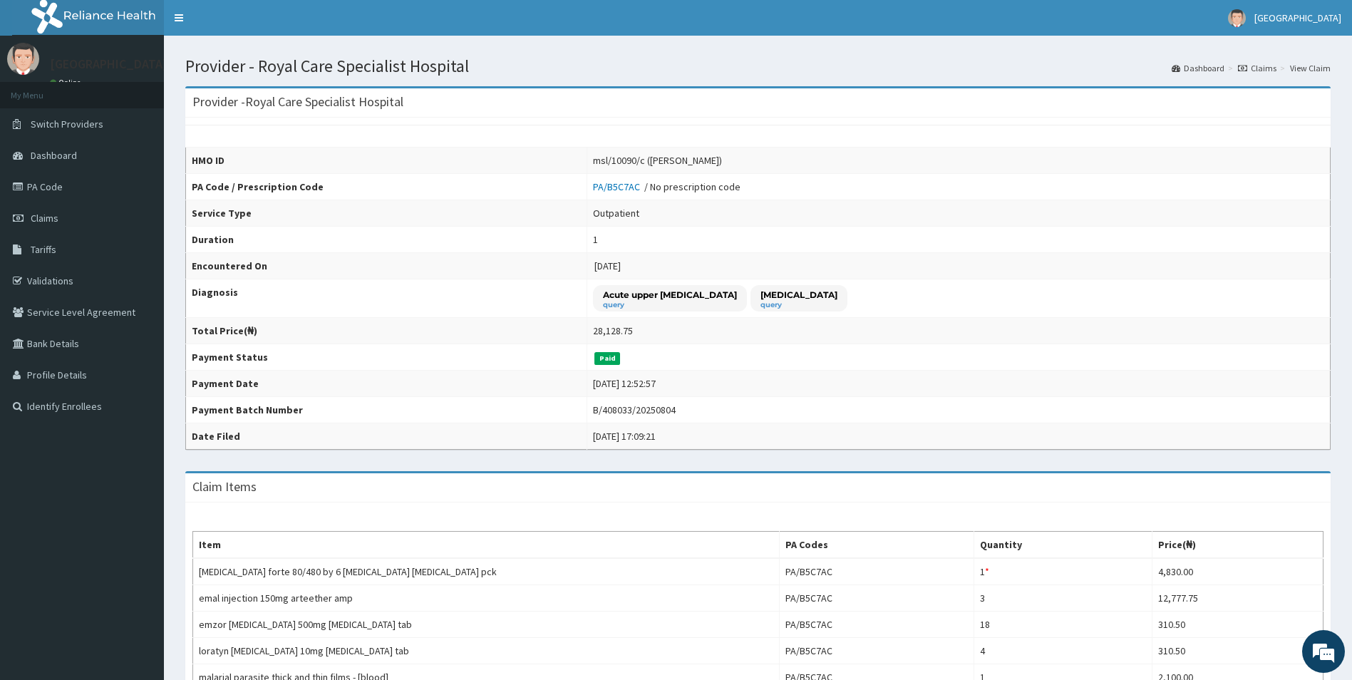
drag, startPoint x: 651, startPoint y: 158, endPoint x: 716, endPoint y: 165, distance: 65.3
click at [716, 165] on div "msl/10090/c (Keziah Efereyan)" at bounding box center [657, 160] width 129 height 14
copy div "Keziah Efereyan"
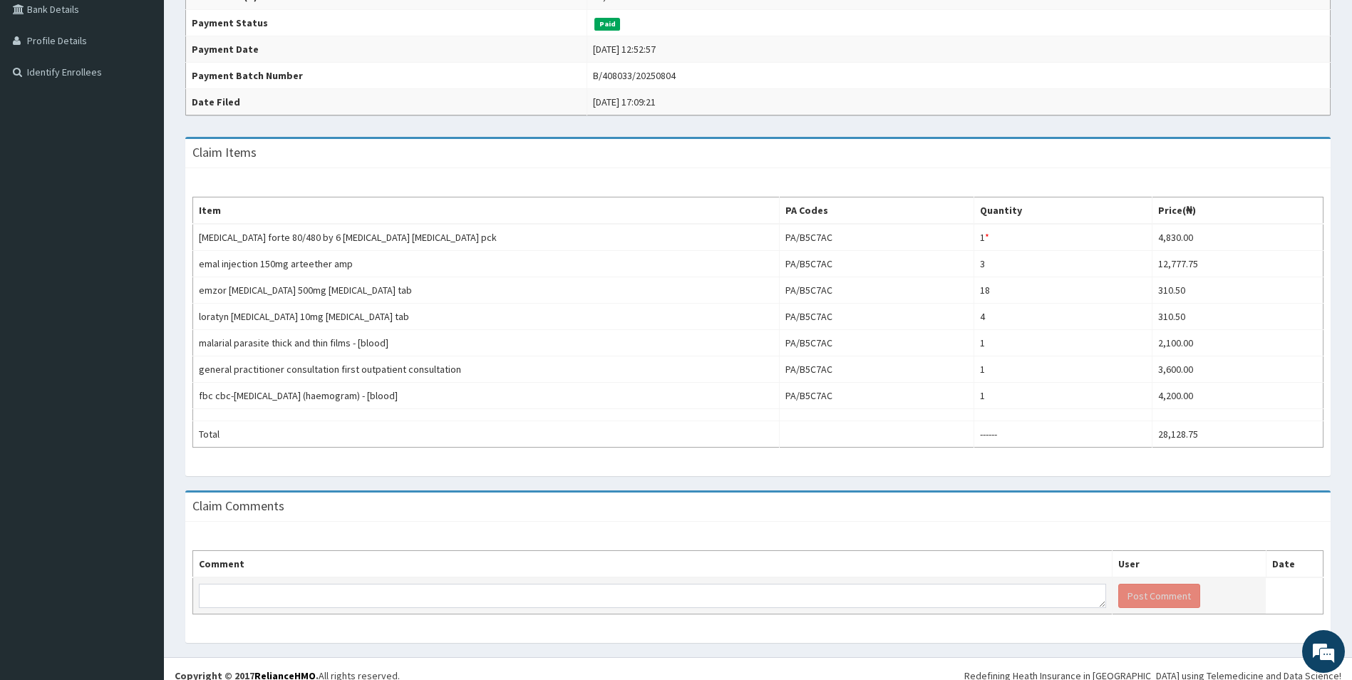
scroll to position [348, 0]
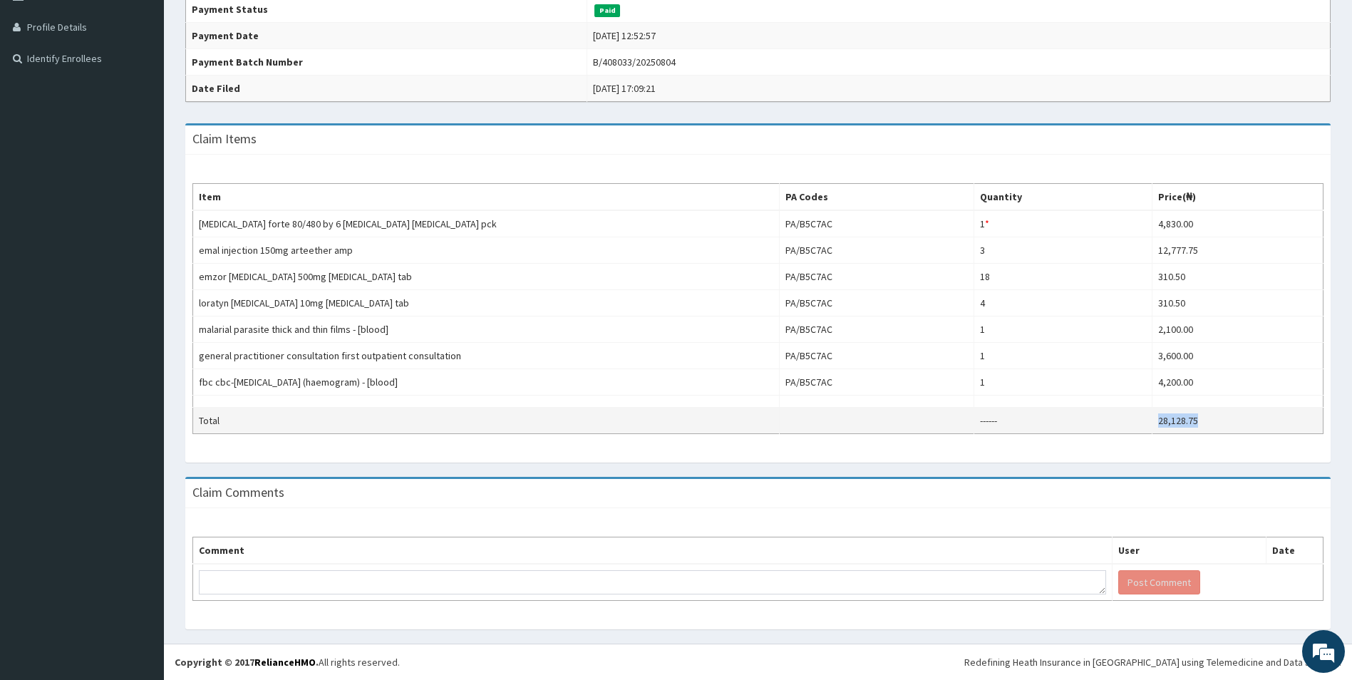
drag, startPoint x: 1206, startPoint y: 418, endPoint x: 1145, endPoint y: 432, distance: 62.9
click at [1145, 432] on tr "Total ------ 28,128.75" at bounding box center [758, 421] width 1131 height 26
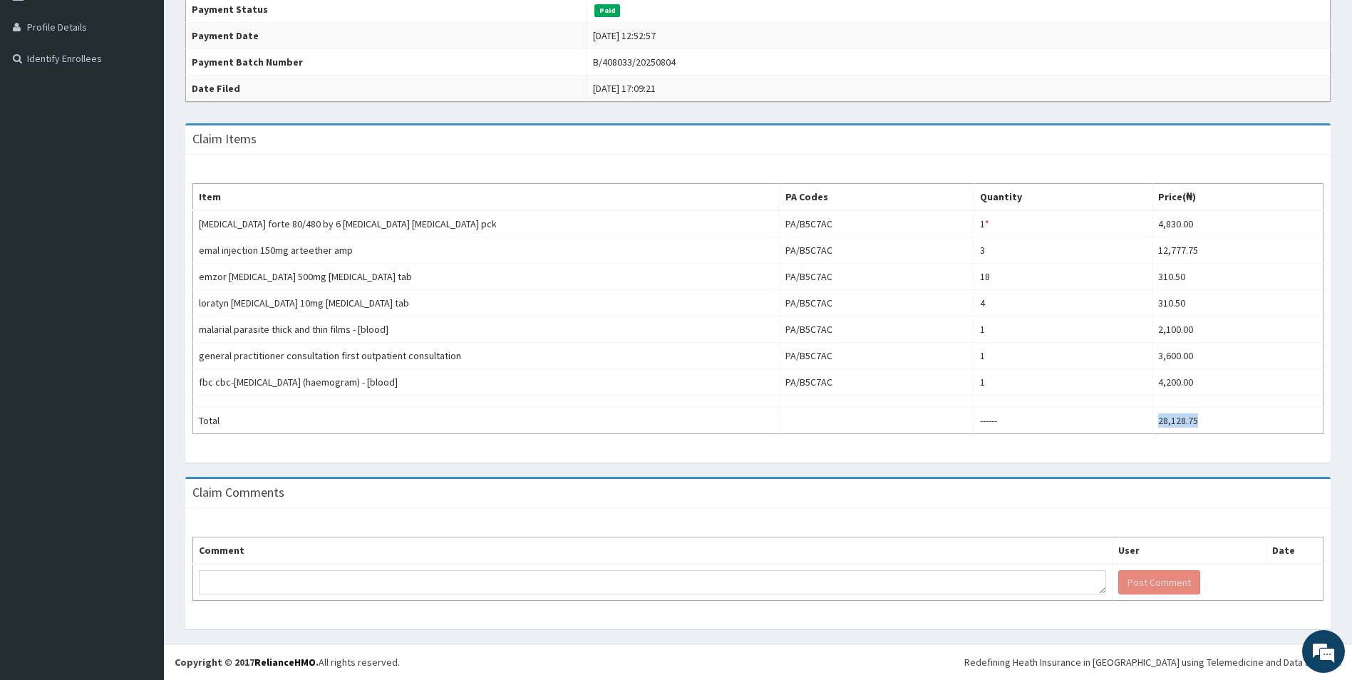
copy tr "28,128.75"
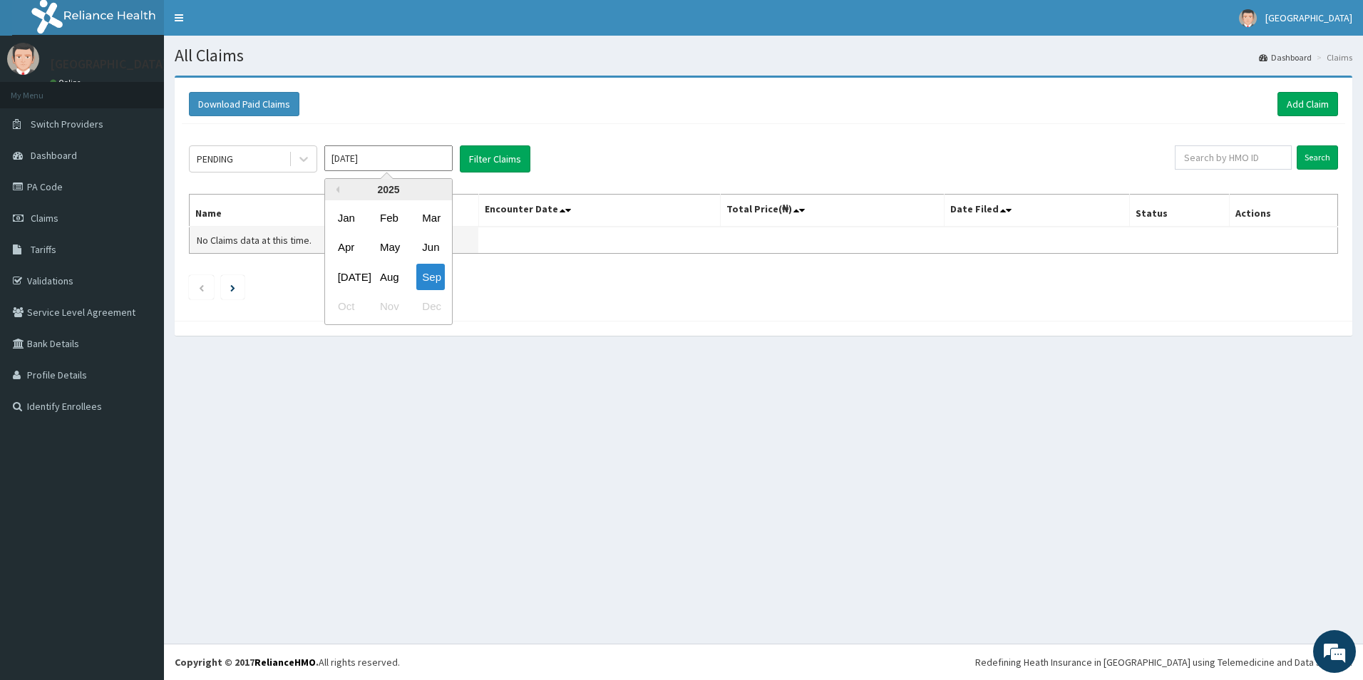
drag, startPoint x: 353, startPoint y: 278, endPoint x: 357, endPoint y: 233, distance: 45.1
click at [352, 269] on div "[DATE]" at bounding box center [346, 277] width 29 height 26
type input "[DATE]"
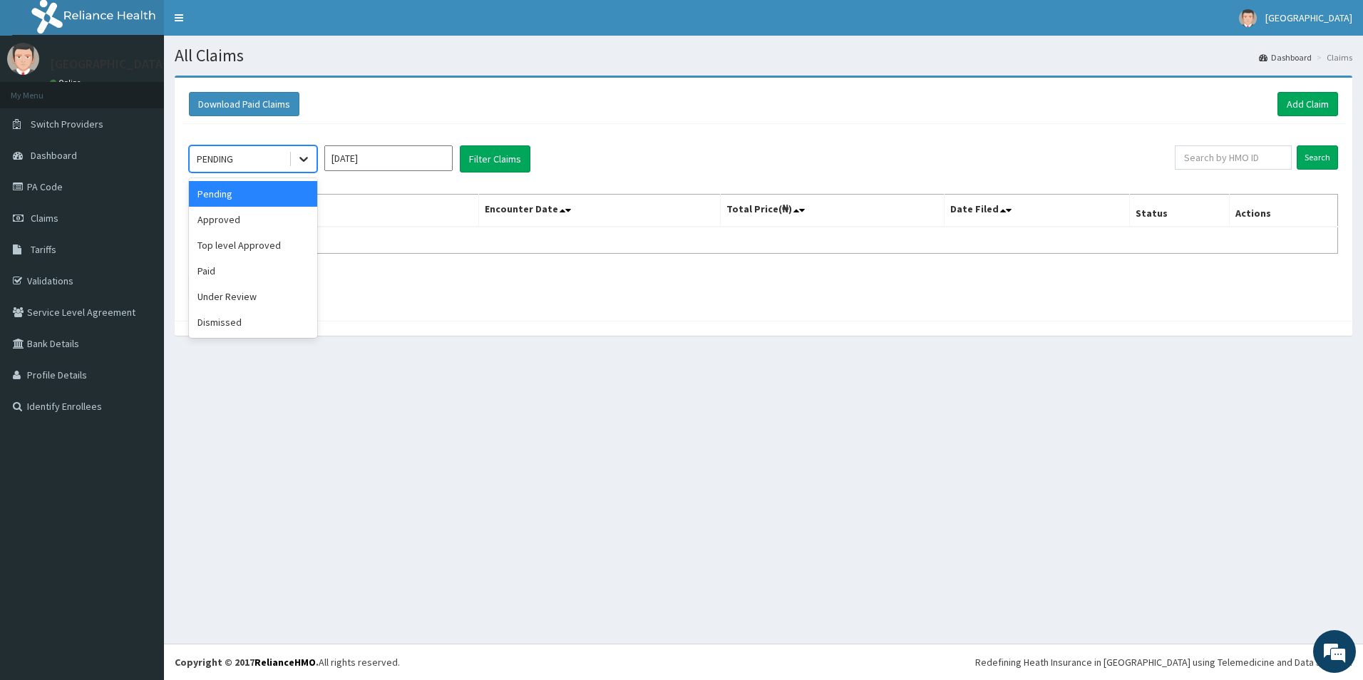
click at [300, 152] on icon at bounding box center [304, 159] width 14 height 14
click at [232, 274] on div "Paid" at bounding box center [253, 271] width 128 height 26
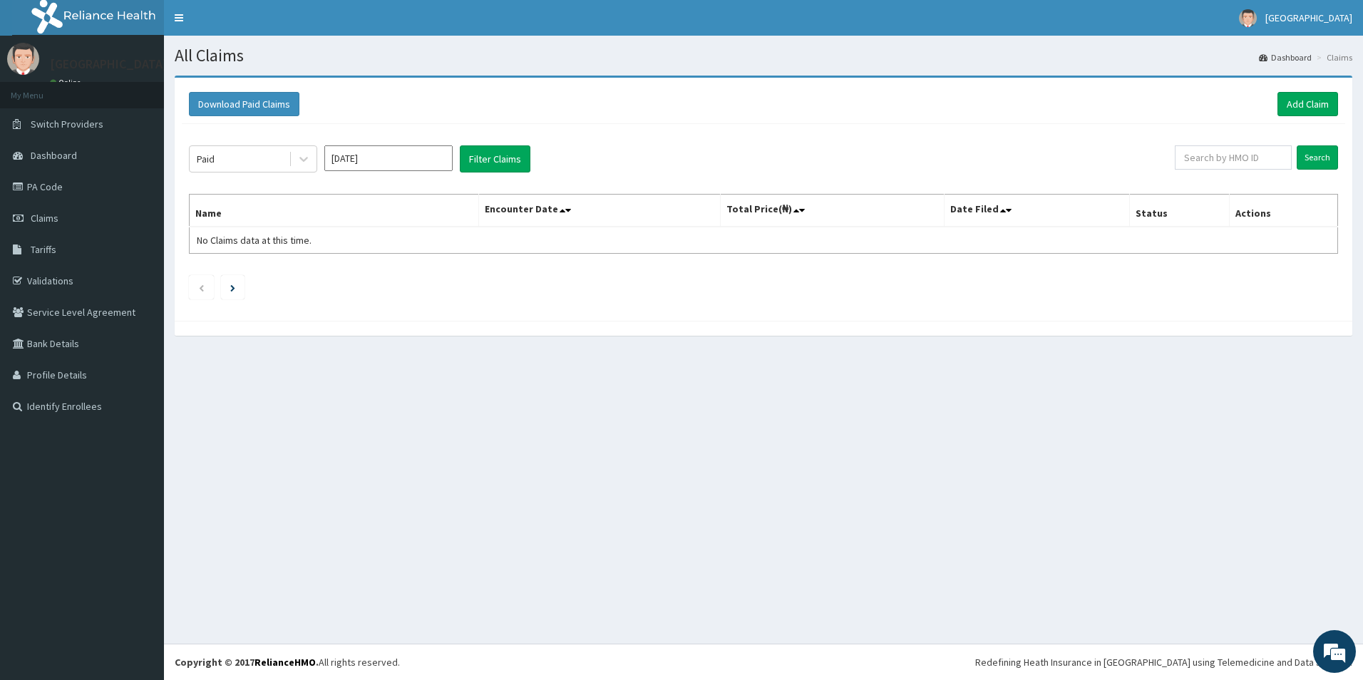
click at [497, 125] on div "Paid [DATE] Filter Claims Search Name Encounter Date Total Price(₦) Date Filed …" at bounding box center [763, 219] width 1163 height 190
click at [500, 158] on button "Filter Claims" at bounding box center [495, 158] width 71 height 27
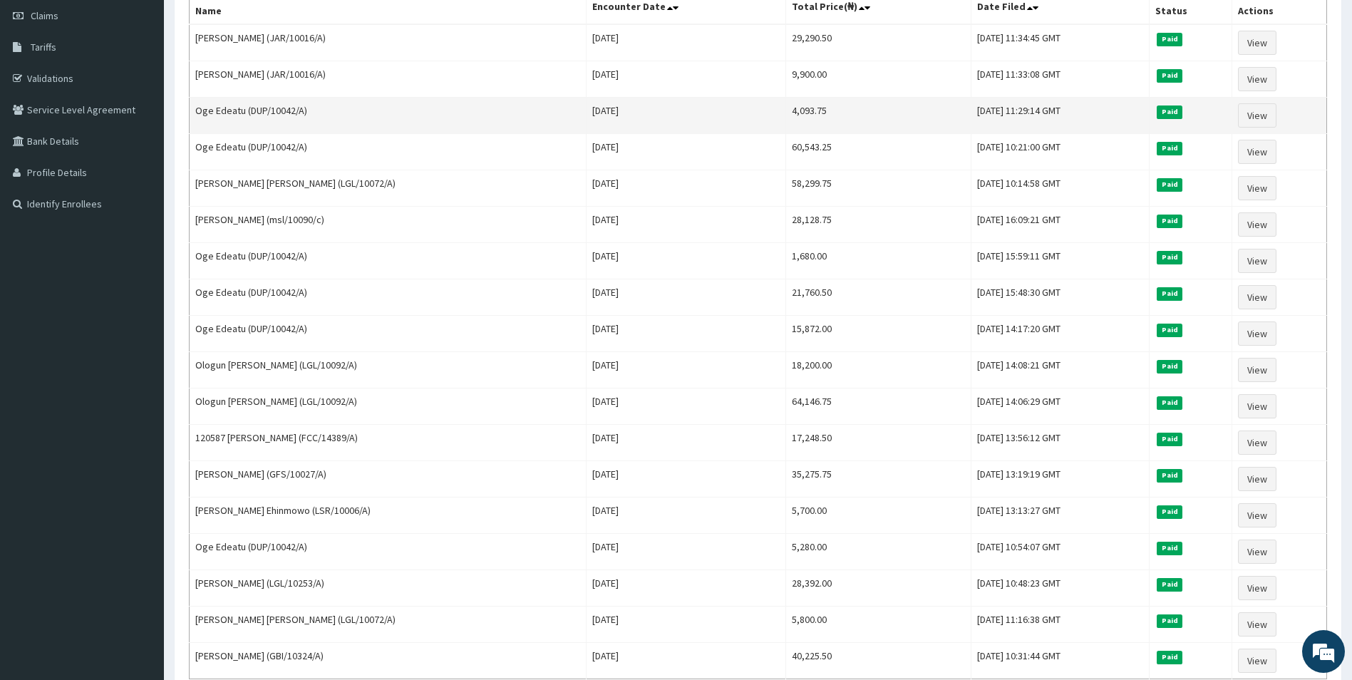
scroll to position [131, 0]
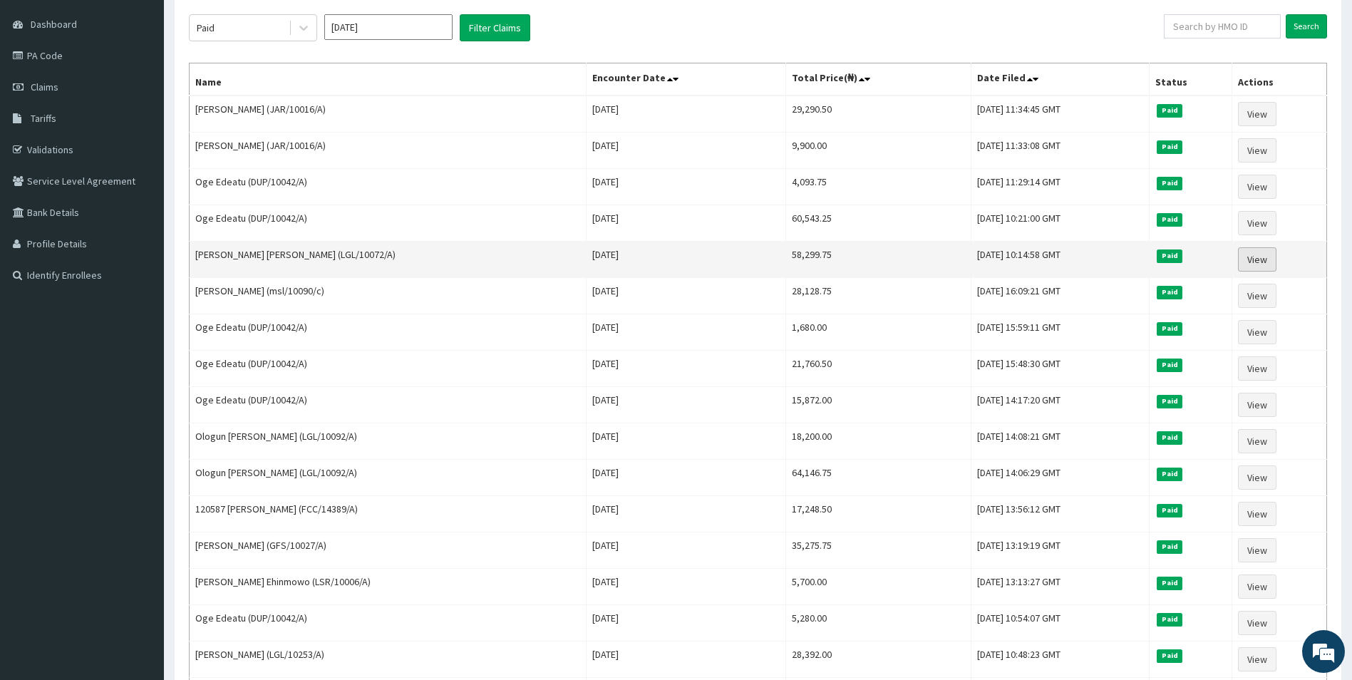
click at [1255, 256] on link "View" at bounding box center [1257, 259] width 38 height 24
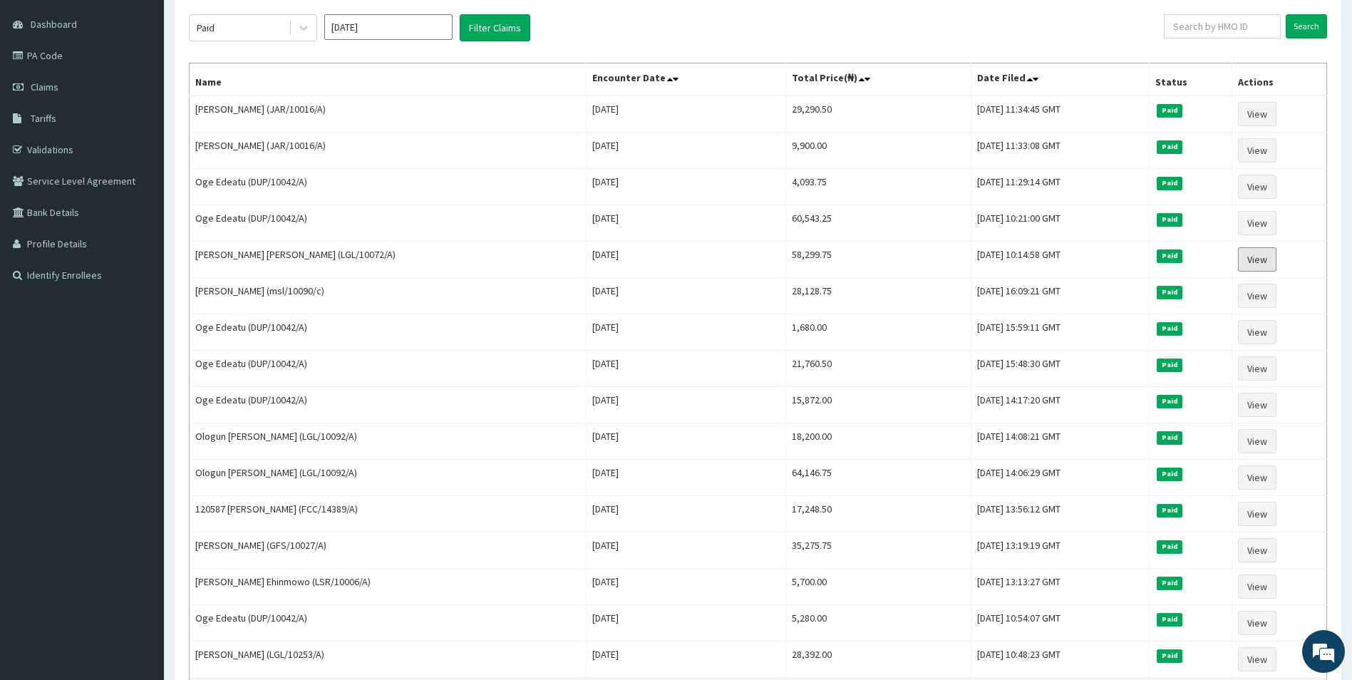
scroll to position [0, 0]
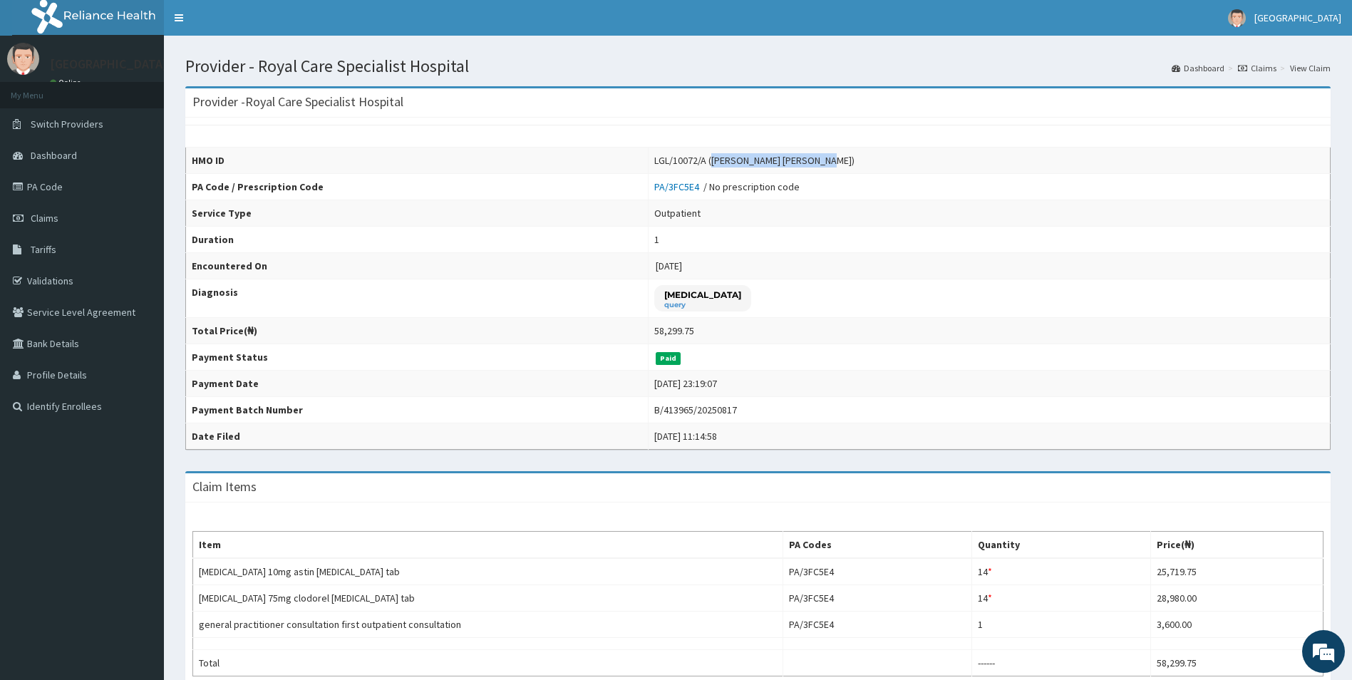
drag, startPoint x: 744, startPoint y: 159, endPoint x: 845, endPoint y: 158, distance: 100.5
click at [845, 158] on div "LGL/10072/A (Usman Elizabeth Titilayo)" at bounding box center [754, 160] width 200 height 14
click at [744, 163] on div "LGL/10072/A (Usman Elizabeth Titilayo)" at bounding box center [754, 160] width 200 height 14
click at [740, 155] on div "LGL/10072/A ([PERSON_NAME] [PERSON_NAME])" at bounding box center [754, 160] width 200 height 14
click at [741, 156] on div "LGL/10072/A (Usman Elizabeth Titilayo)" at bounding box center [754, 160] width 200 height 14
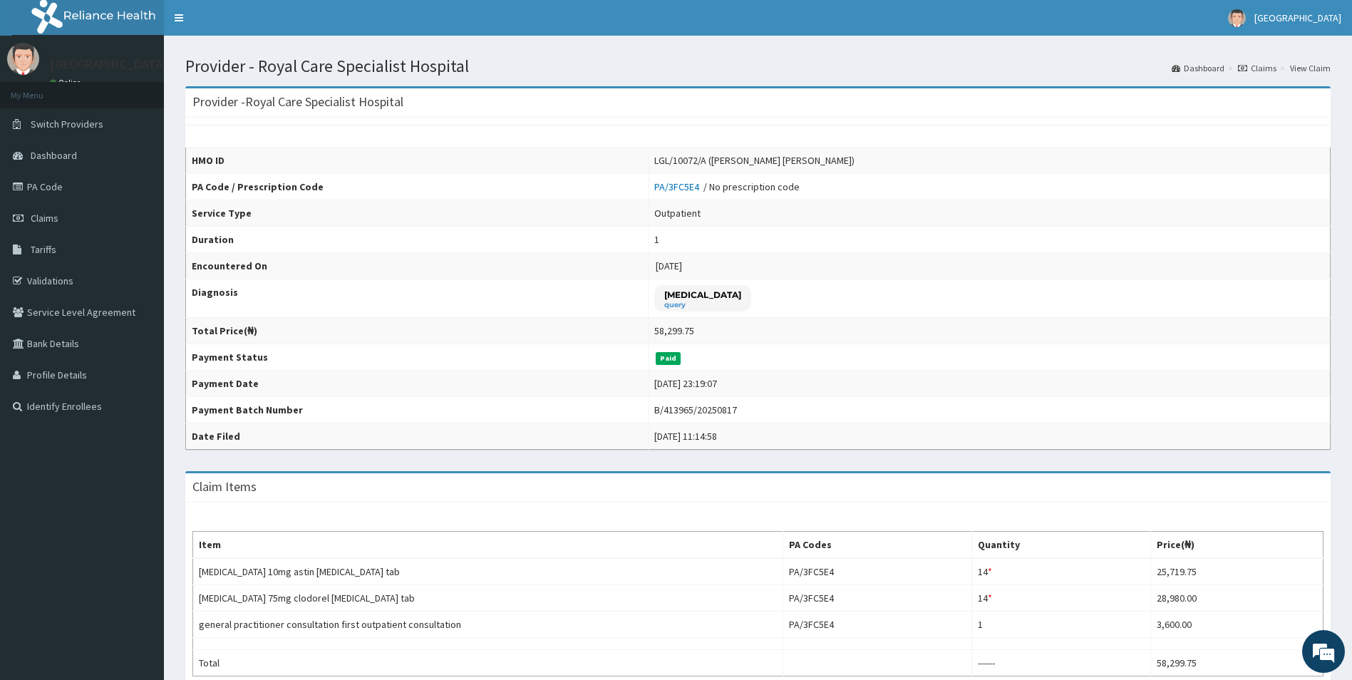
click at [747, 160] on div "LGL/10072/A (Usman Elizabeth Titilayo)" at bounding box center [754, 160] width 200 height 14
drag, startPoint x: 744, startPoint y: 160, endPoint x: 858, endPoint y: 158, distance: 114.1
click at [853, 154] on td "LGL/10072/A (Usman Elizabeth Titilayo)" at bounding box center [989, 161] width 682 height 26
drag, startPoint x: 858, startPoint y: 158, endPoint x: 883, endPoint y: 211, distance: 59.3
click at [897, 212] on td "Outpatient" at bounding box center [989, 213] width 682 height 26
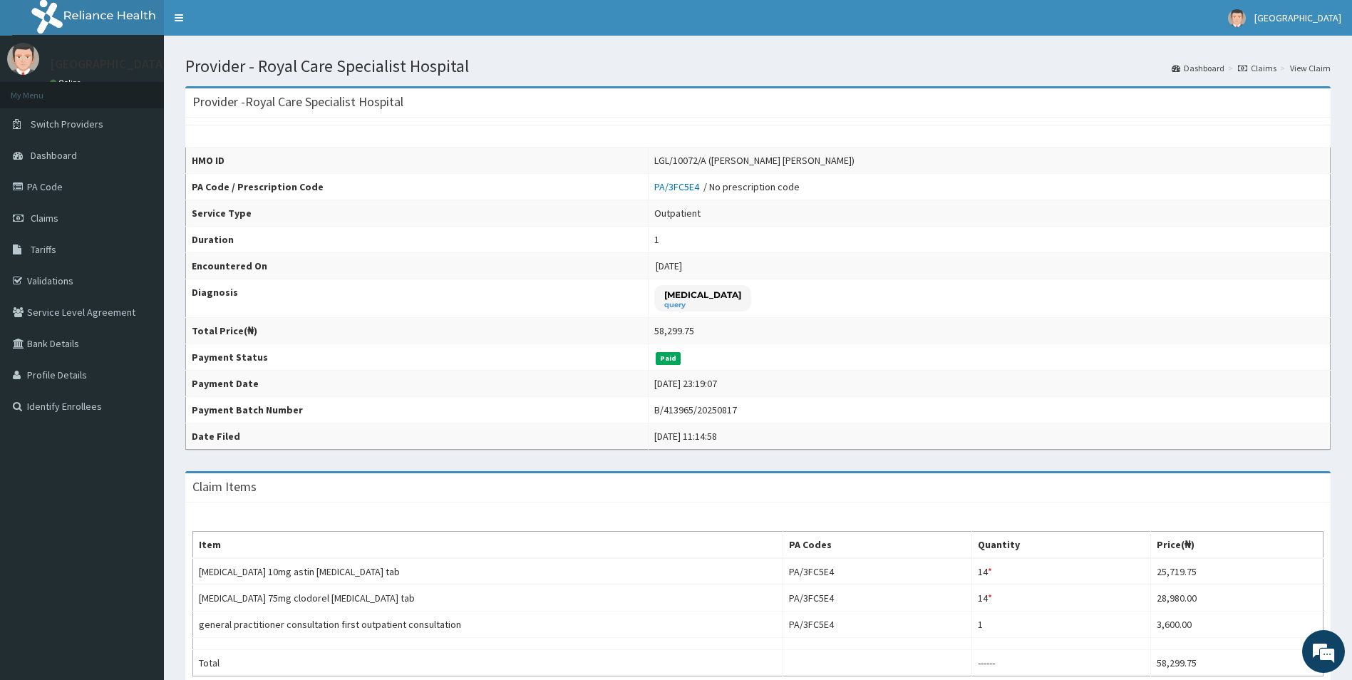
drag, startPoint x: 751, startPoint y: 163, endPoint x: 745, endPoint y: 157, distance: 8.6
click at [746, 158] on div "LGL/10072/A (Usman Elizabeth Titilayo)" at bounding box center [754, 160] width 200 height 14
click at [744, 157] on div "LGL/10072/A (Usman Elizabeth Titilayo)" at bounding box center [754, 160] width 200 height 14
copy div "Usman Elizabeth Titilayo"
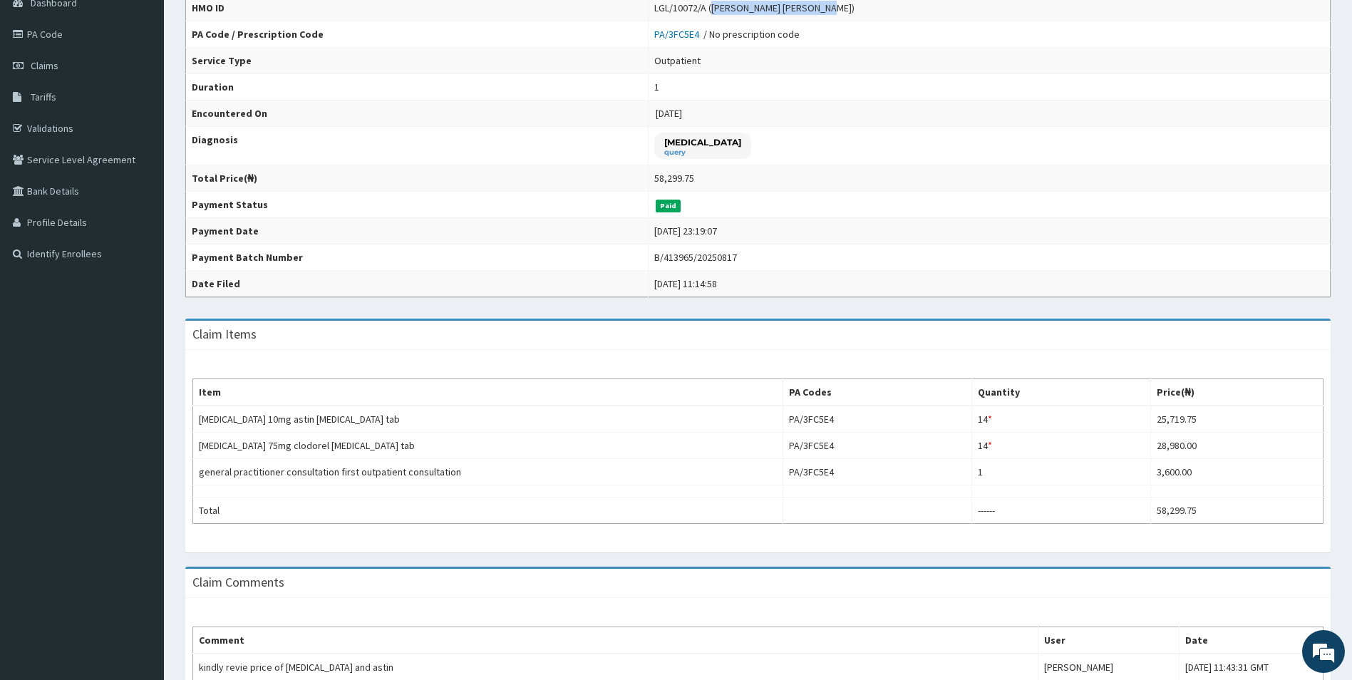
scroll to position [285, 0]
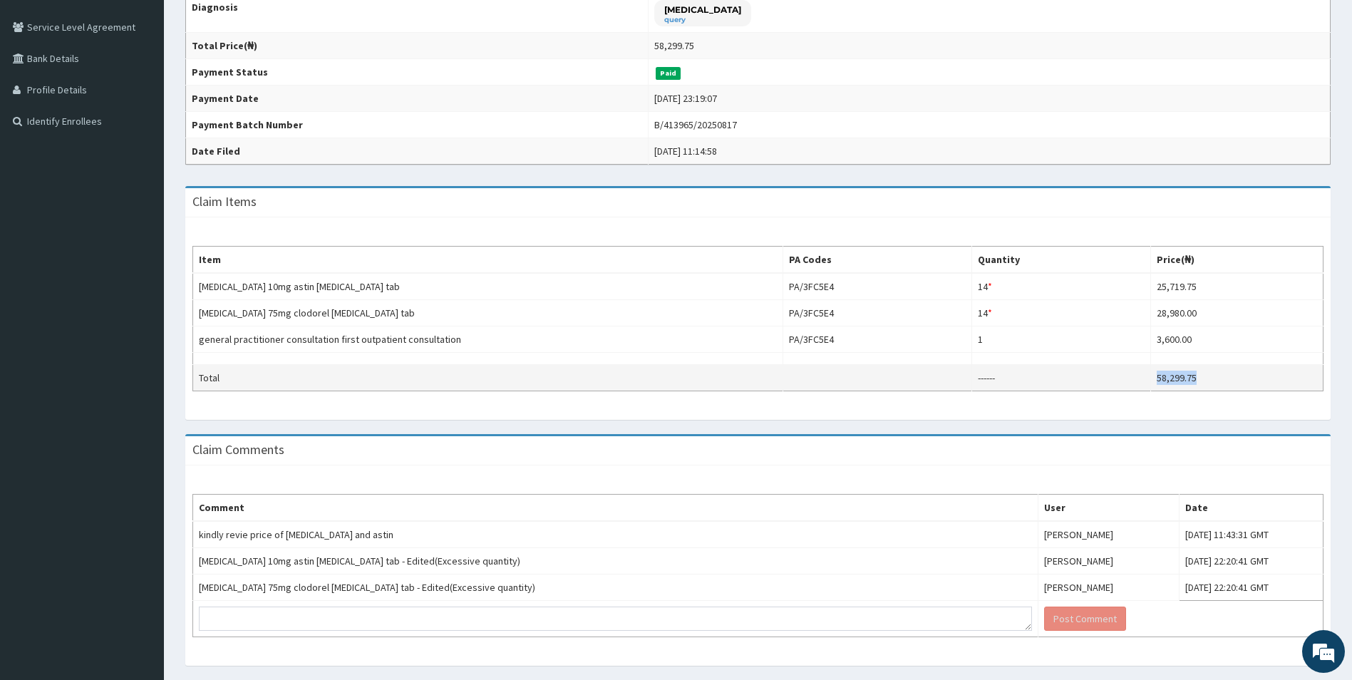
drag, startPoint x: 1234, startPoint y: 380, endPoint x: 1154, endPoint y: 379, distance: 79.8
click at [1154, 379] on td "58,299.75" at bounding box center [1237, 378] width 173 height 26
copy td "58,299.75"
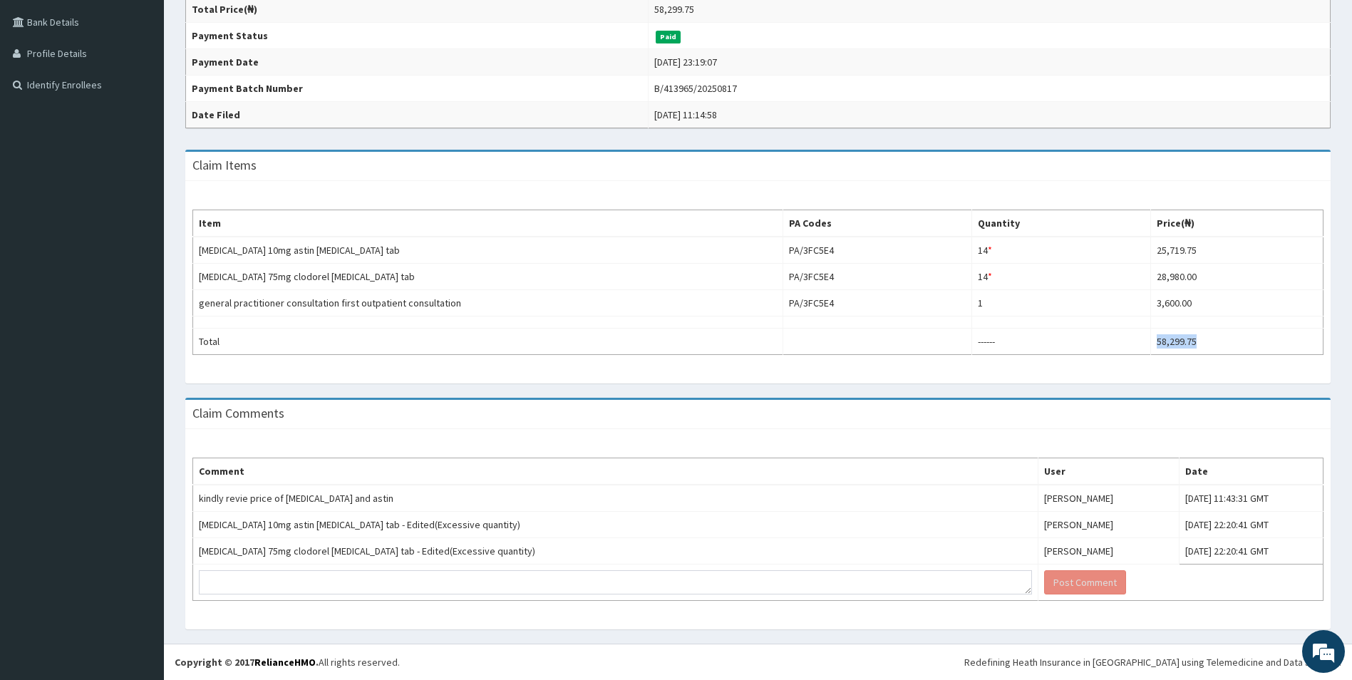
scroll to position [108, 0]
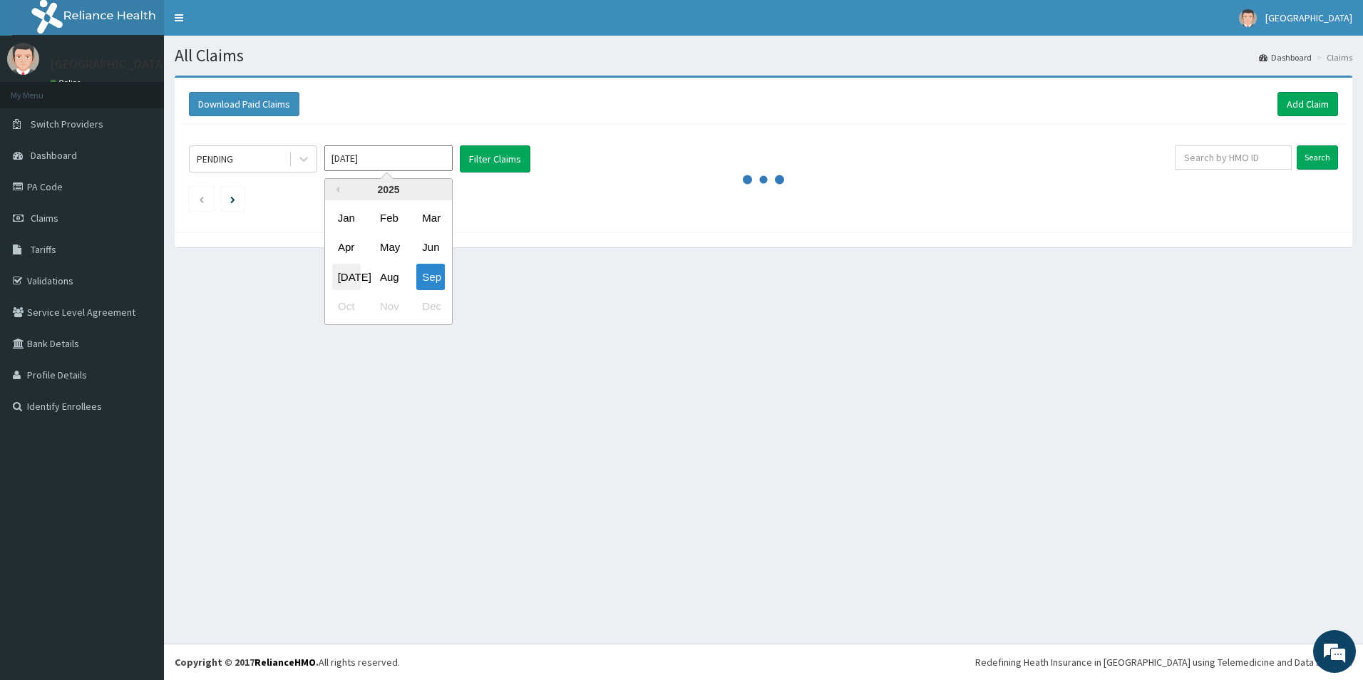
click at [336, 275] on div "Jul" at bounding box center [346, 277] width 29 height 26
type input "Jul 2025"
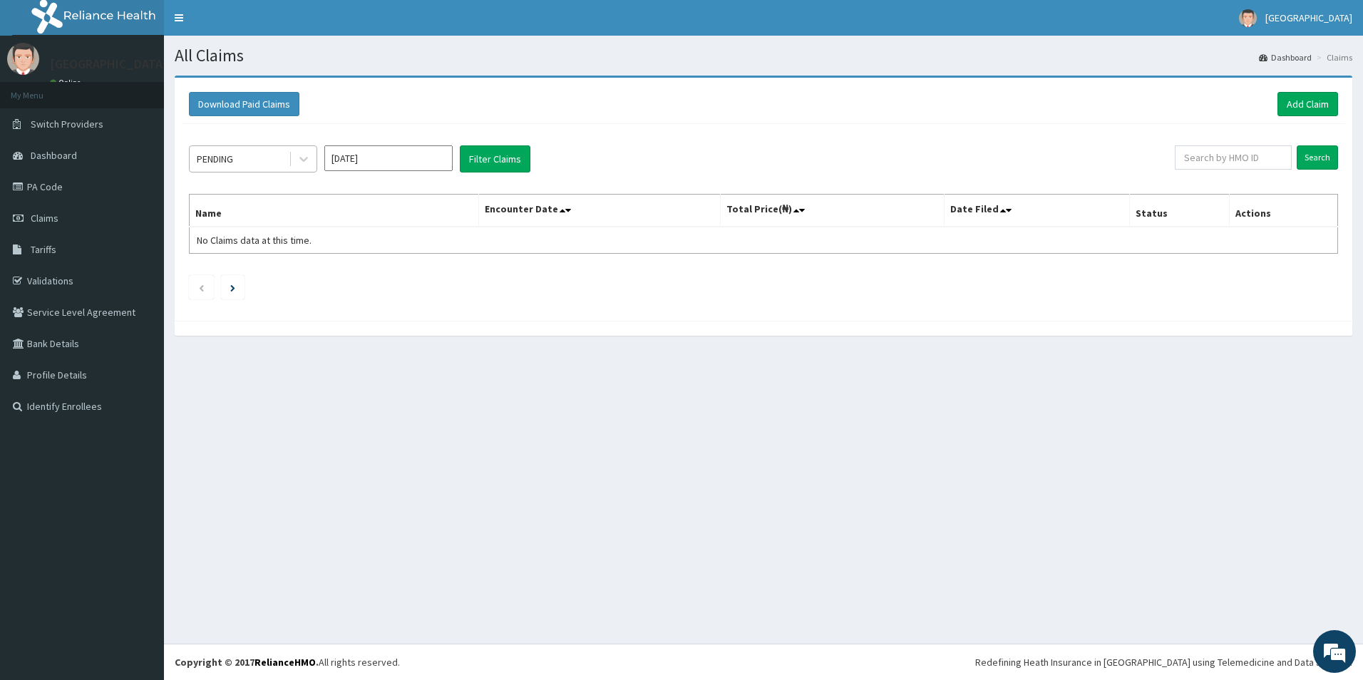
click at [254, 154] on div "PENDING" at bounding box center [239, 159] width 99 height 23
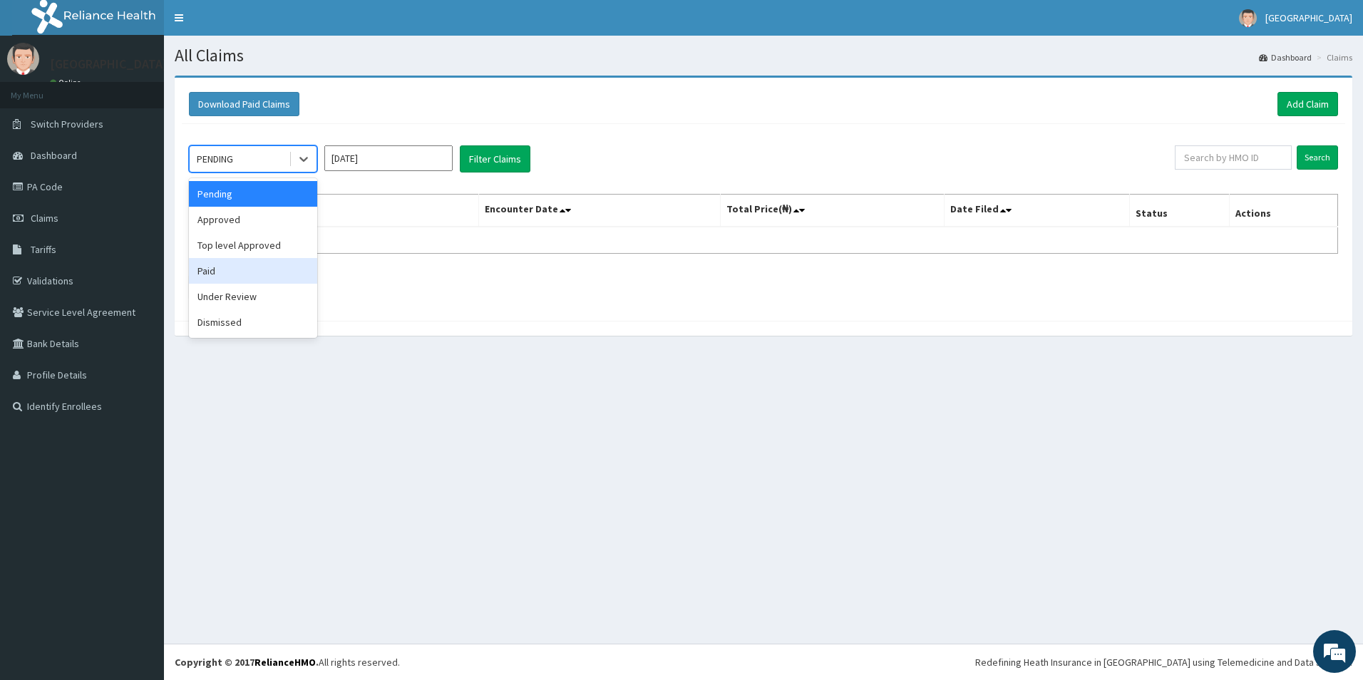
click at [223, 269] on div "Paid" at bounding box center [253, 271] width 128 height 26
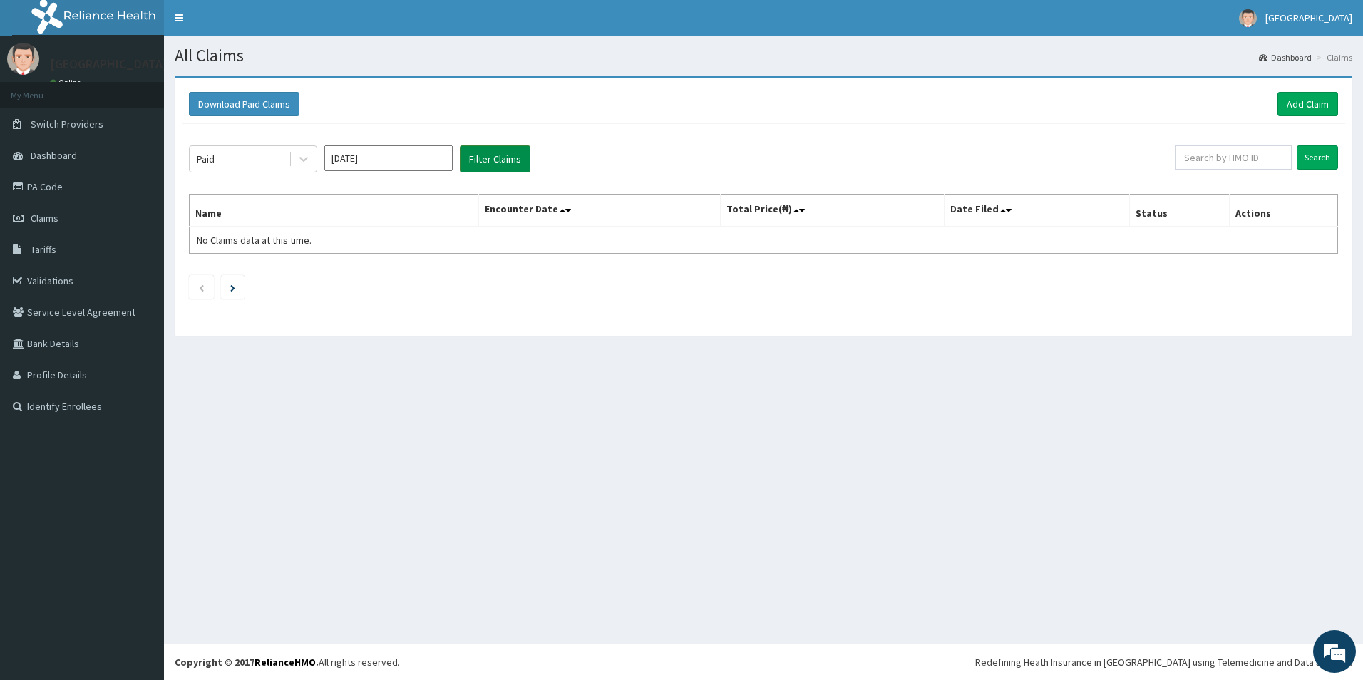
click at [461, 155] on button "Filter Claims" at bounding box center [495, 158] width 71 height 27
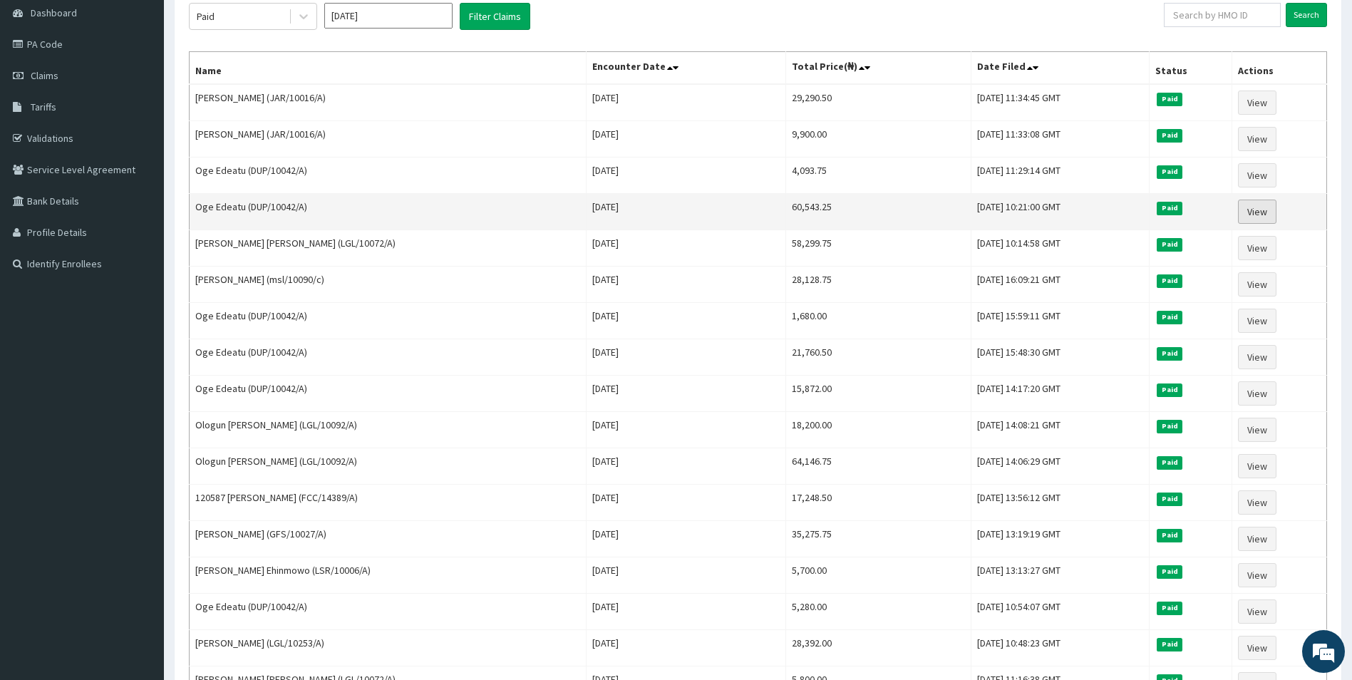
click at [1250, 218] on link "View" at bounding box center [1257, 212] width 38 height 24
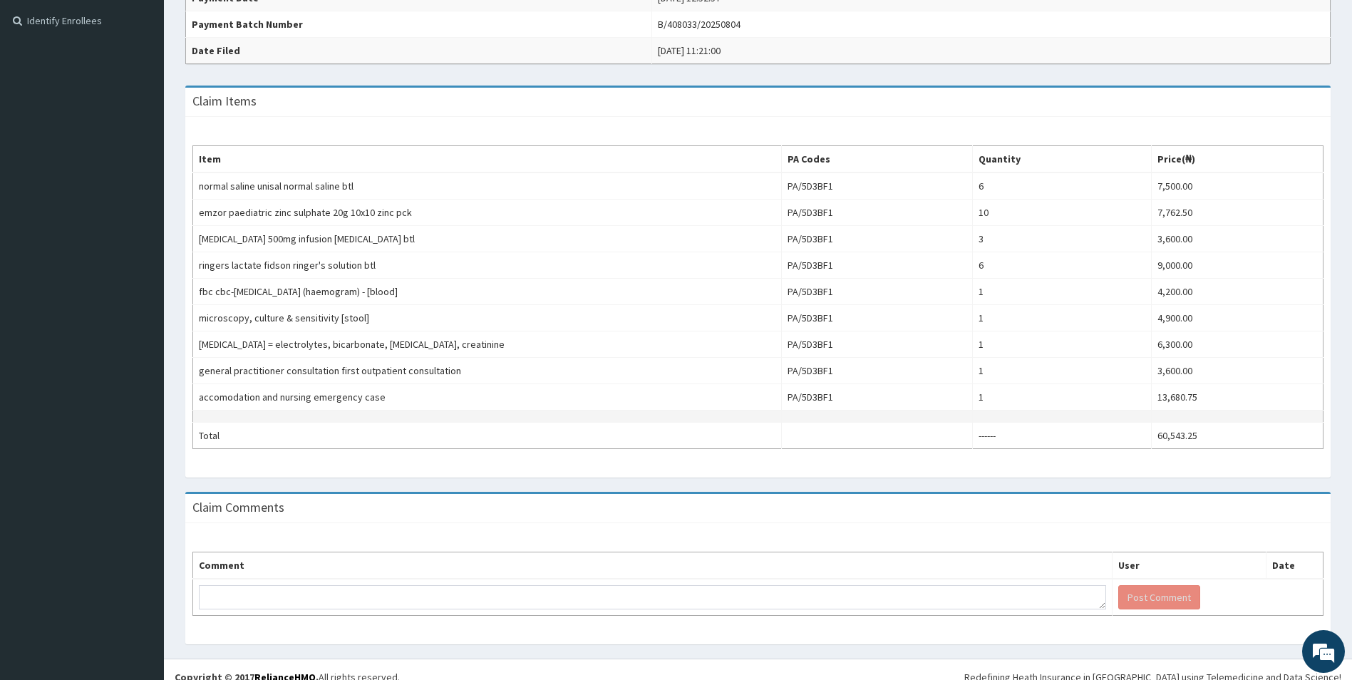
scroll to position [401, 0]
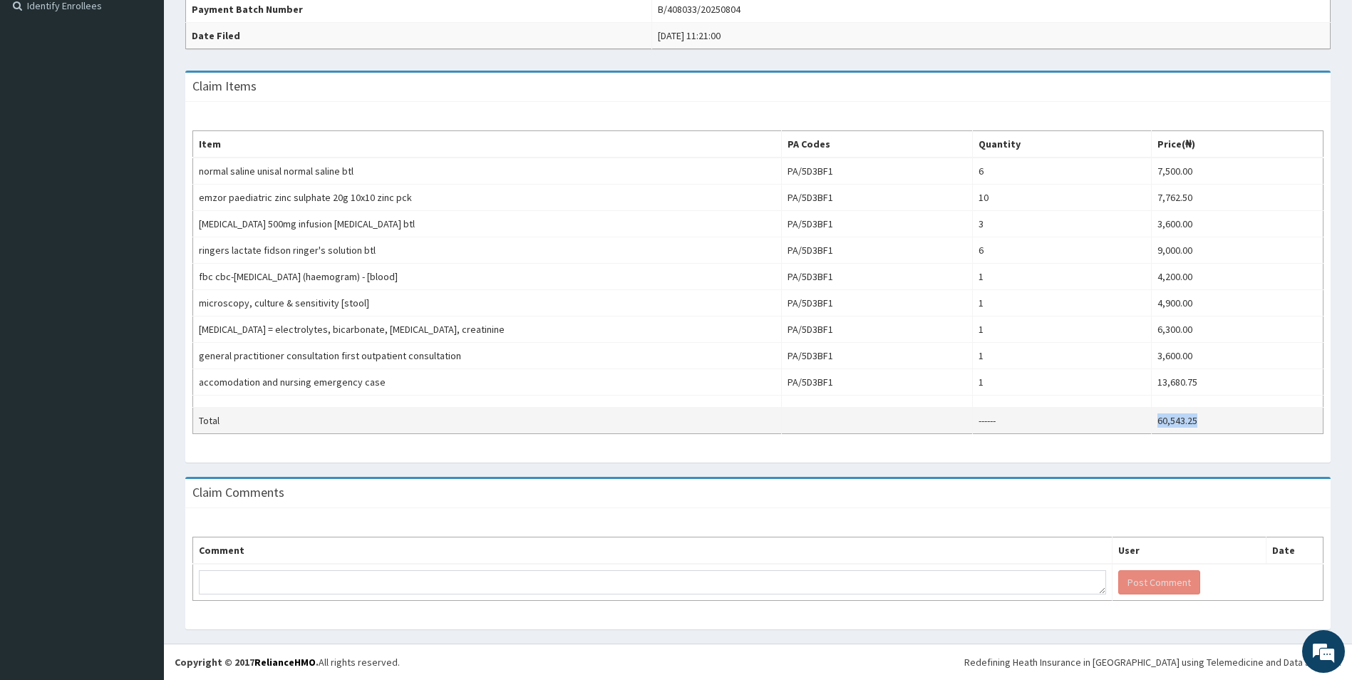
drag, startPoint x: 1215, startPoint y: 423, endPoint x: 1146, endPoint y: 416, distance: 70.2
click at [1146, 420] on tr "Total ------ 60,543.25" at bounding box center [758, 421] width 1131 height 26
copy tr "60,543.25"
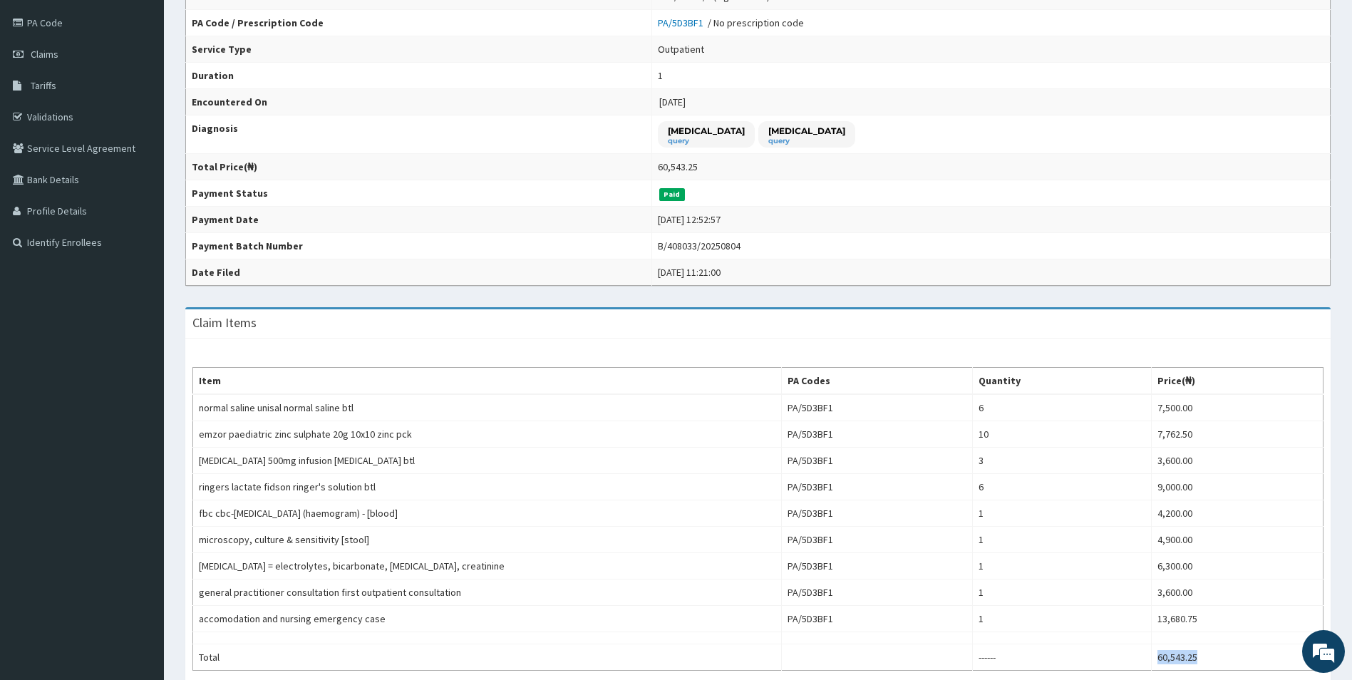
scroll to position [115, 0]
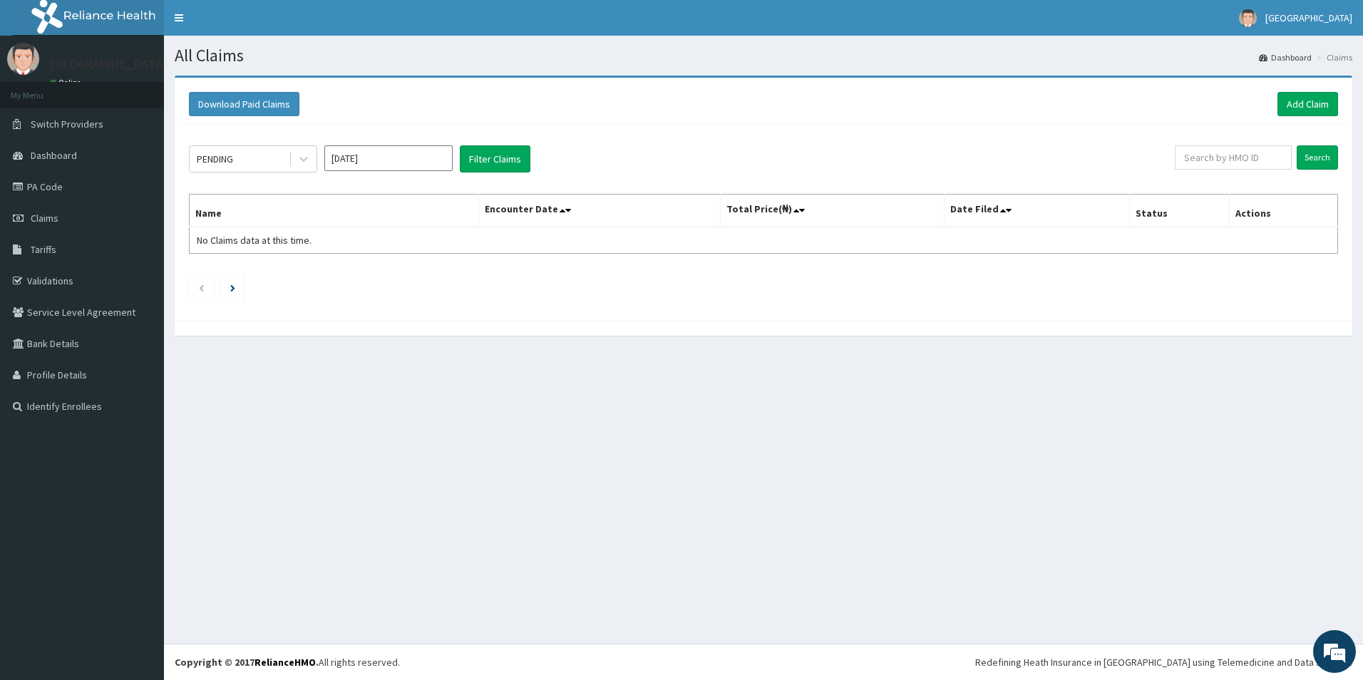
click at [360, 156] on input "[DATE]" at bounding box center [388, 158] width 128 height 26
click at [349, 283] on div "[DATE]" at bounding box center [346, 277] width 29 height 26
type input "[DATE]"
click at [275, 156] on div "PENDING" at bounding box center [239, 159] width 99 height 23
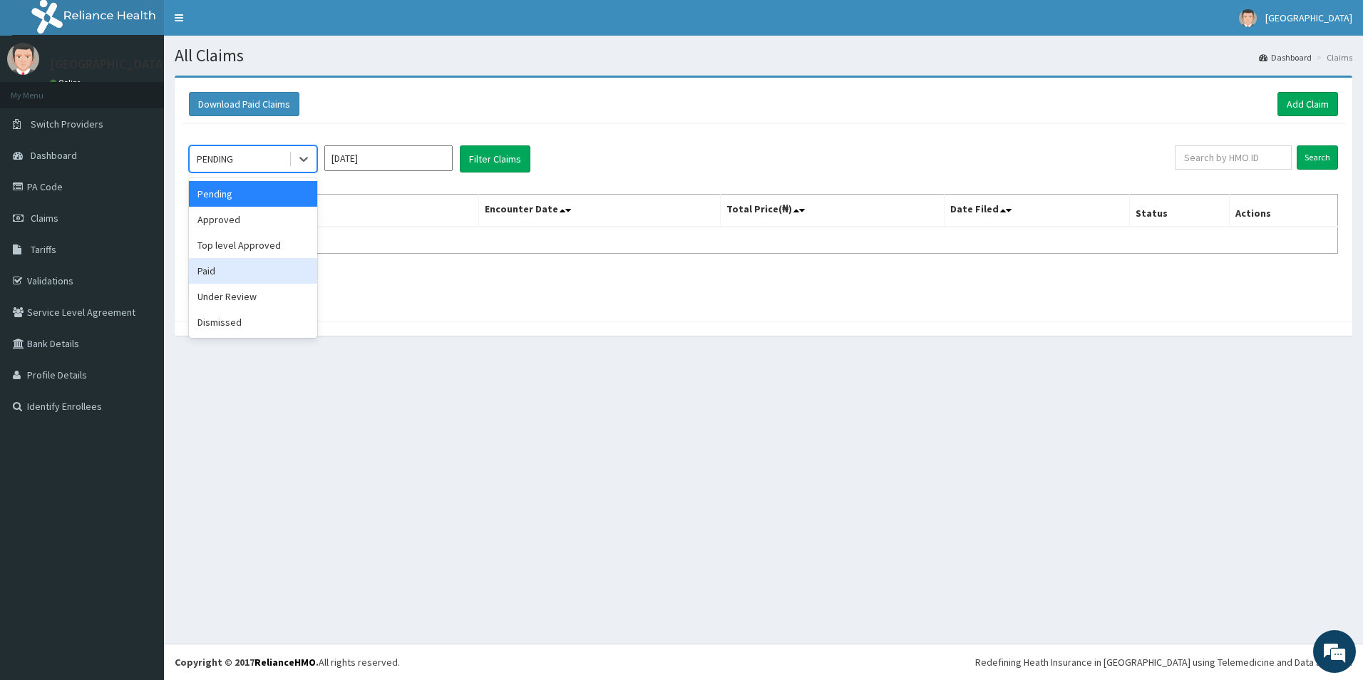
click at [217, 263] on div "Paid" at bounding box center [253, 271] width 128 height 26
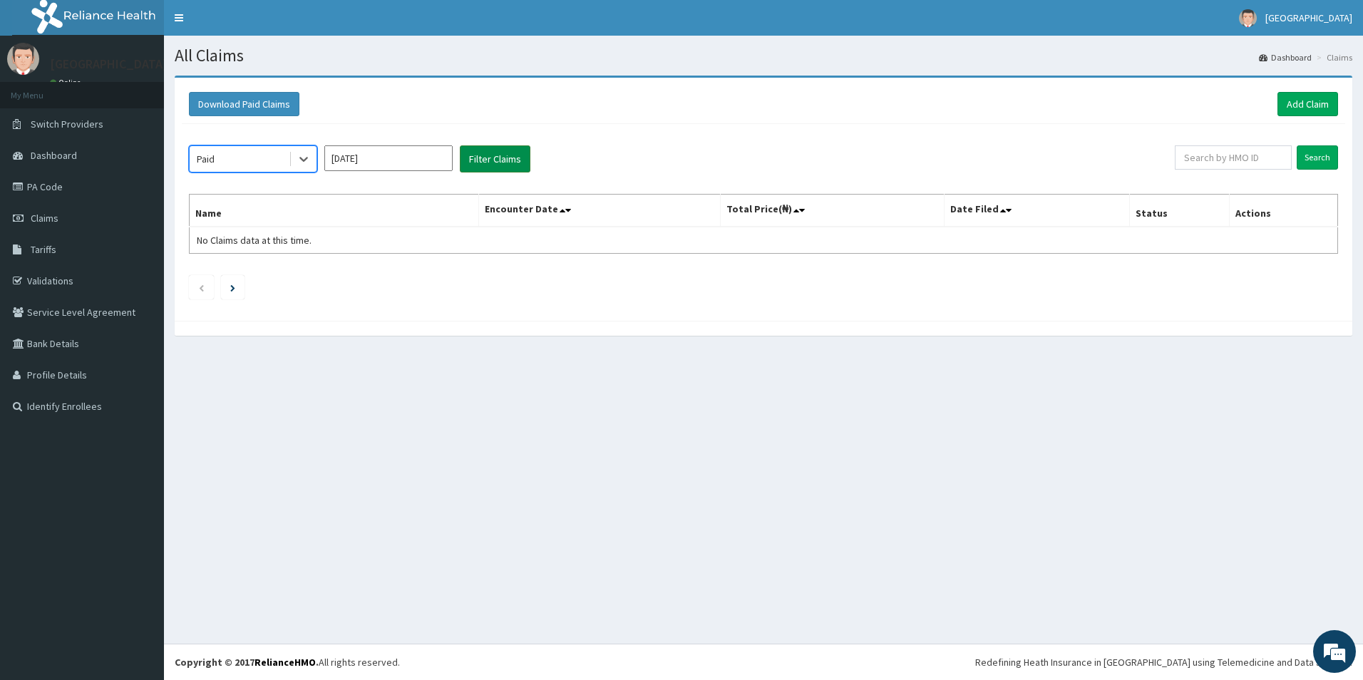
click at [500, 153] on button "Filter Claims" at bounding box center [495, 158] width 71 height 27
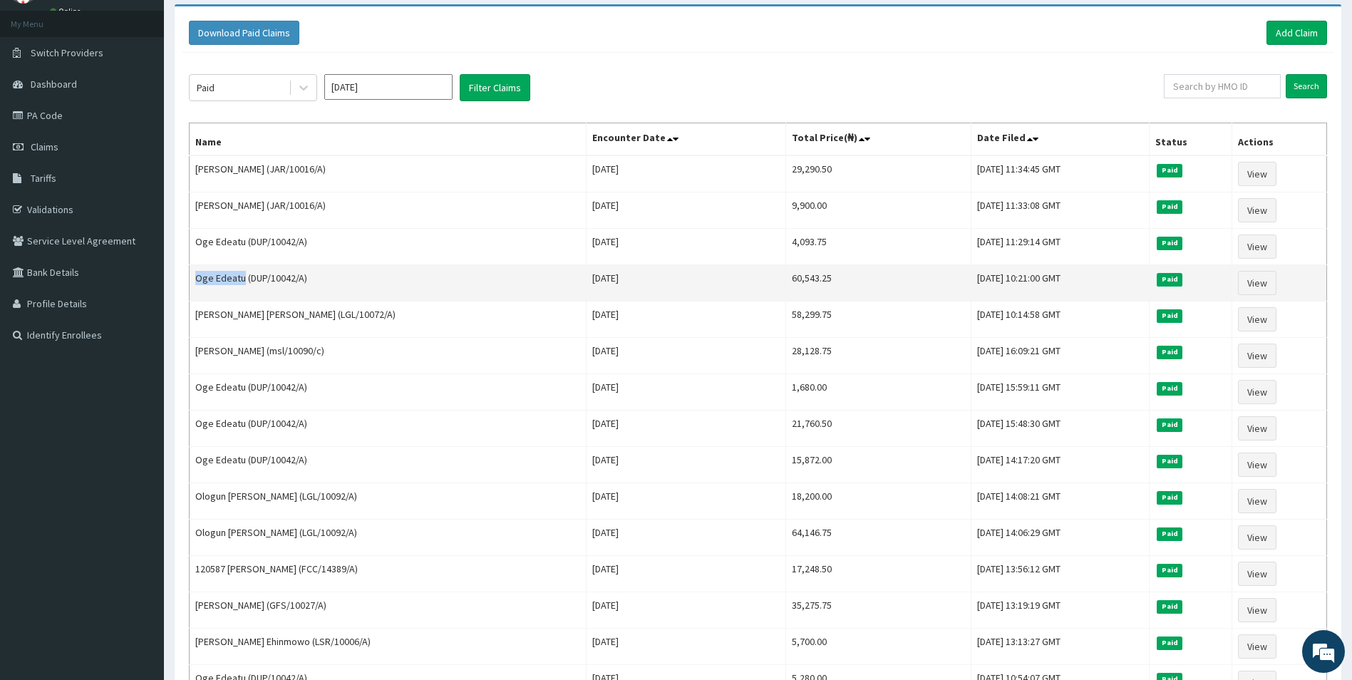
drag, startPoint x: 243, startPoint y: 277, endPoint x: 193, endPoint y: 277, distance: 49.9
click at [193, 277] on td "Oge Edeatu (DUP/10042/A)" at bounding box center [388, 283] width 397 height 36
copy td "Oge Edeatu"
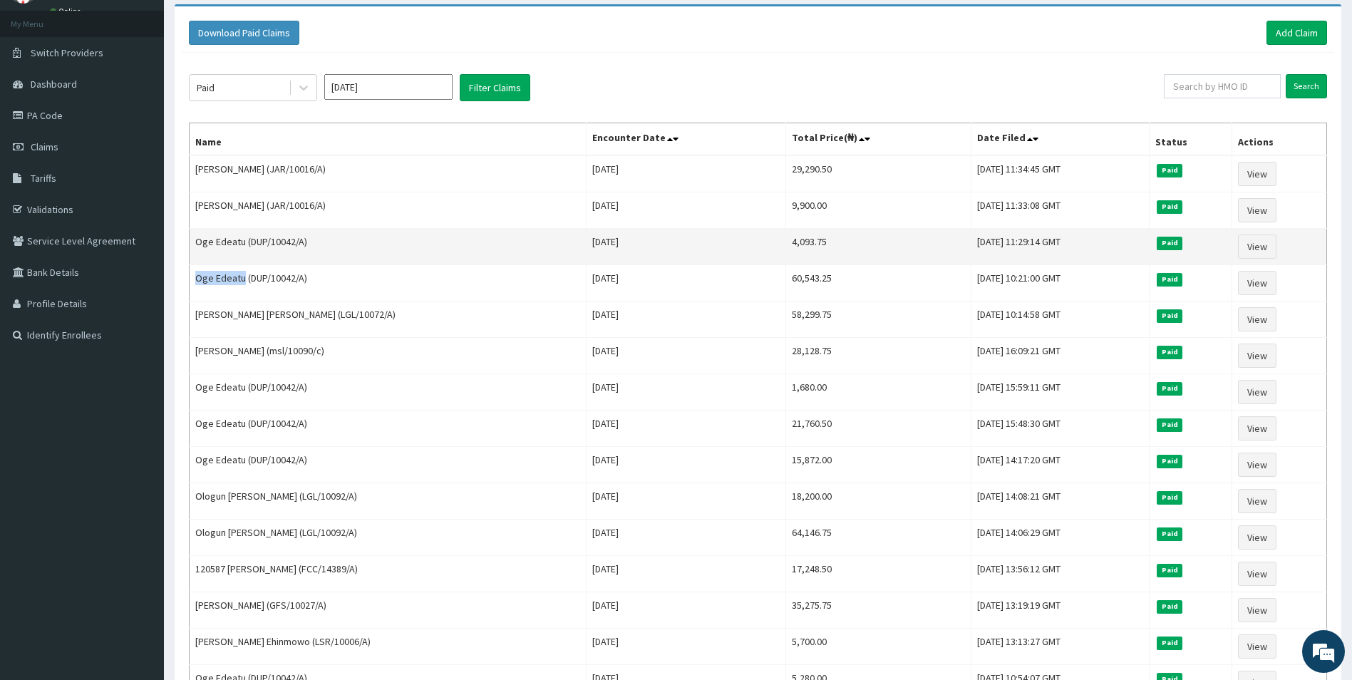
drag, startPoint x: 762, startPoint y: 242, endPoint x: 708, endPoint y: 241, distance: 54.2
click at [708, 241] on tr "Oge Edeatu (DUP/10042/A) [DATE] 4,093.75 [DATE] 11:29:14 GMT Paid View" at bounding box center [759, 247] width 1138 height 36
copy tr "4,093.75"
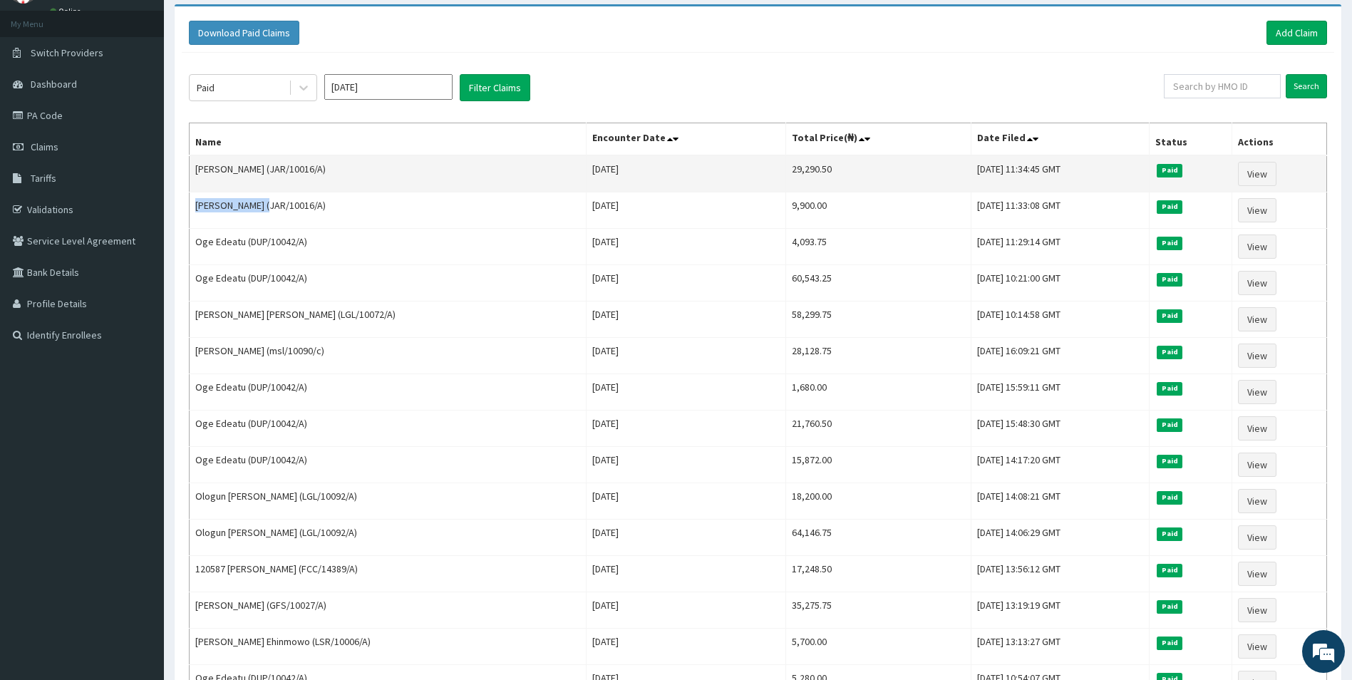
drag, startPoint x: 269, startPoint y: 207, endPoint x: 206, endPoint y: 168, distance: 74.0
click at [193, 193] on td "[PERSON_NAME] (JAR/10016/A)" at bounding box center [388, 210] width 397 height 36
copy td "[PERSON_NAME]"
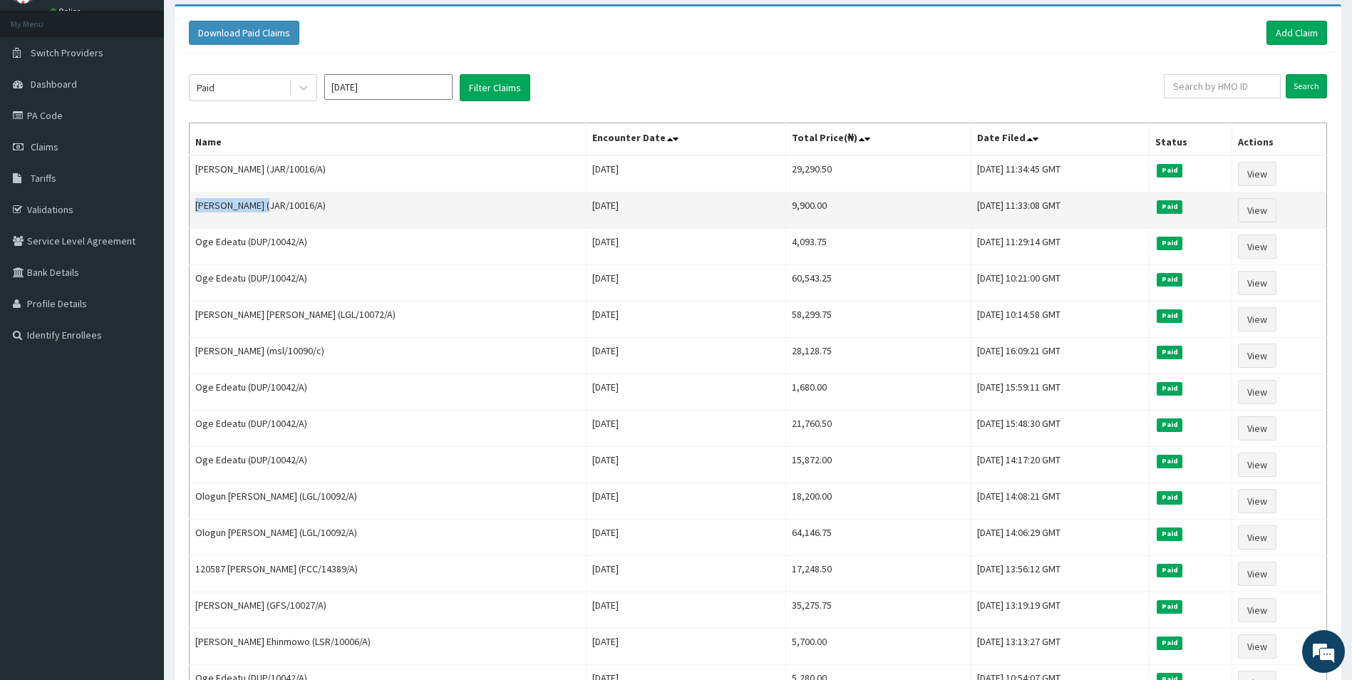
drag, startPoint x: 776, startPoint y: 202, endPoint x: 709, endPoint y: 195, distance: 67.4
click at [709, 195] on tr "[PERSON_NAME] (JAR/10016/A) [DATE] 9,900.00 [DATE] 11:33:08 GMT Paid View" at bounding box center [759, 210] width 1138 height 36
copy tr "9,900.00"
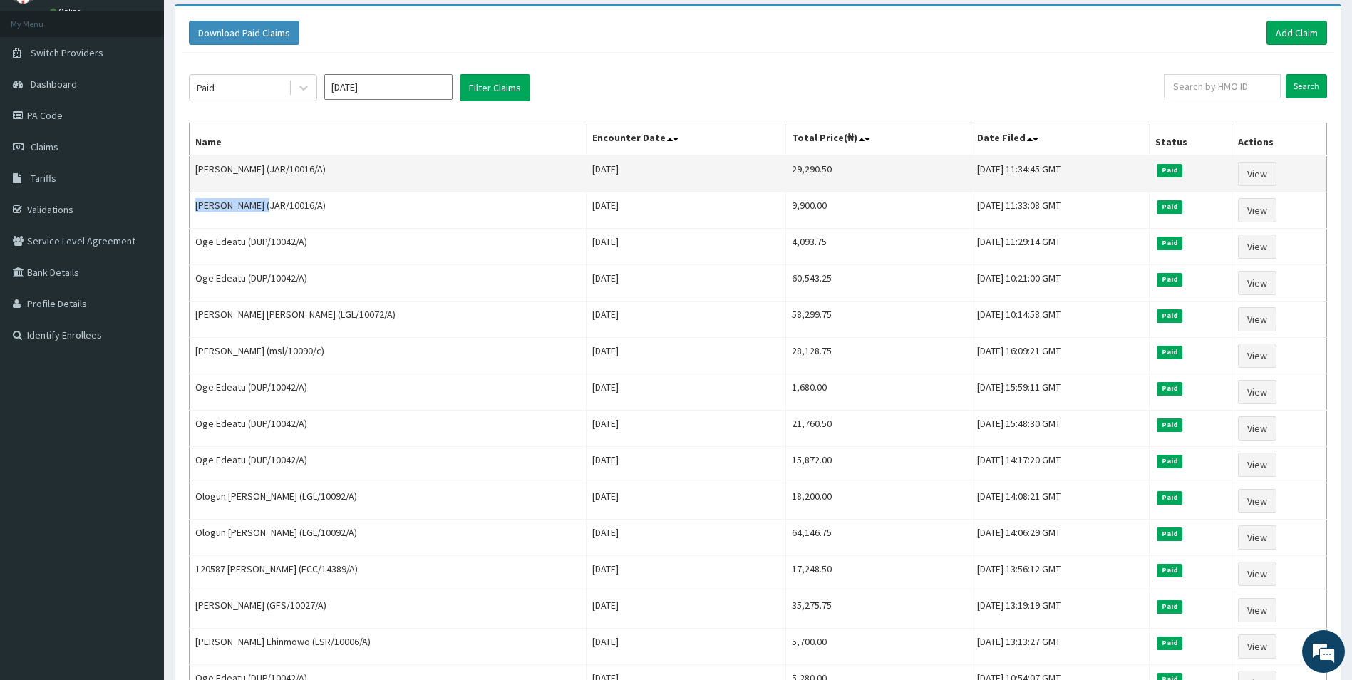
drag, startPoint x: 788, startPoint y: 175, endPoint x: 703, endPoint y: 174, distance: 84.8
click at [709, 174] on tr "[PERSON_NAME] (JAR/10016/A) [DATE] 29,290.50 [DATE] 11:34:45 GMT Paid View" at bounding box center [759, 173] width 1138 height 37
copy tr "29,290.50"
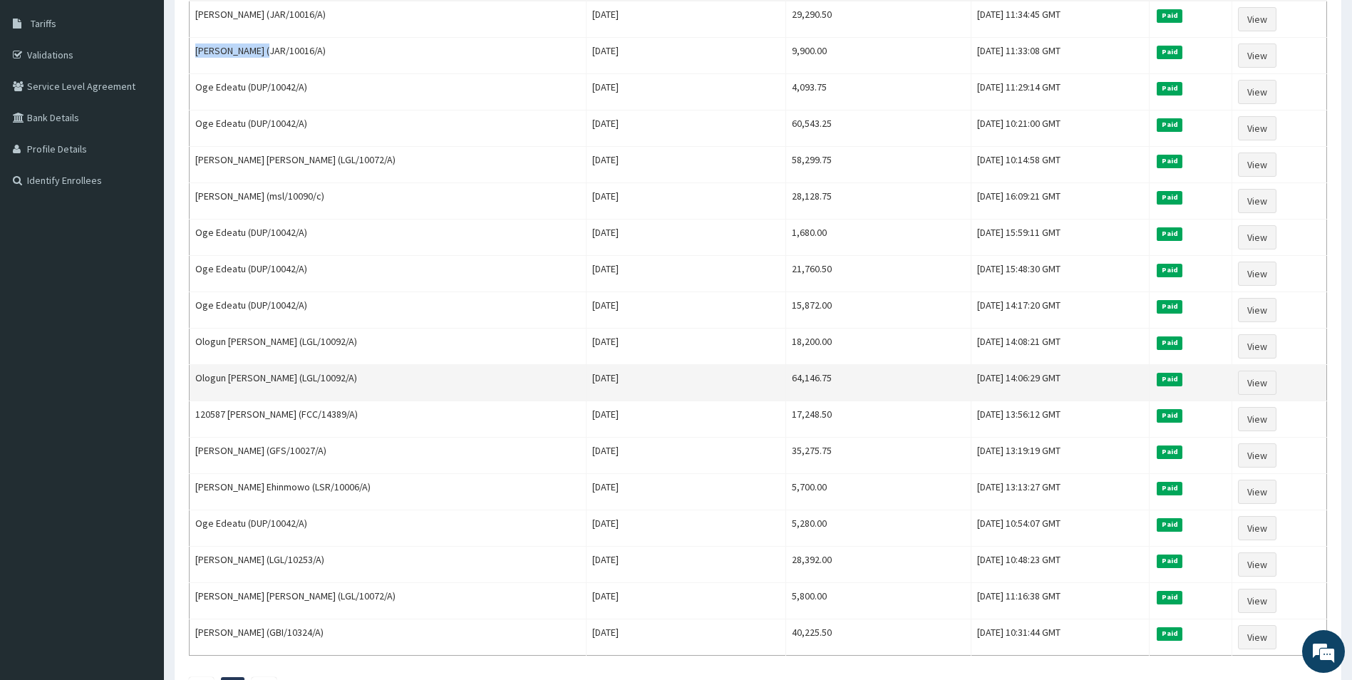
scroll to position [345, 0]
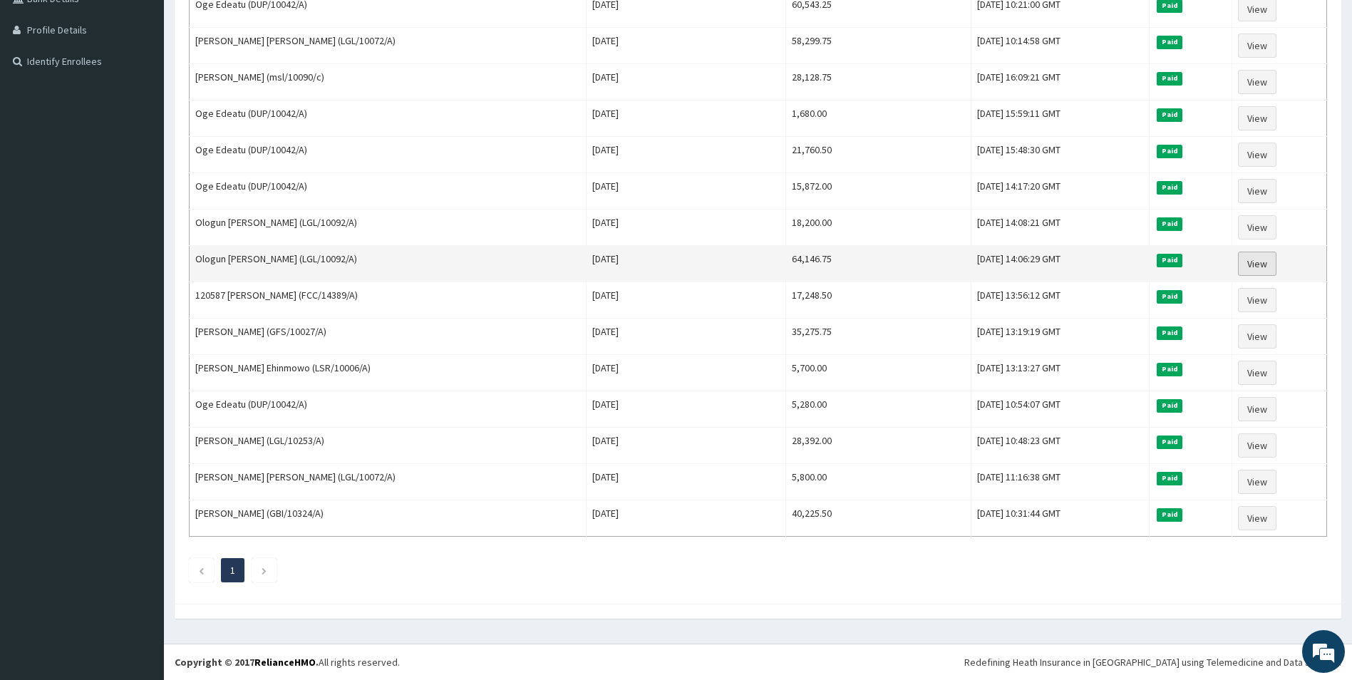
click at [1246, 258] on link "View" at bounding box center [1257, 264] width 38 height 24
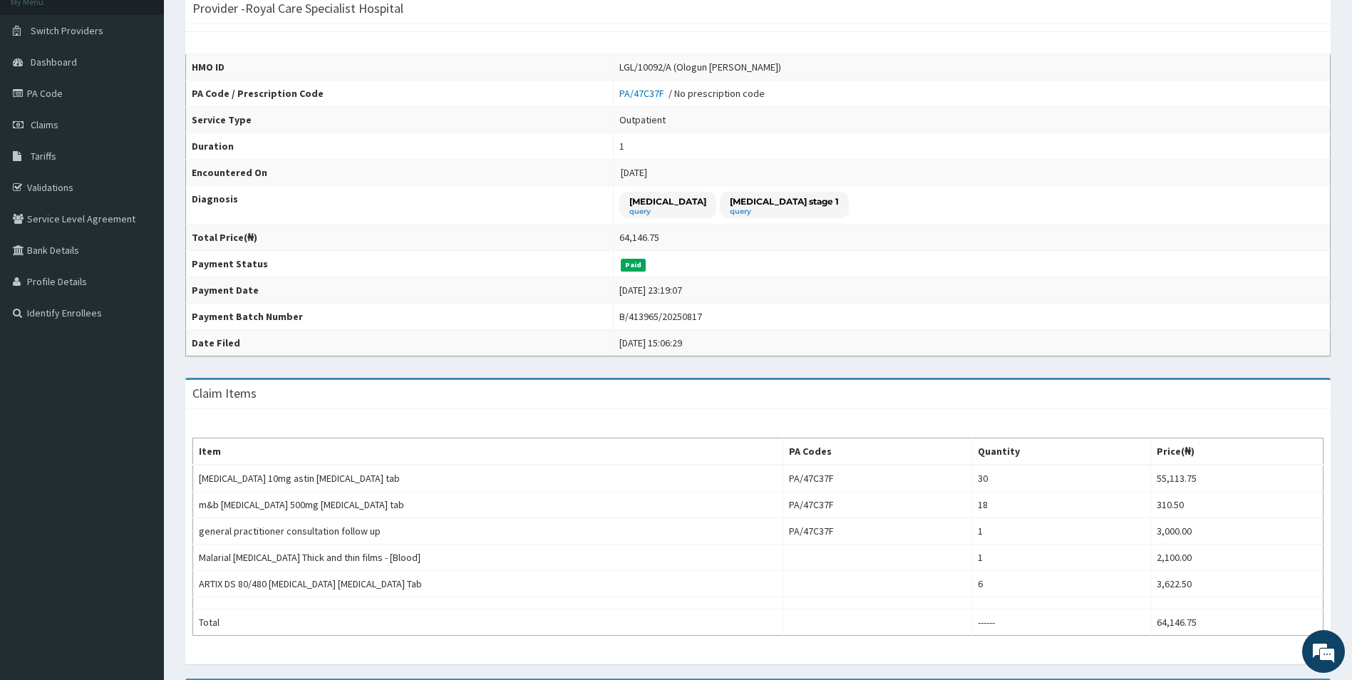
scroll to position [36, 0]
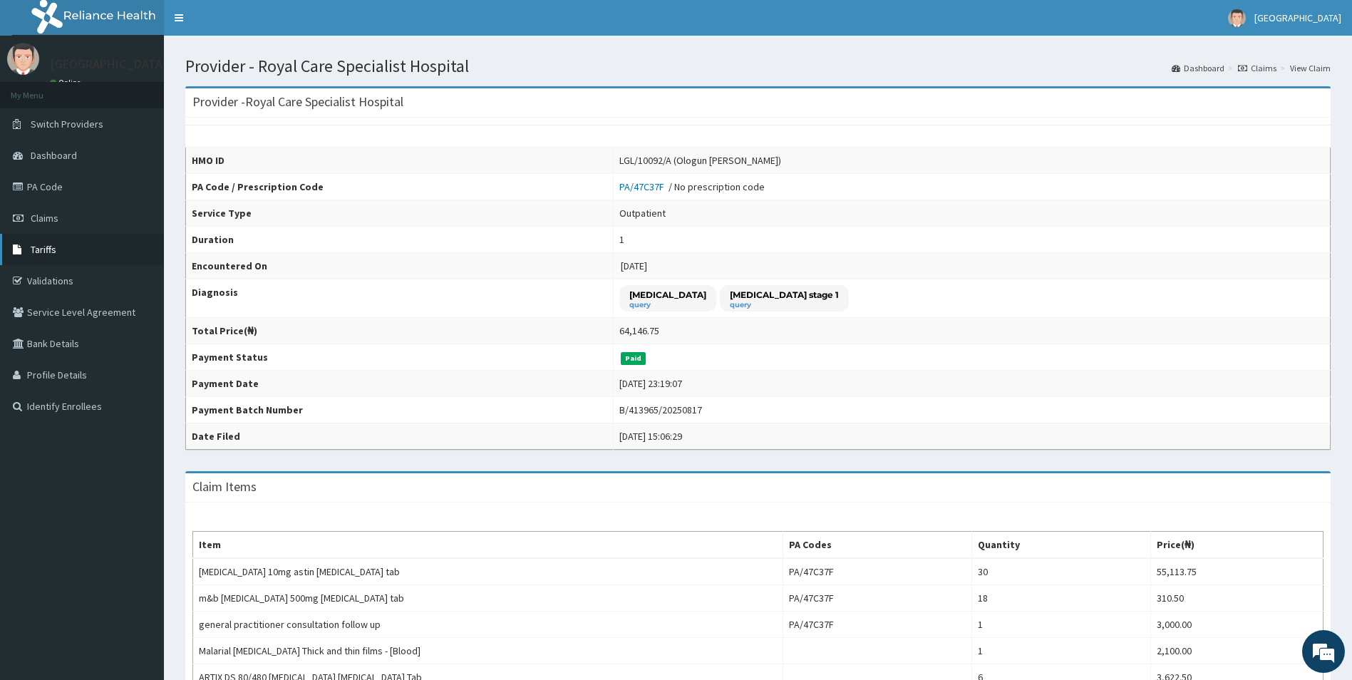
click at [44, 251] on span "Tariffs" at bounding box center [44, 249] width 26 height 13
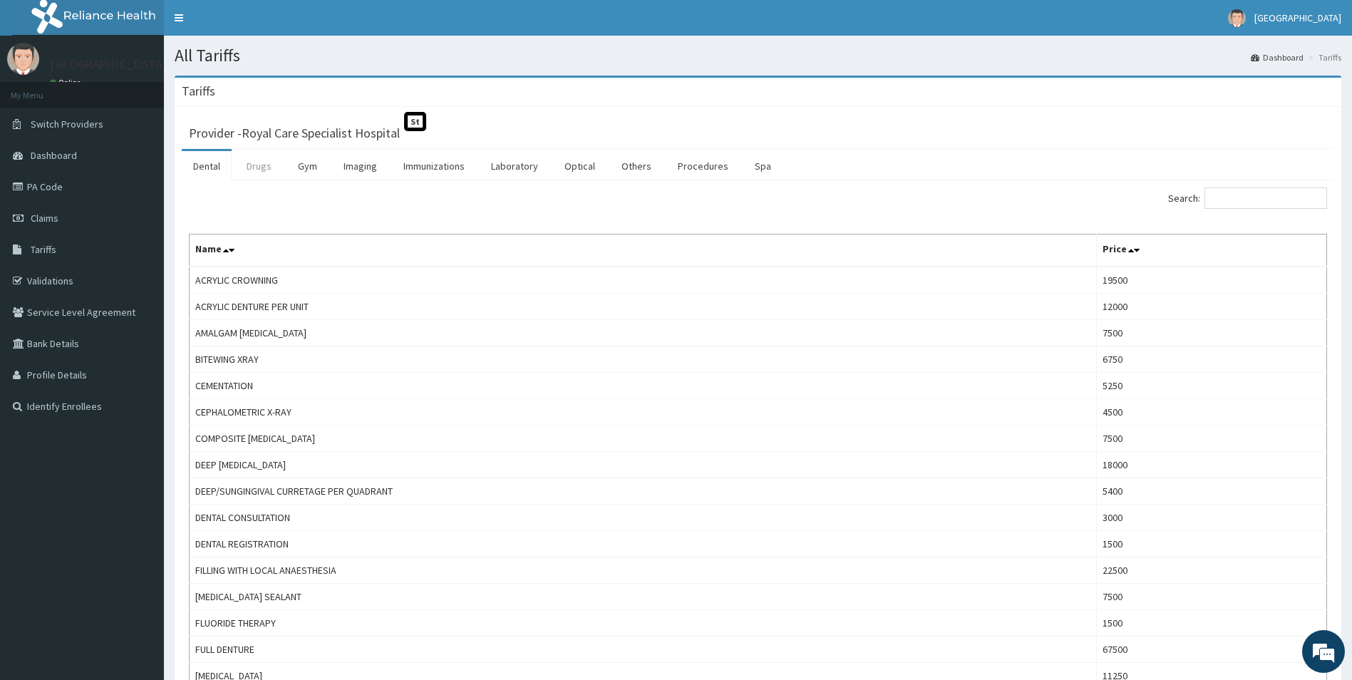
click at [253, 170] on link "Drugs" at bounding box center [259, 166] width 48 height 30
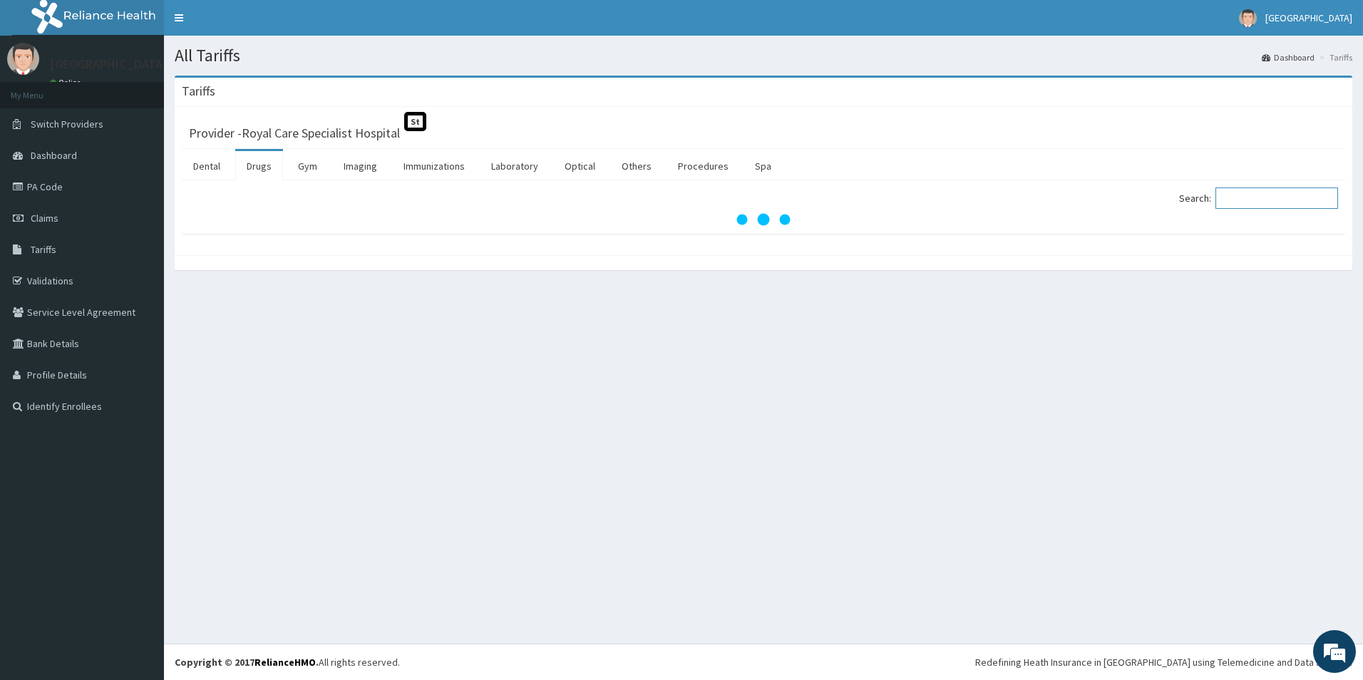
click at [1276, 198] on input "Search:" at bounding box center [1276, 197] width 123 height 21
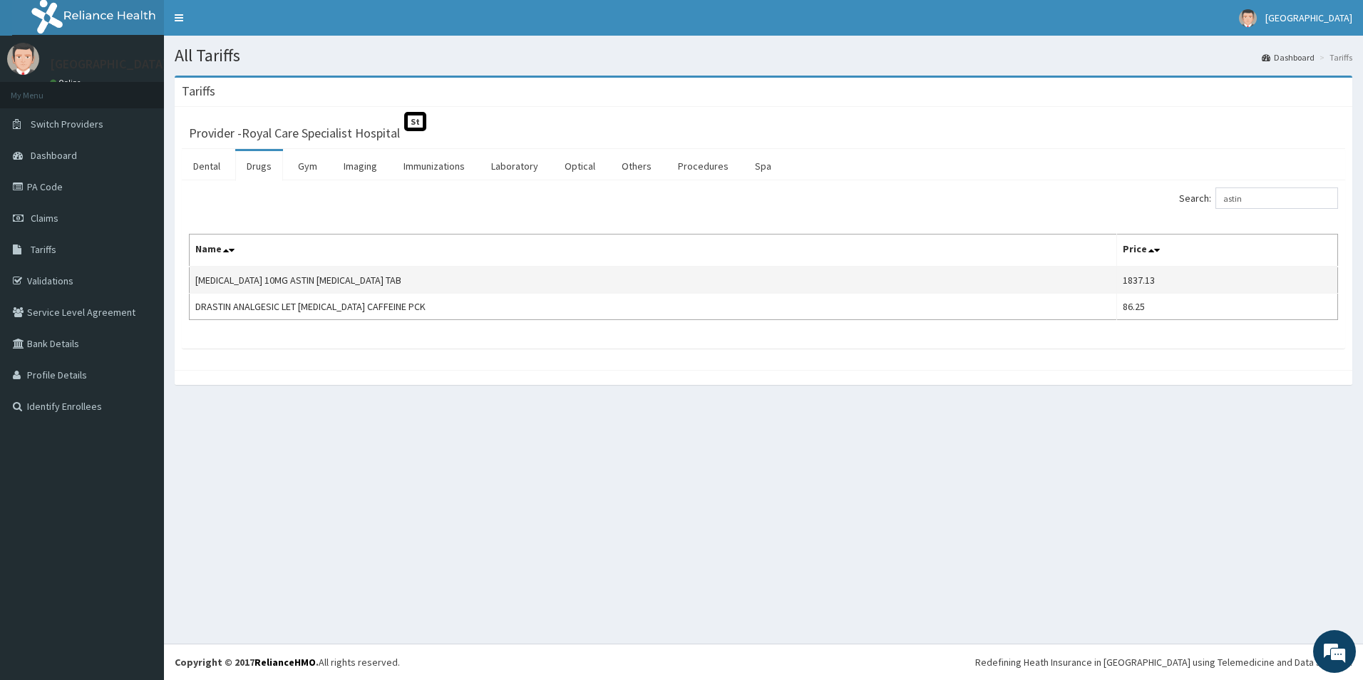
click at [1123, 276] on td "1837.13" at bounding box center [1227, 280] width 221 height 27
click at [1273, 192] on input "astin" at bounding box center [1276, 197] width 123 height 21
type input "a"
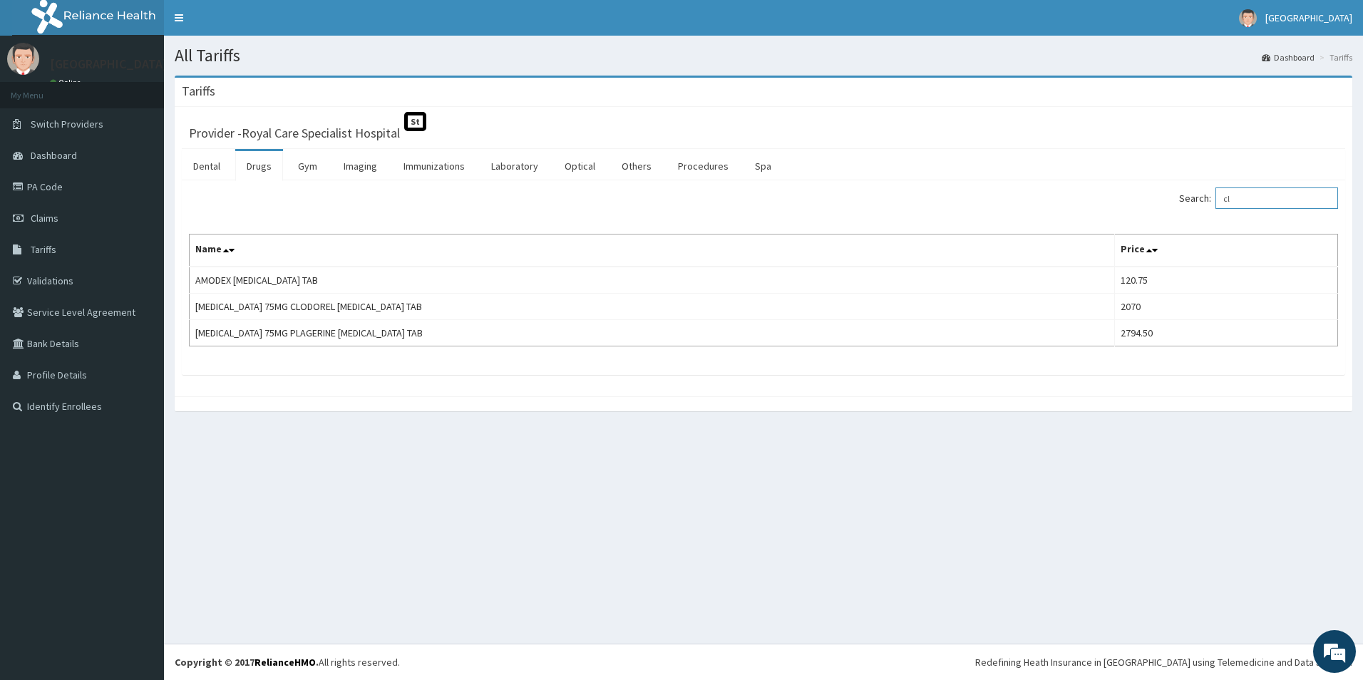
type input "c"
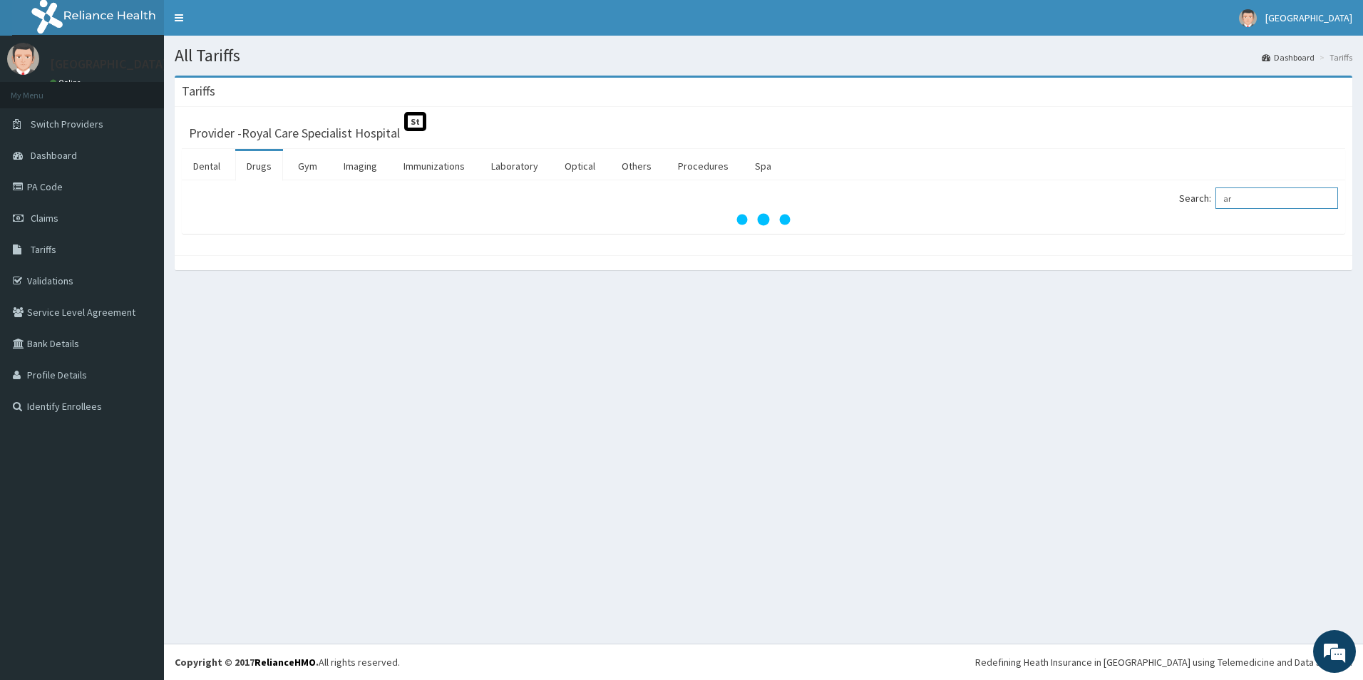
type input "a"
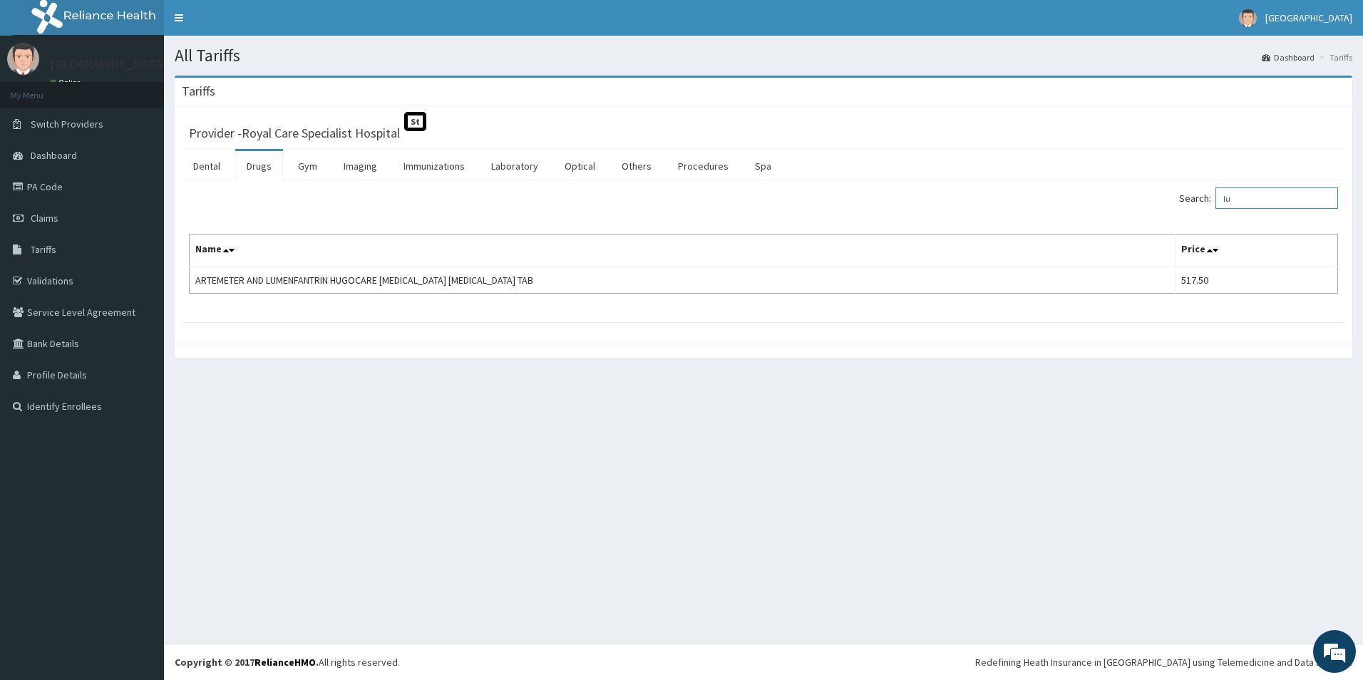
type input "l"
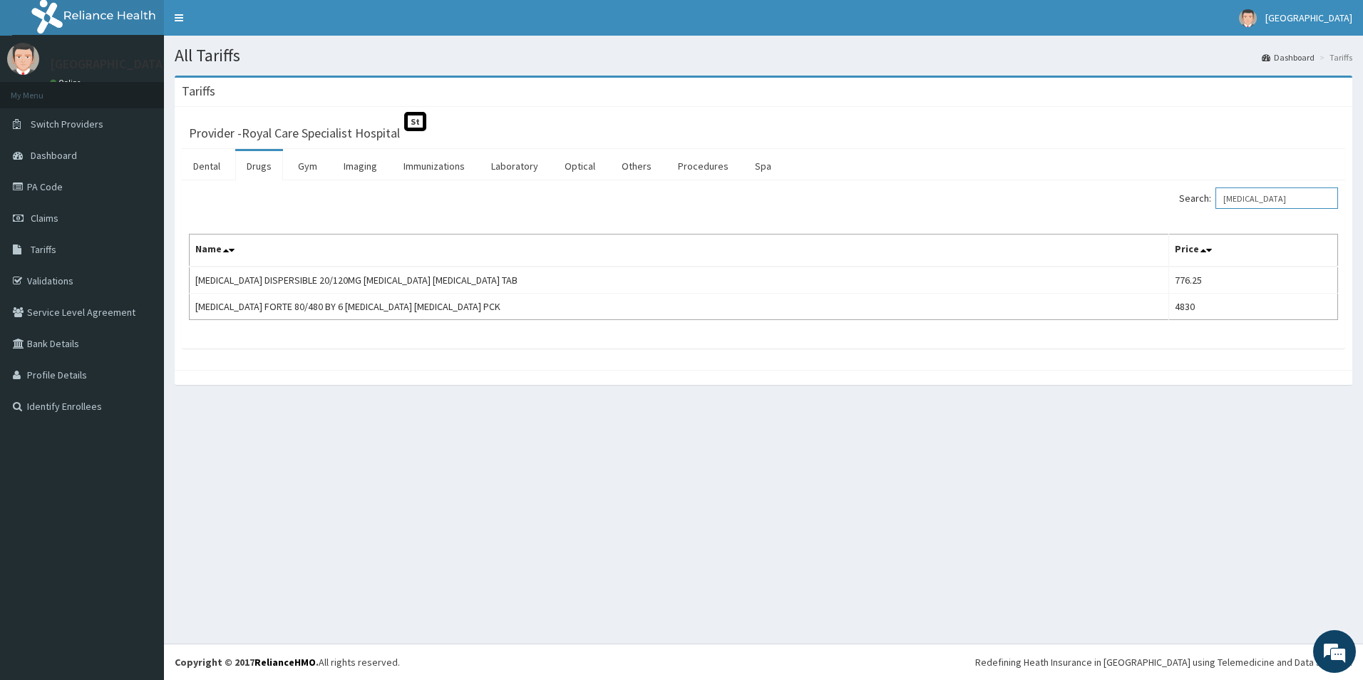
type input "coartem"
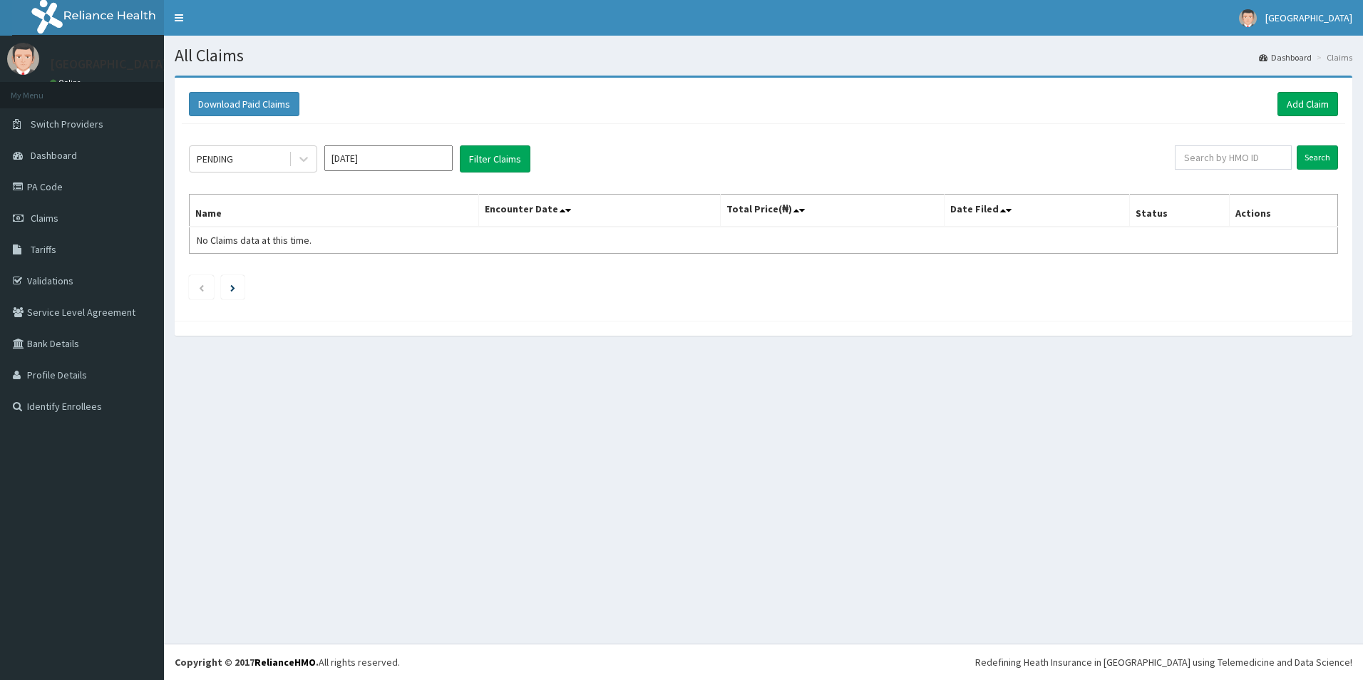
click at [458, 150] on div "PENDING [DATE] Filter Claims" at bounding box center [682, 158] width 986 height 27
click at [243, 158] on div "PENDING" at bounding box center [239, 159] width 99 height 23
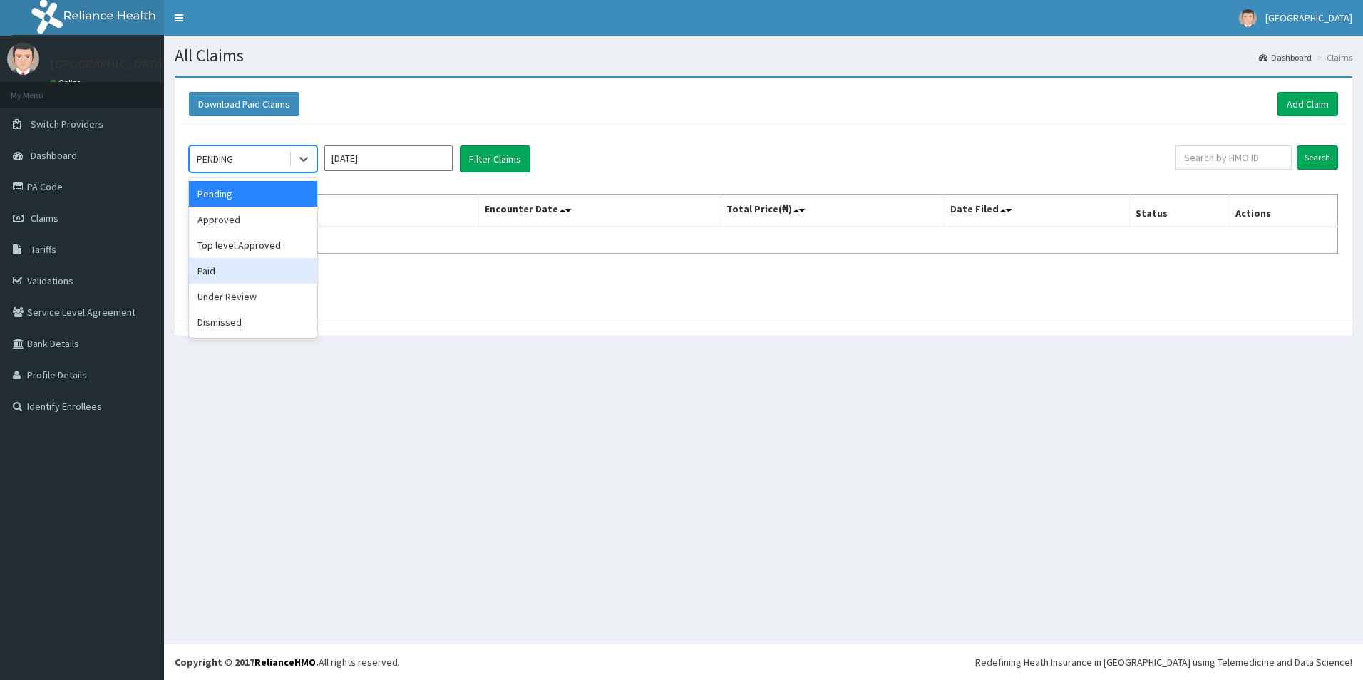
click at [212, 262] on div "Paid" at bounding box center [253, 271] width 128 height 26
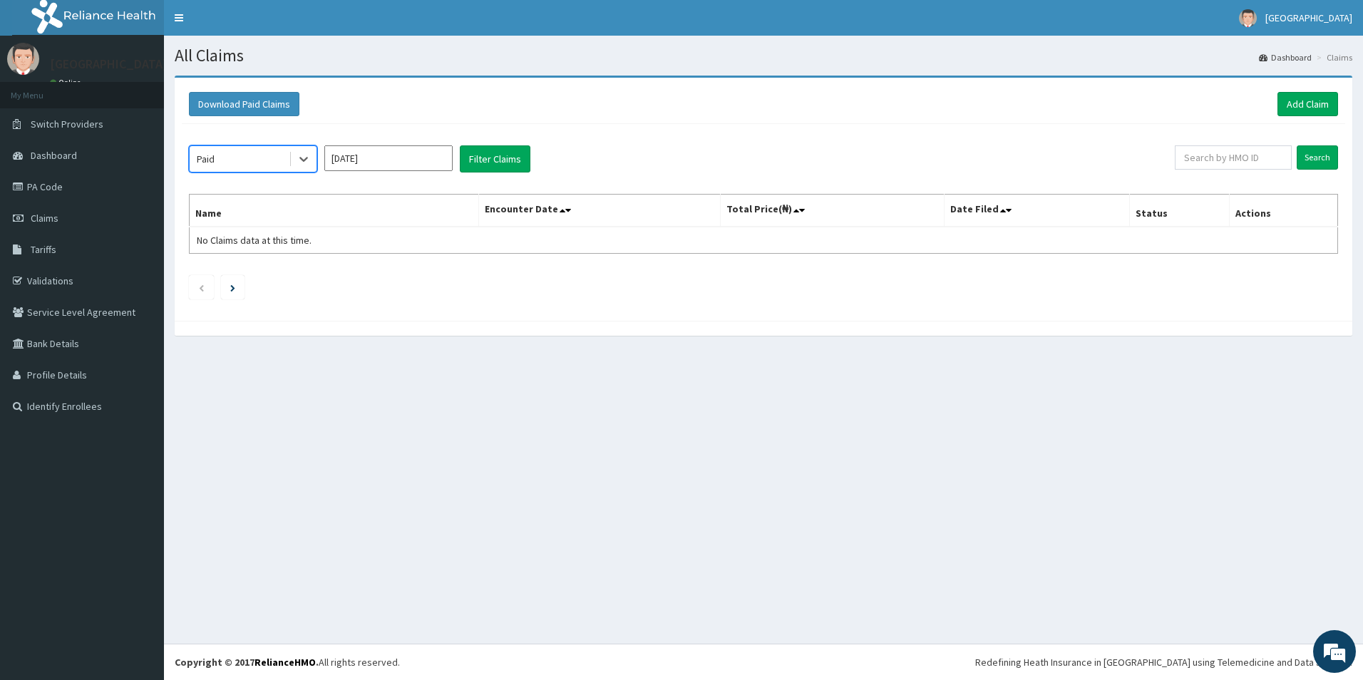
click at [533, 154] on div "option Paid, selected. Select is focused ,type to refine list, press Down to op…" at bounding box center [682, 158] width 986 height 27
click at [503, 153] on button "Filter Claims" at bounding box center [495, 158] width 71 height 27
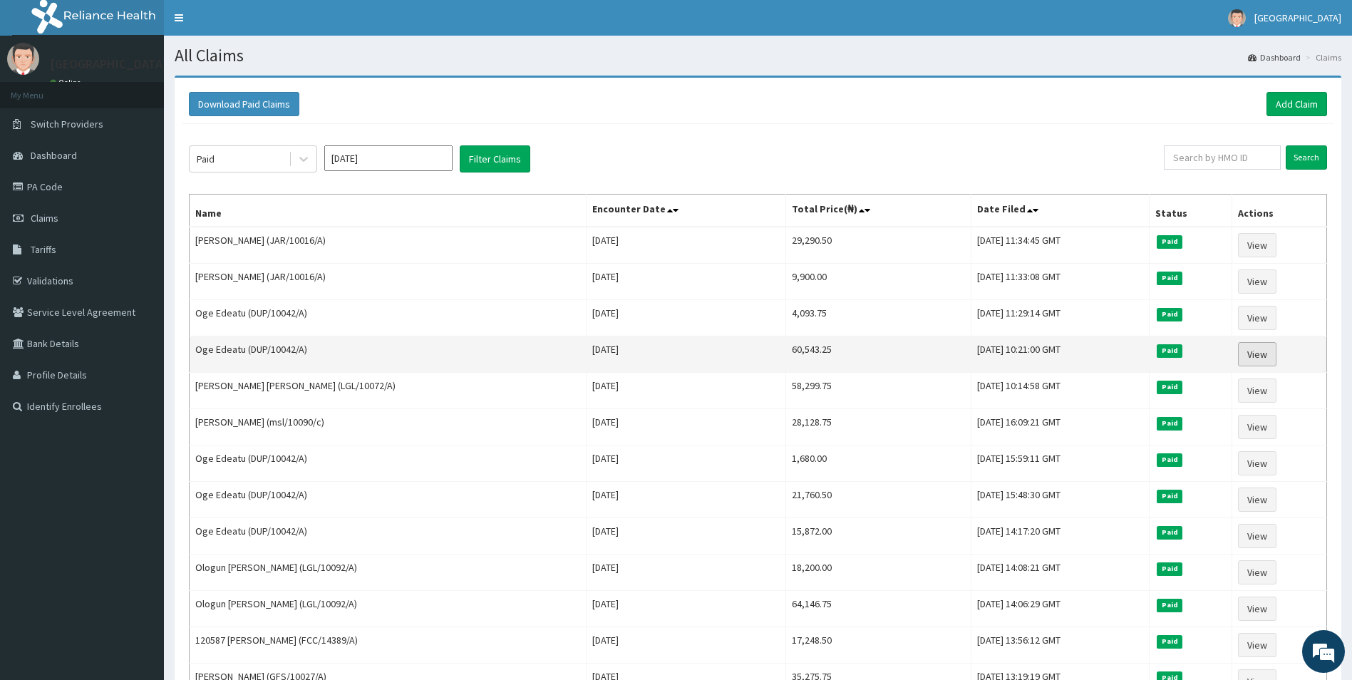
click at [1264, 354] on link "View" at bounding box center [1257, 354] width 38 height 24
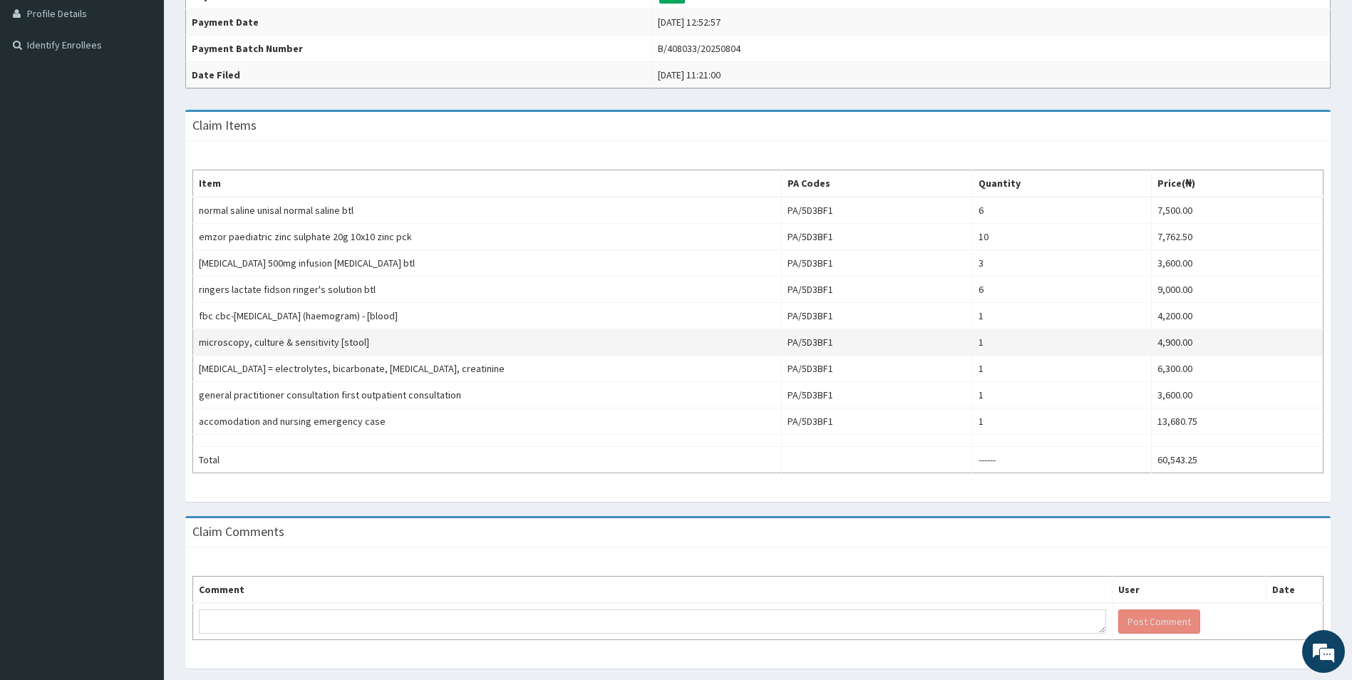
scroll to position [329, 0]
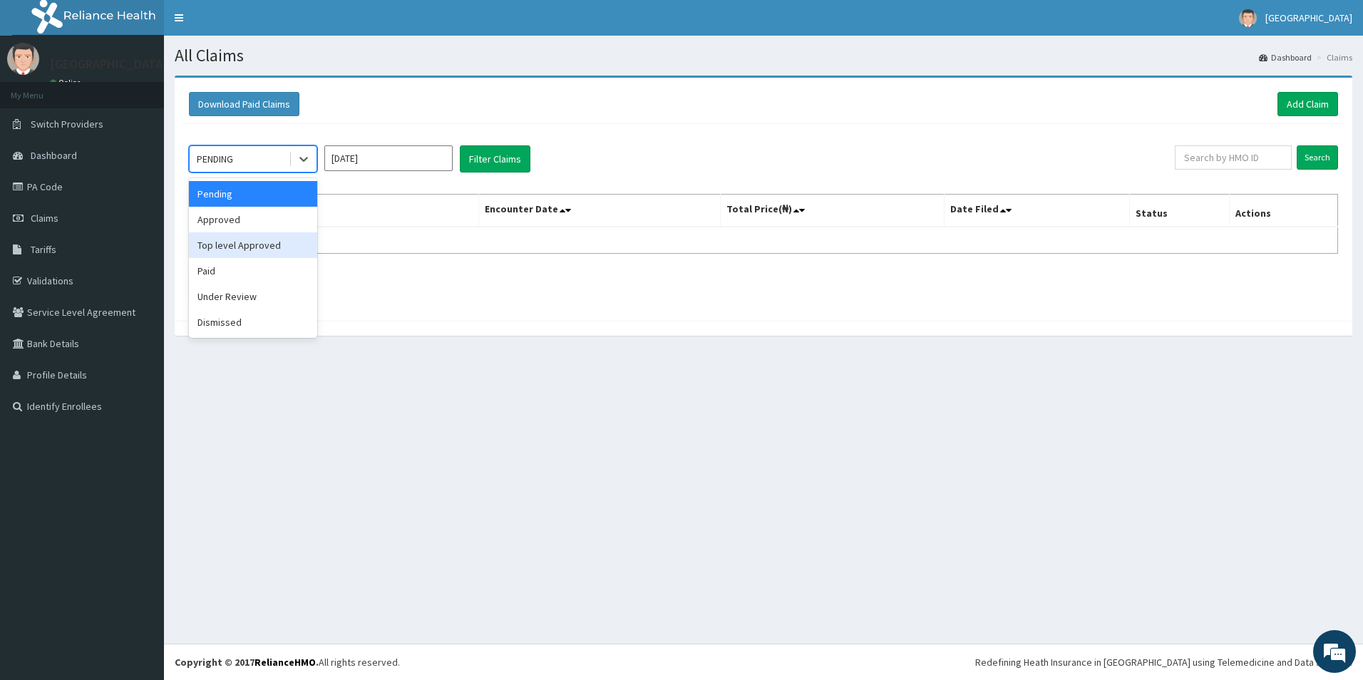
click at [227, 283] on div "Paid" at bounding box center [253, 271] width 128 height 26
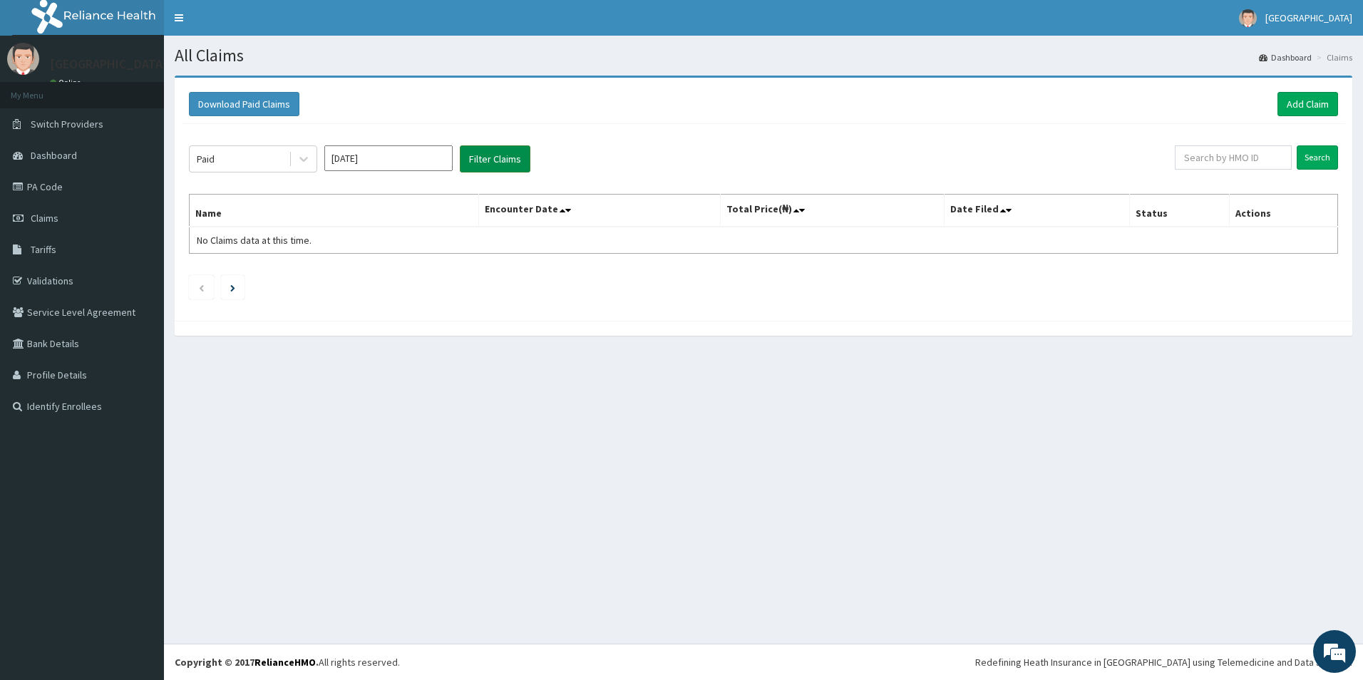
click at [481, 153] on button "Filter Claims" at bounding box center [495, 158] width 71 height 27
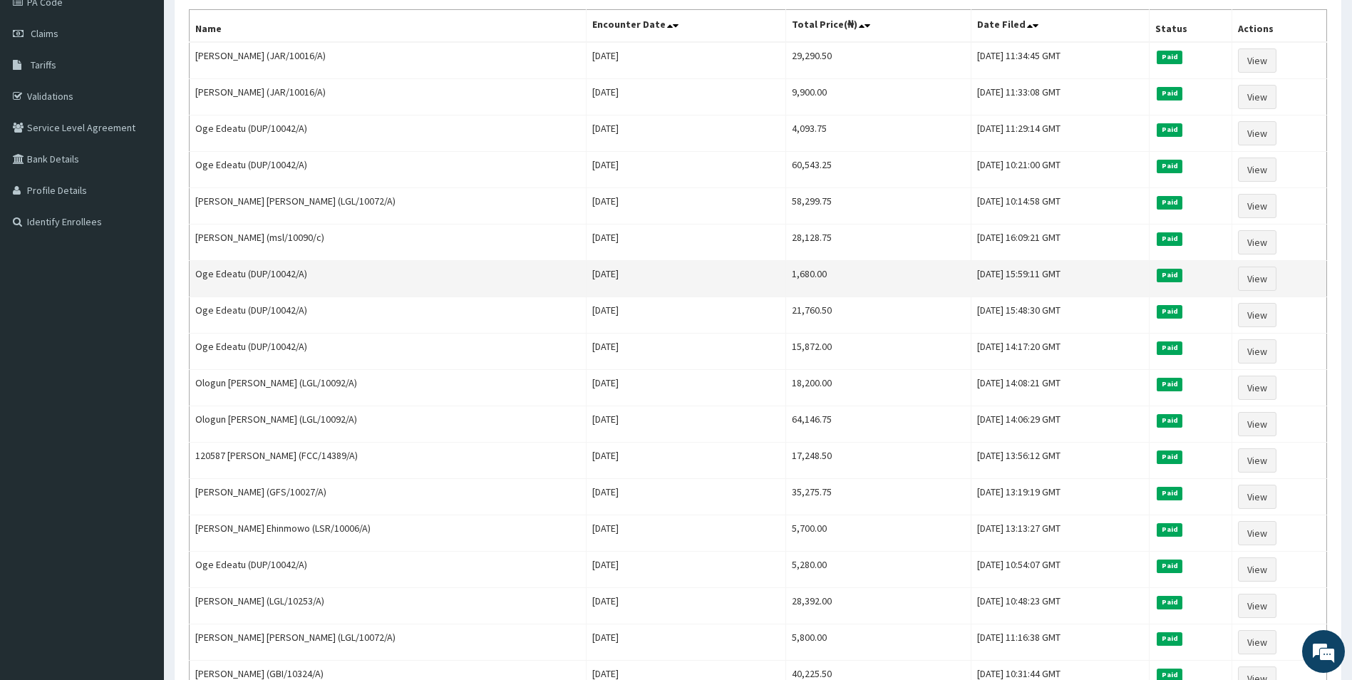
scroll to position [214, 0]
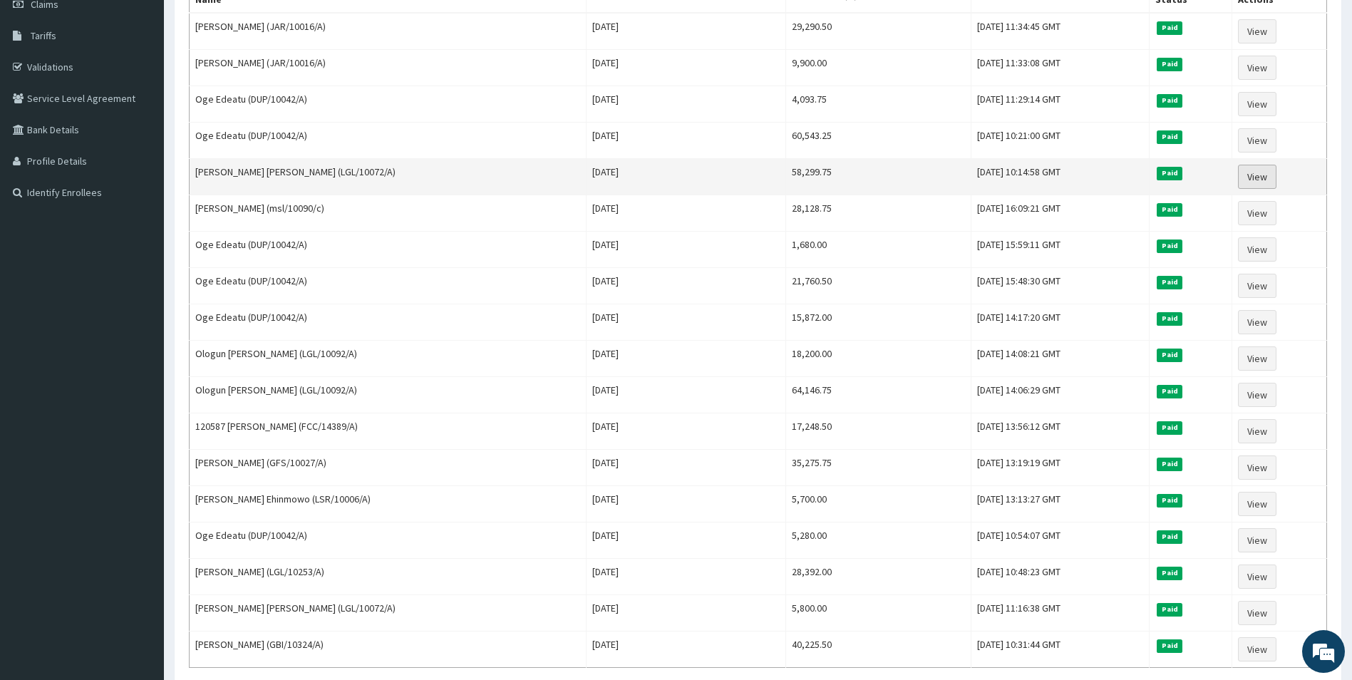
click at [1256, 168] on link "View" at bounding box center [1257, 177] width 38 height 24
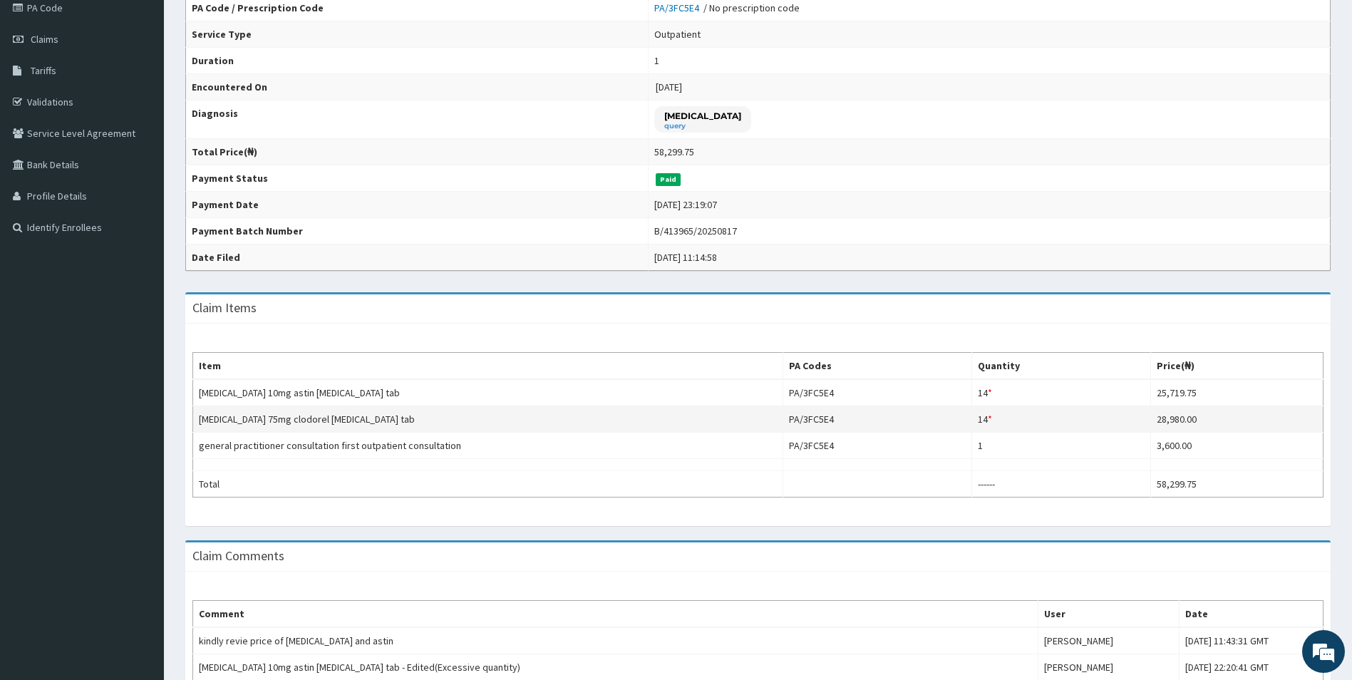
click at [247, 413] on td "clopidogrel 75mg clodorel clopidogrel tab" at bounding box center [488, 419] width 590 height 26
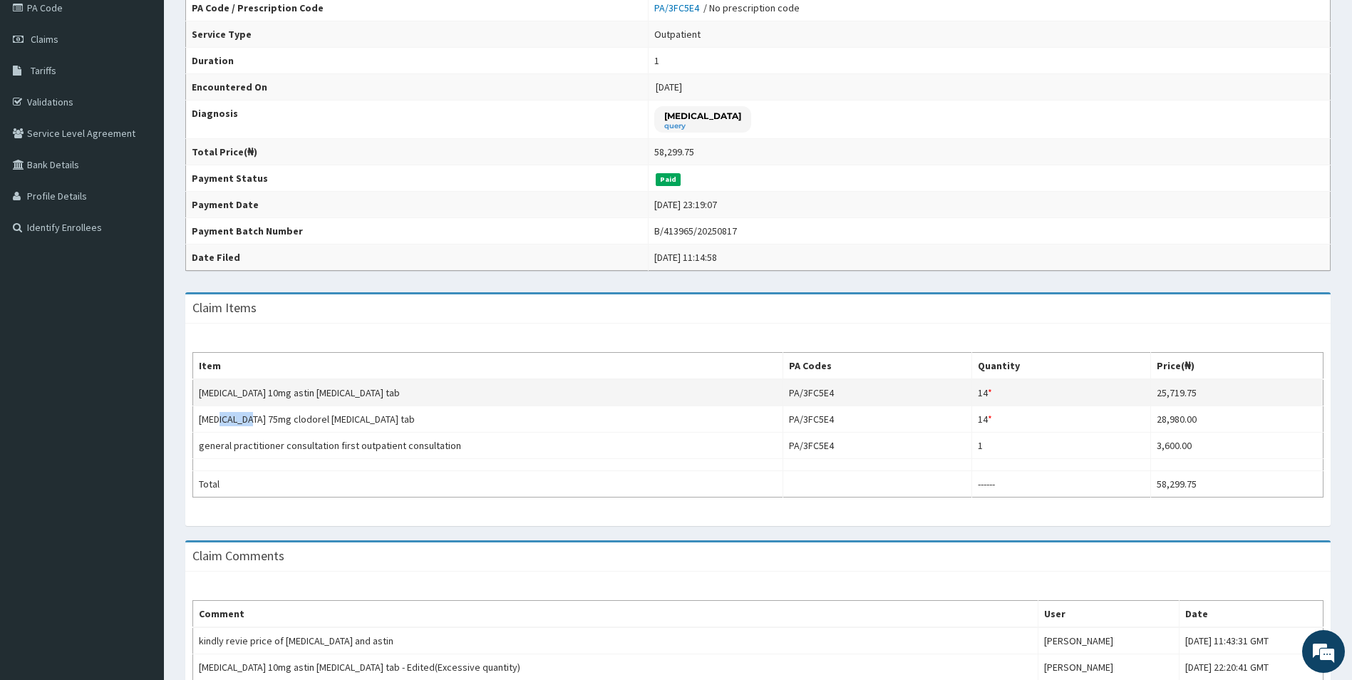
drag, startPoint x: 246, startPoint y: 414, endPoint x: 280, endPoint y: 403, distance: 35.9
click at [235, 408] on td "clopidogrel 75mg clodorel clopidogrel tab" at bounding box center [488, 419] width 590 height 26
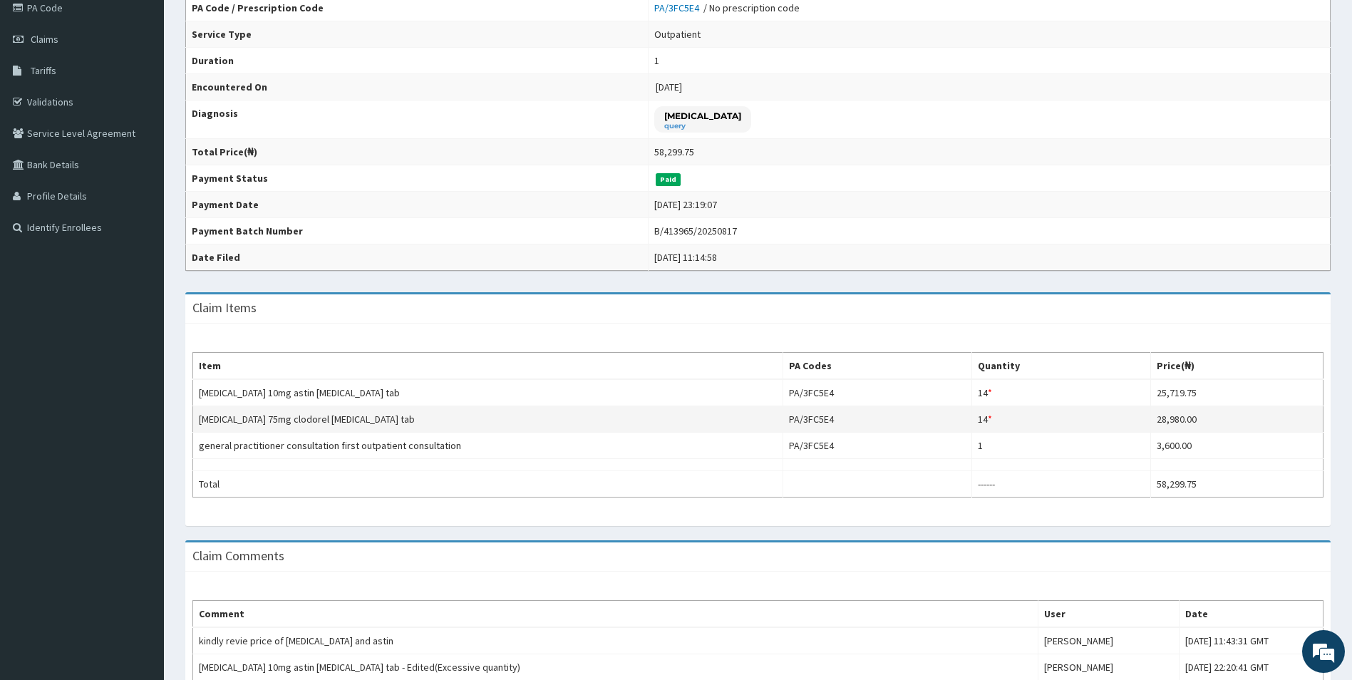
drag, startPoint x: 793, startPoint y: 416, endPoint x: 695, endPoint y: 416, distance: 97.7
click at [792, 416] on td "PA/3FC5E4" at bounding box center [877, 419] width 189 height 26
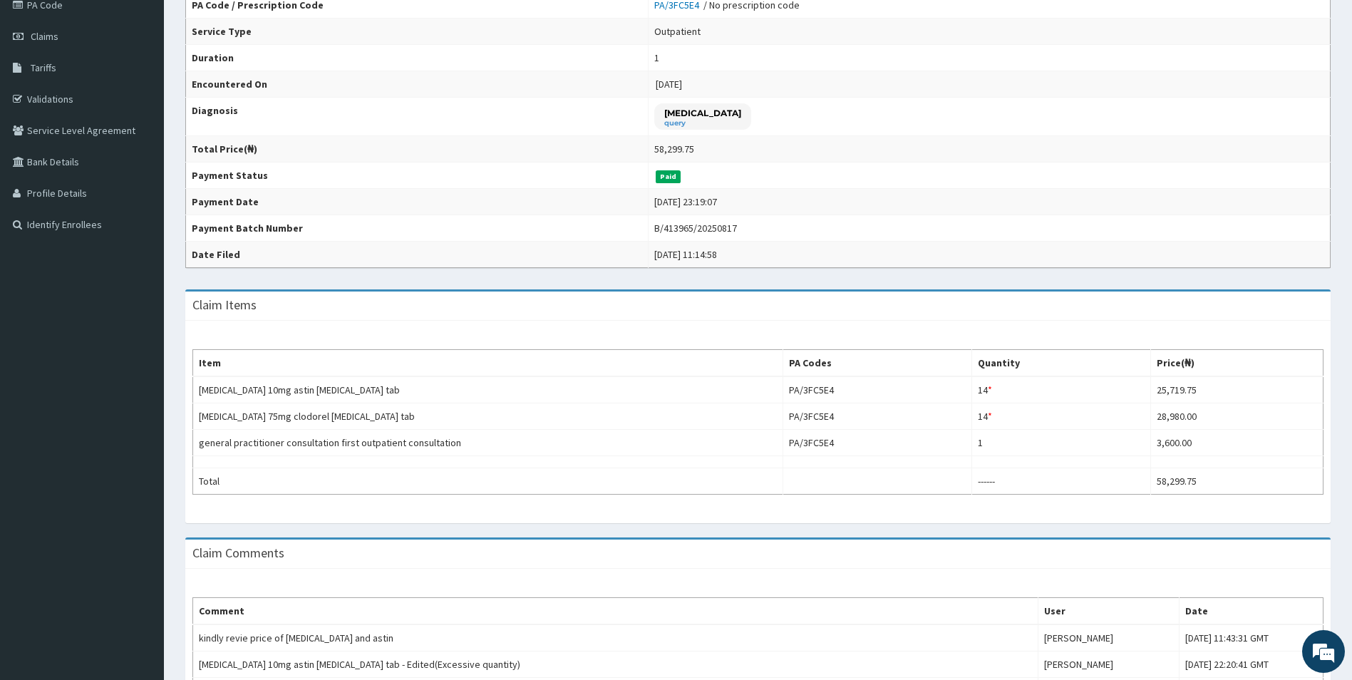
scroll to position [108, 0]
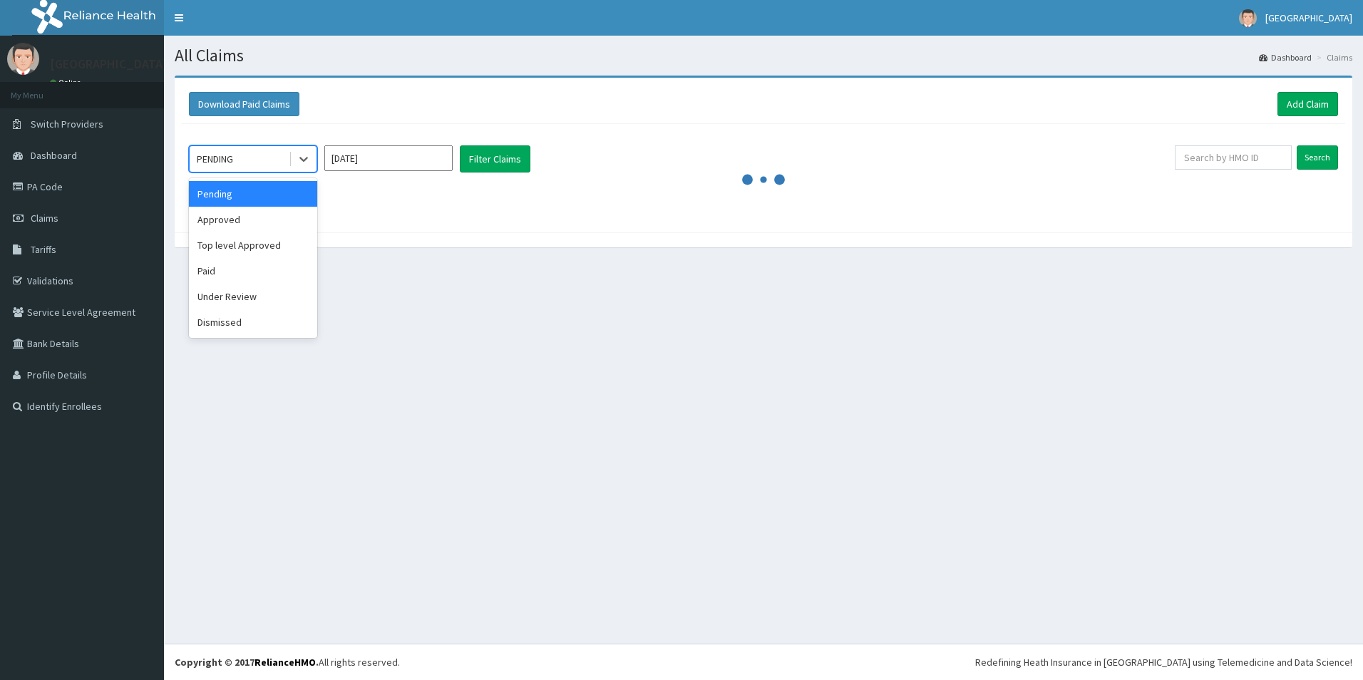
click at [207, 158] on div "PENDING" at bounding box center [215, 159] width 36 height 14
click at [238, 269] on div "Paid" at bounding box center [253, 271] width 128 height 26
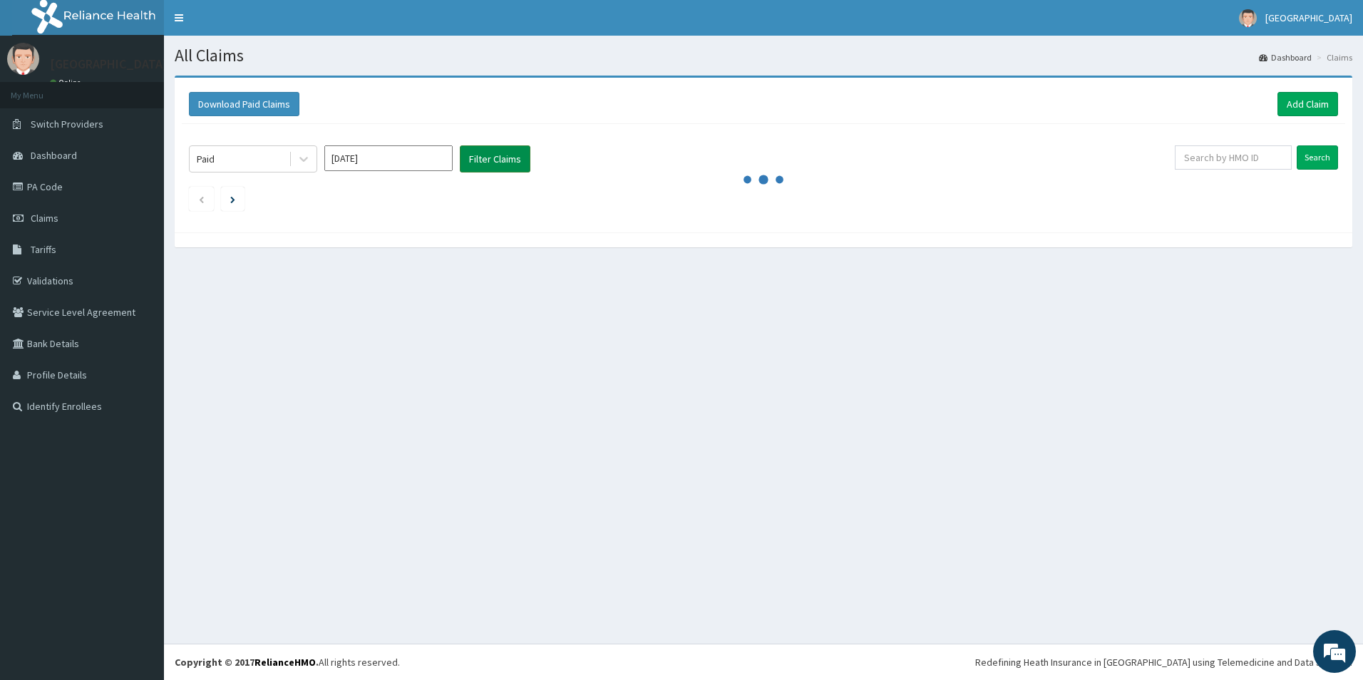
click at [493, 153] on button "Filter Claims" at bounding box center [495, 158] width 71 height 27
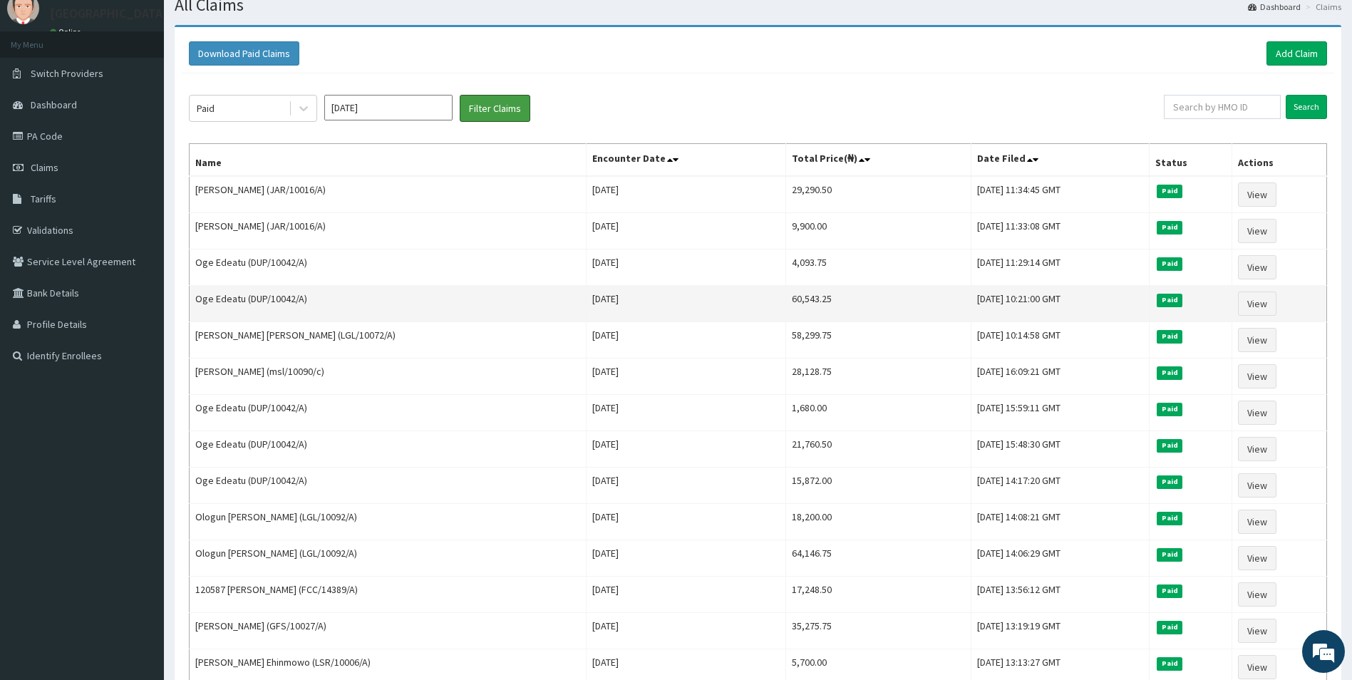
scroll to position [71, 0]
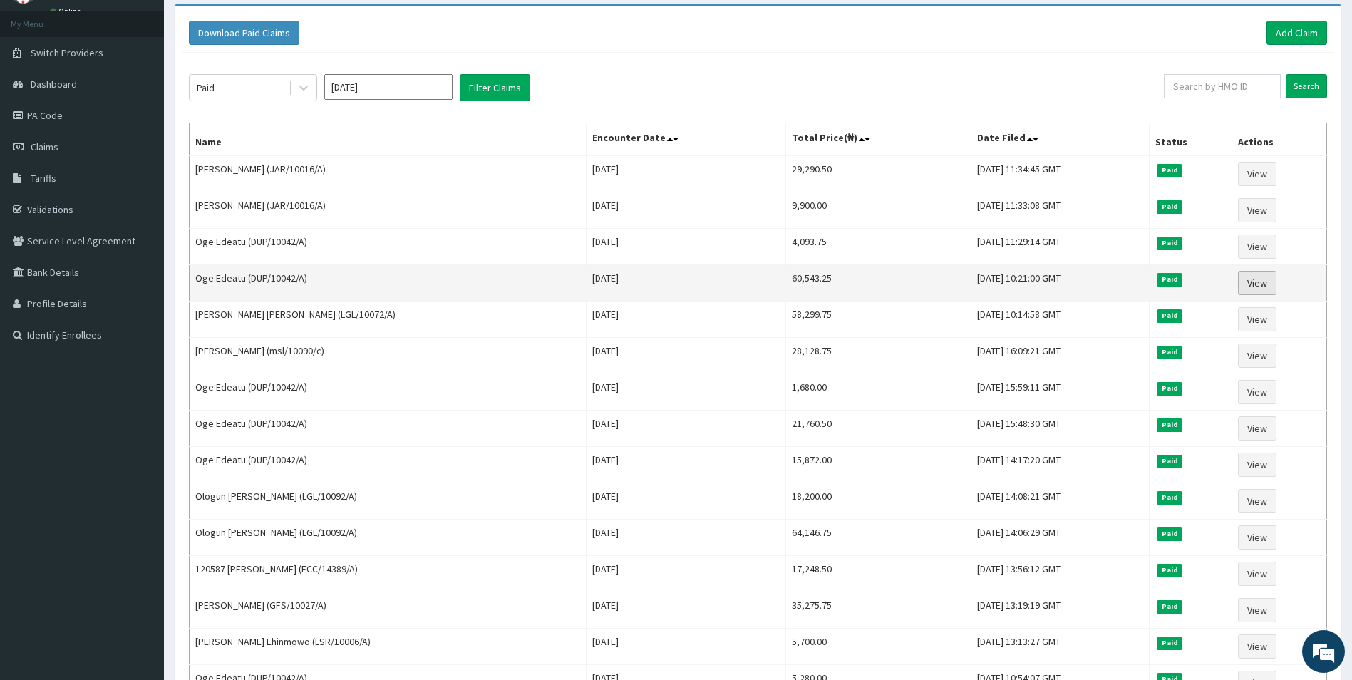
click at [1261, 288] on link "View" at bounding box center [1257, 283] width 38 height 24
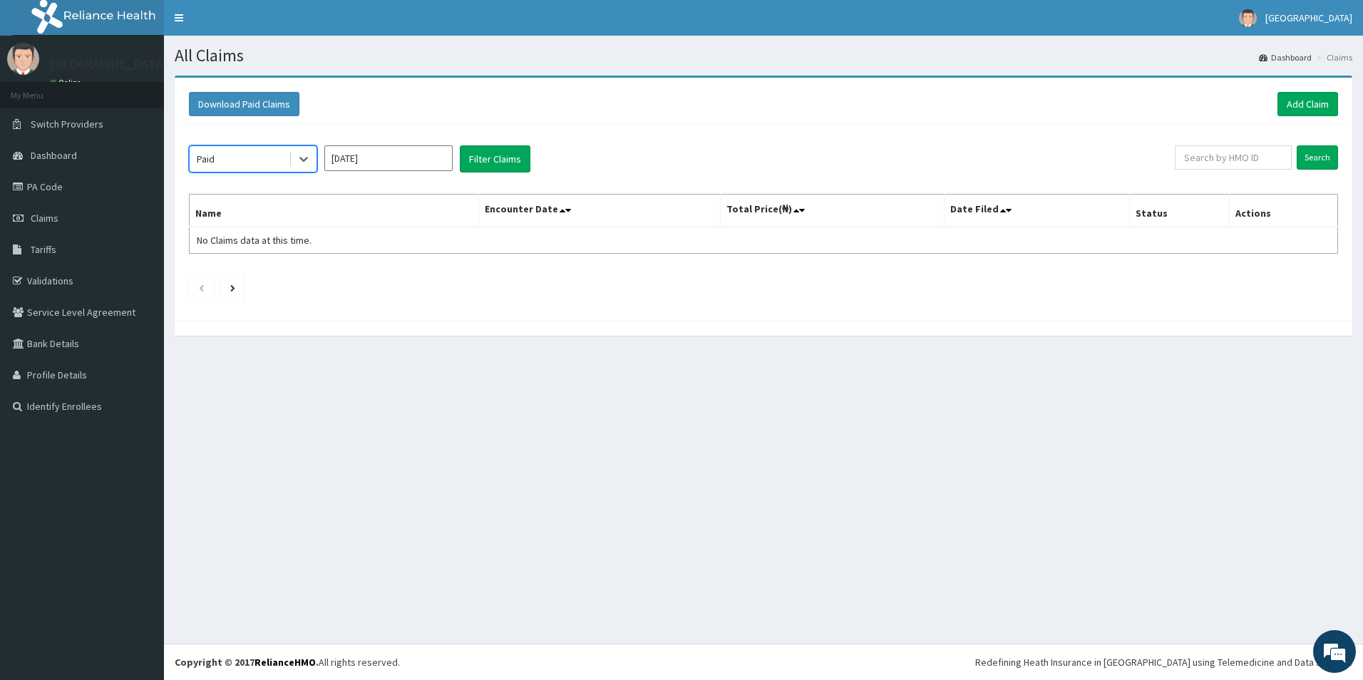
click at [400, 155] on input "Sep 2025" at bounding box center [388, 158] width 128 height 26
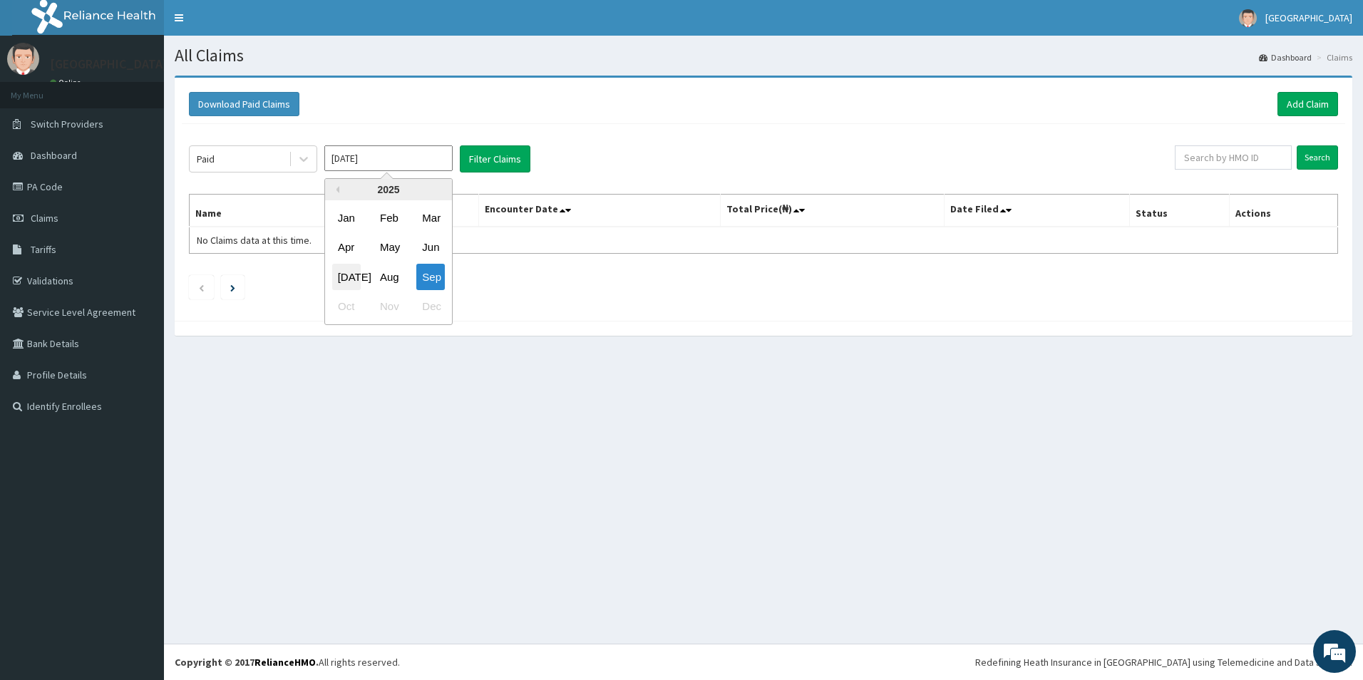
click at [340, 277] on div "Jul" at bounding box center [346, 277] width 29 height 26
type input "Jul 2025"
click at [480, 148] on button "Filter Claims" at bounding box center [495, 158] width 71 height 27
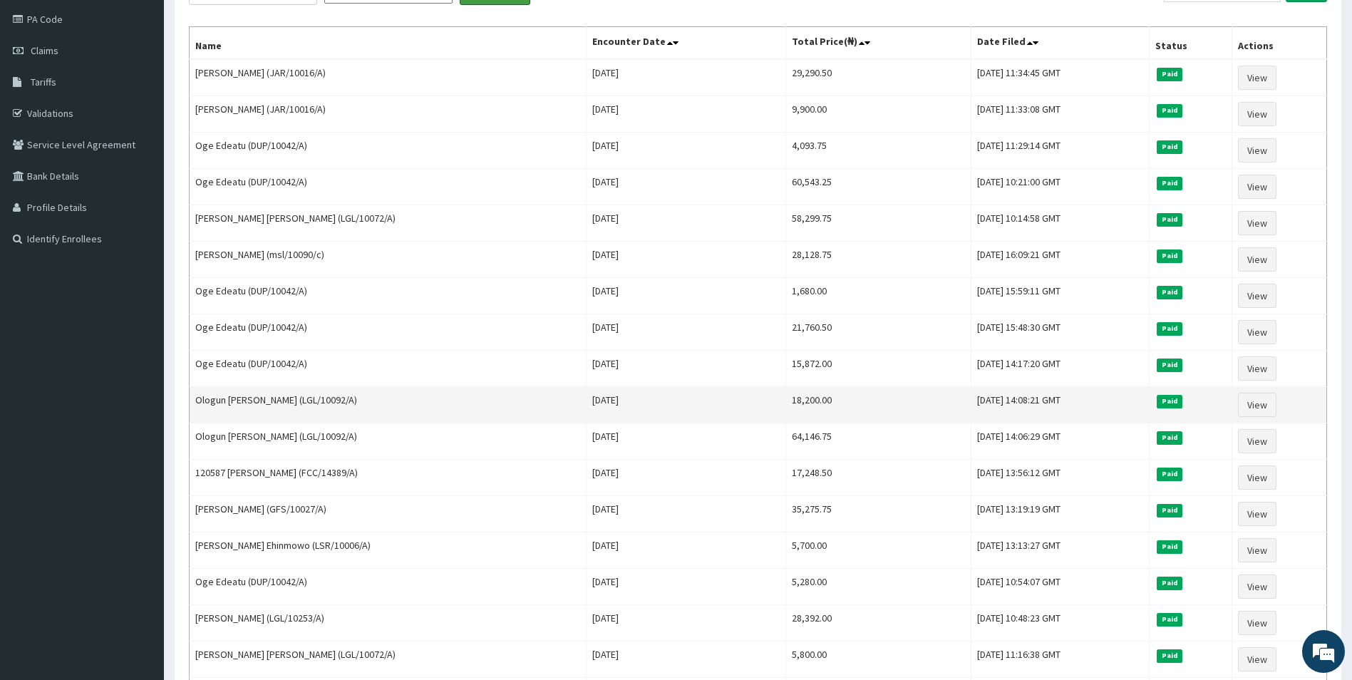
scroll to position [285, 0]
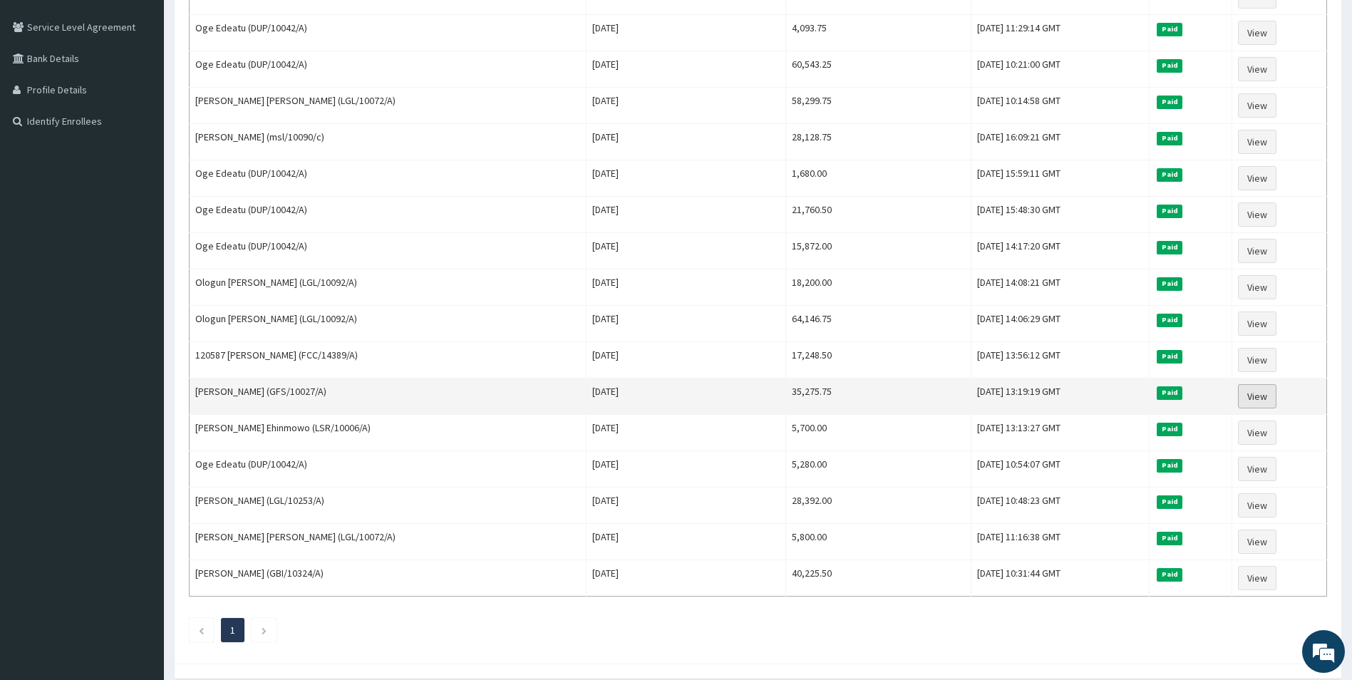
click at [1254, 396] on link "View" at bounding box center [1257, 396] width 38 height 24
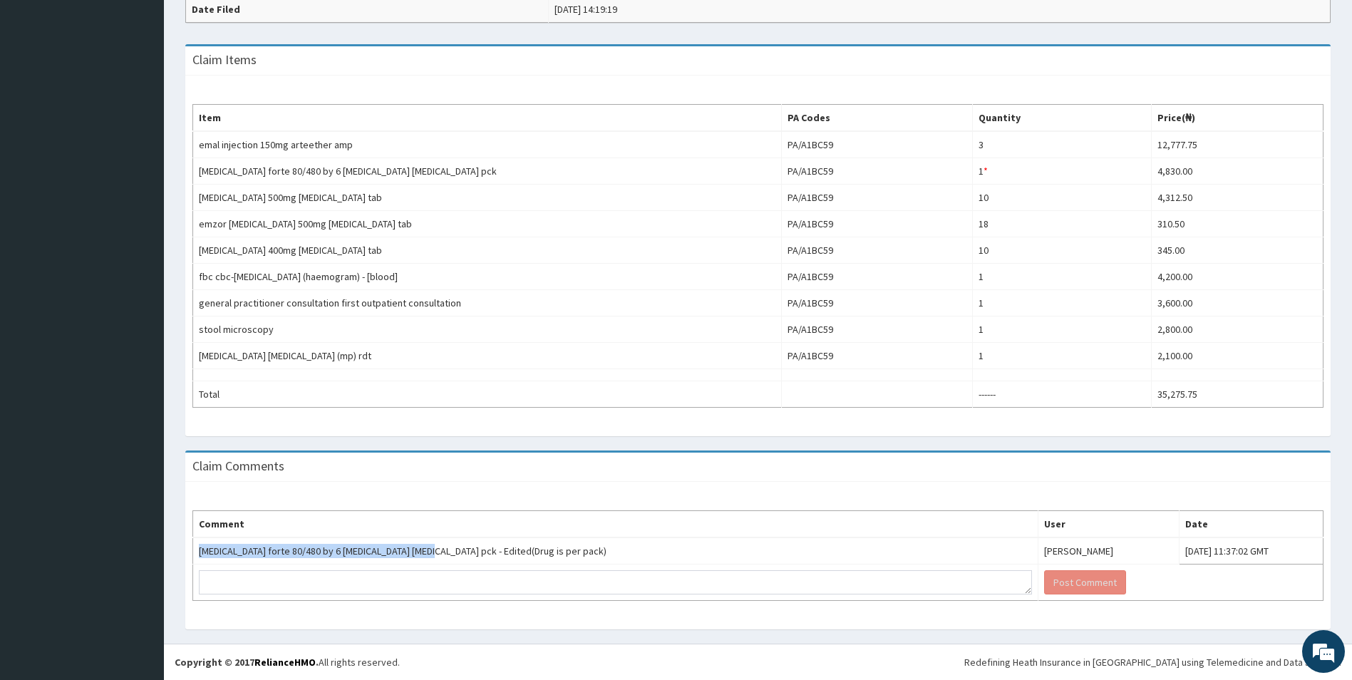
drag, startPoint x: 200, startPoint y: 554, endPoint x: 537, endPoint y: 506, distance: 340.6
click at [425, 560] on td "[MEDICAL_DATA] forte 80/480 by 6 [MEDICAL_DATA] [MEDICAL_DATA] pck - Edited(Dru…" at bounding box center [615, 551] width 845 height 27
